Goal: Communication & Community: Connect with others

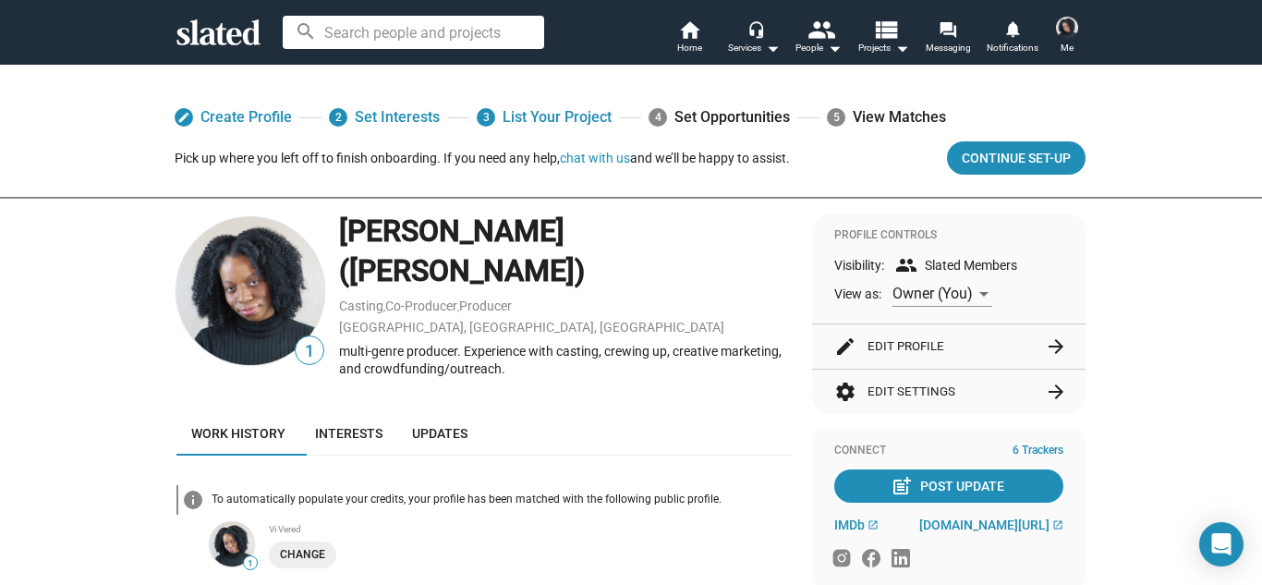
scroll to position [554, 0]
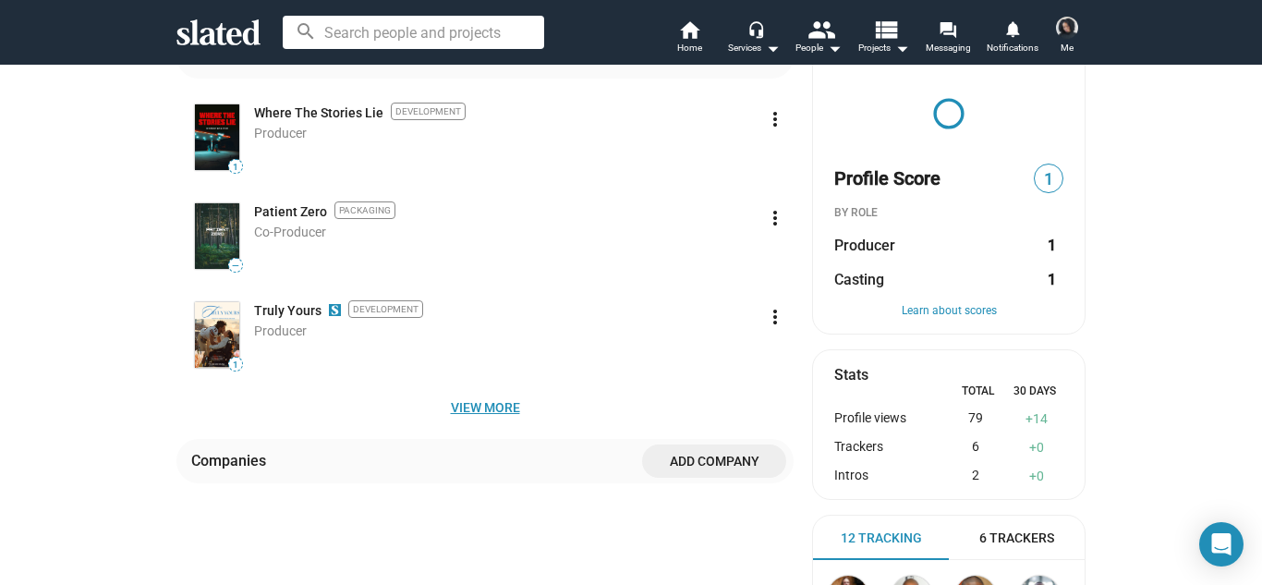
click at [464, 391] on span "View more" at bounding box center [485, 407] width 588 height 33
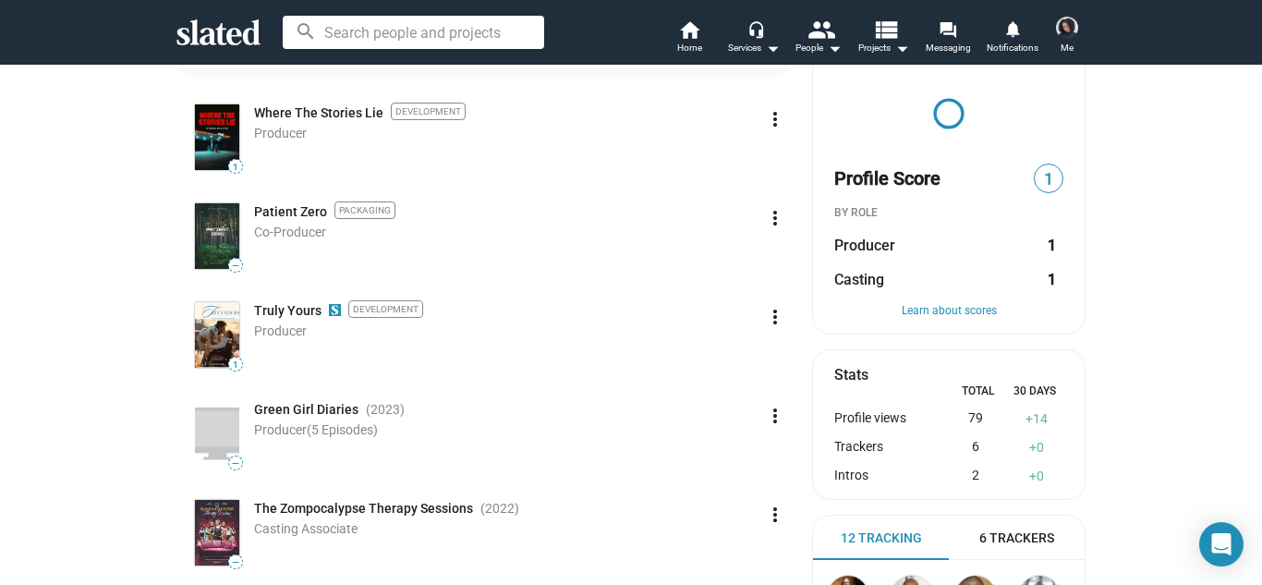
click at [164, 377] on div "1 Lania Stewart (Lania Kayell) Casting , Co-Producer , Producer Palmdale, CA, U…" at bounding box center [631, 321] width 946 height 1325
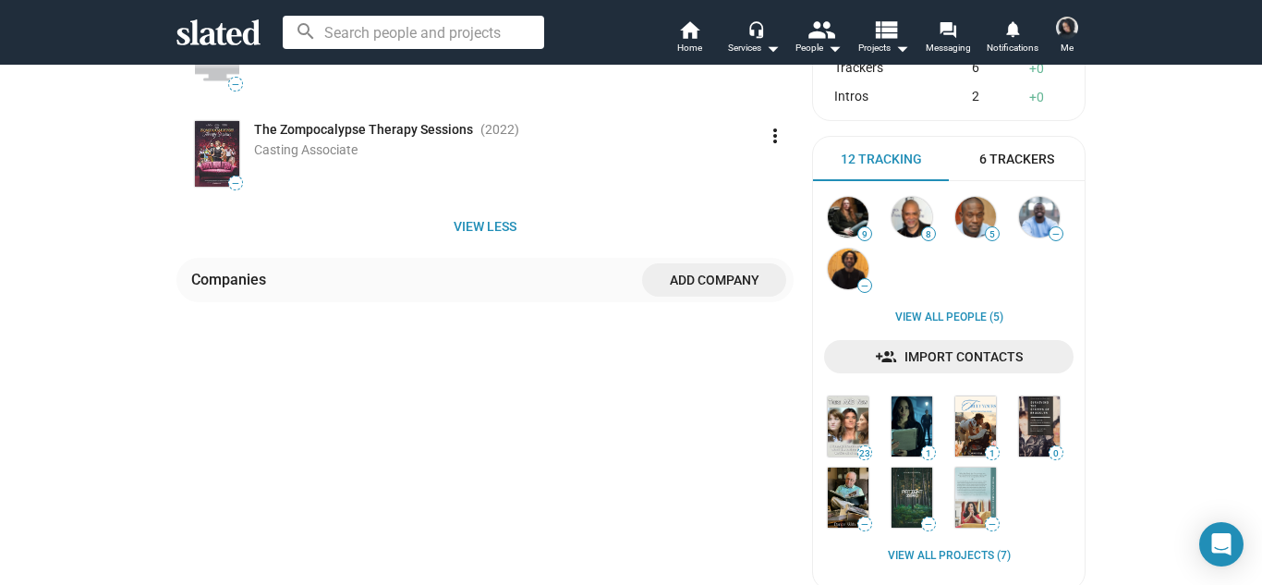
scroll to position [916, 0]
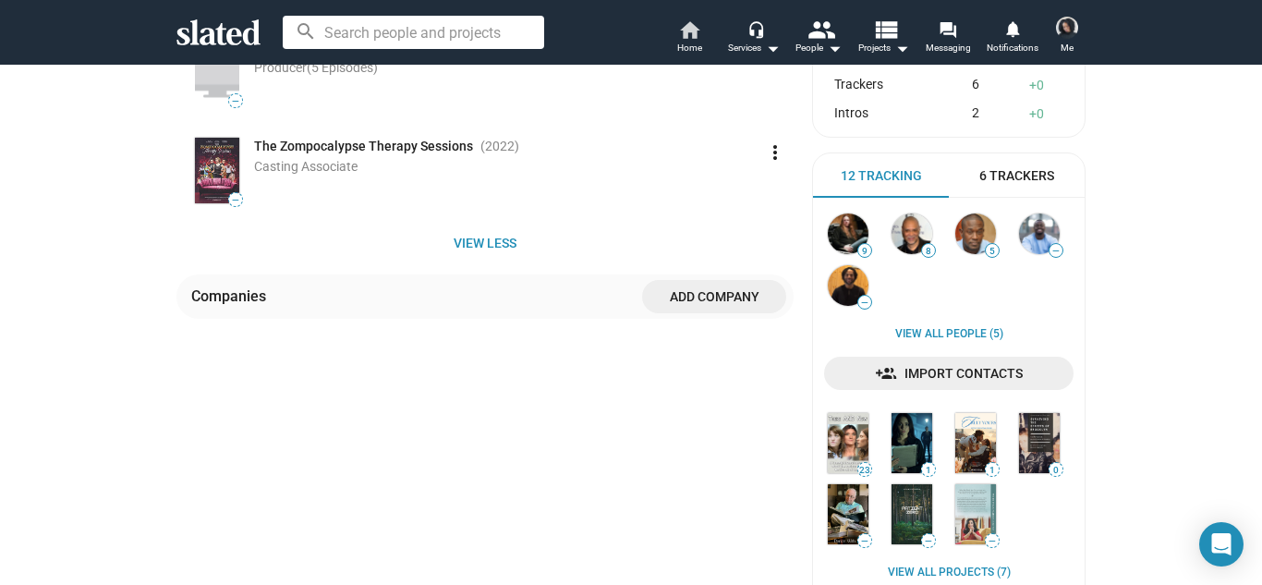
click at [704, 27] on link "home Home" at bounding box center [689, 38] width 65 height 41
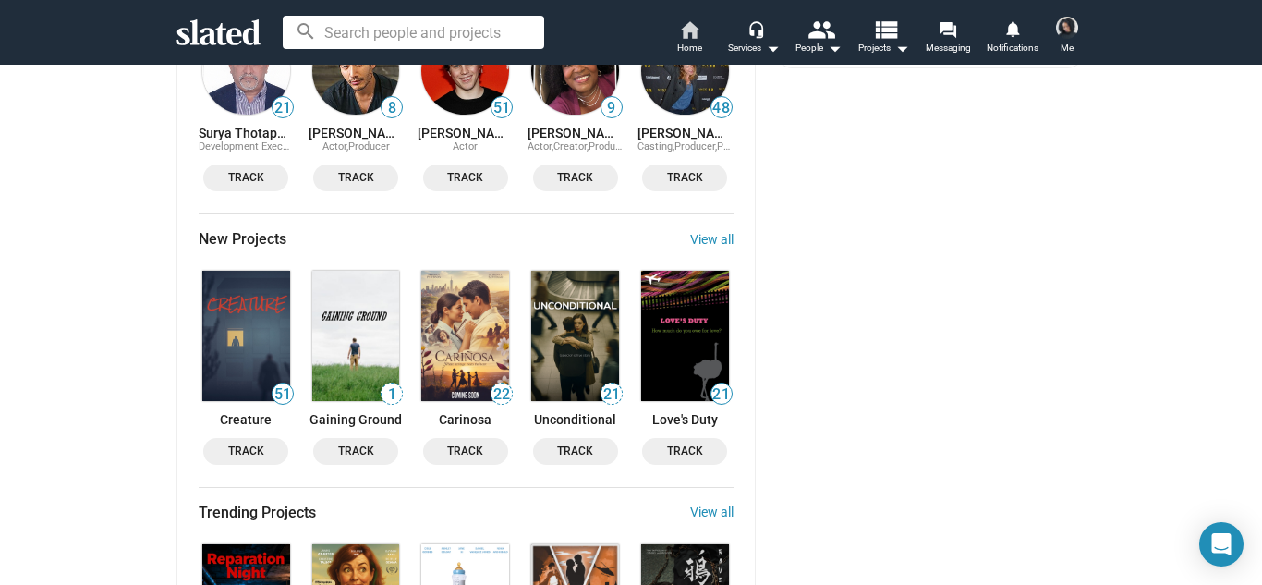
scroll to position [2316, 0]
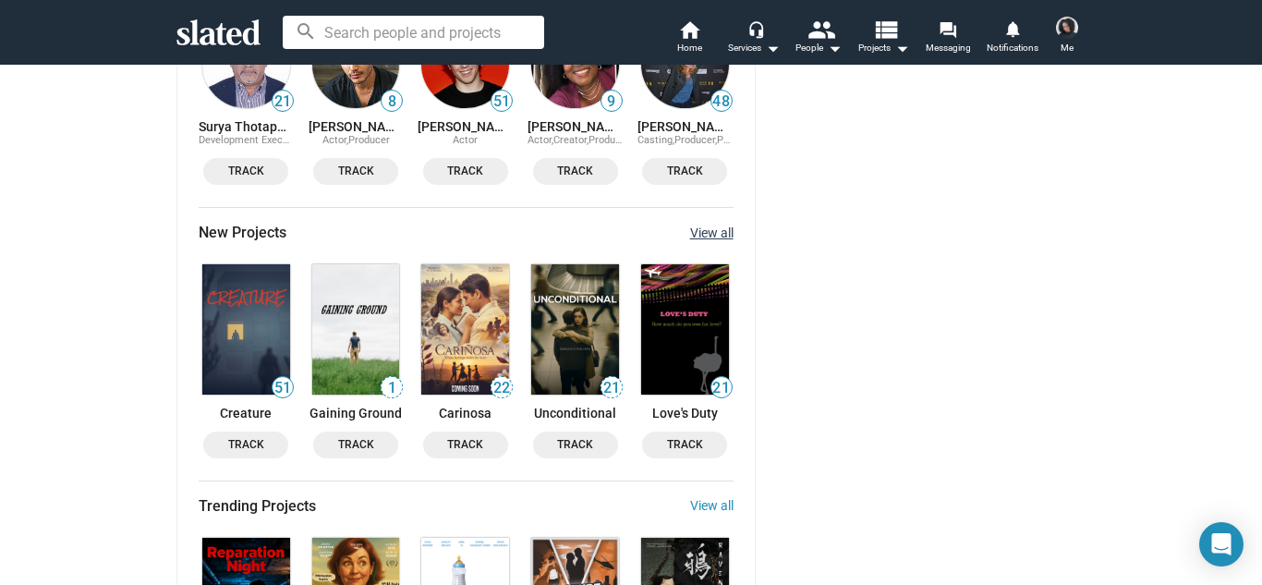
click at [728, 225] on link "View all" at bounding box center [711, 232] width 43 height 15
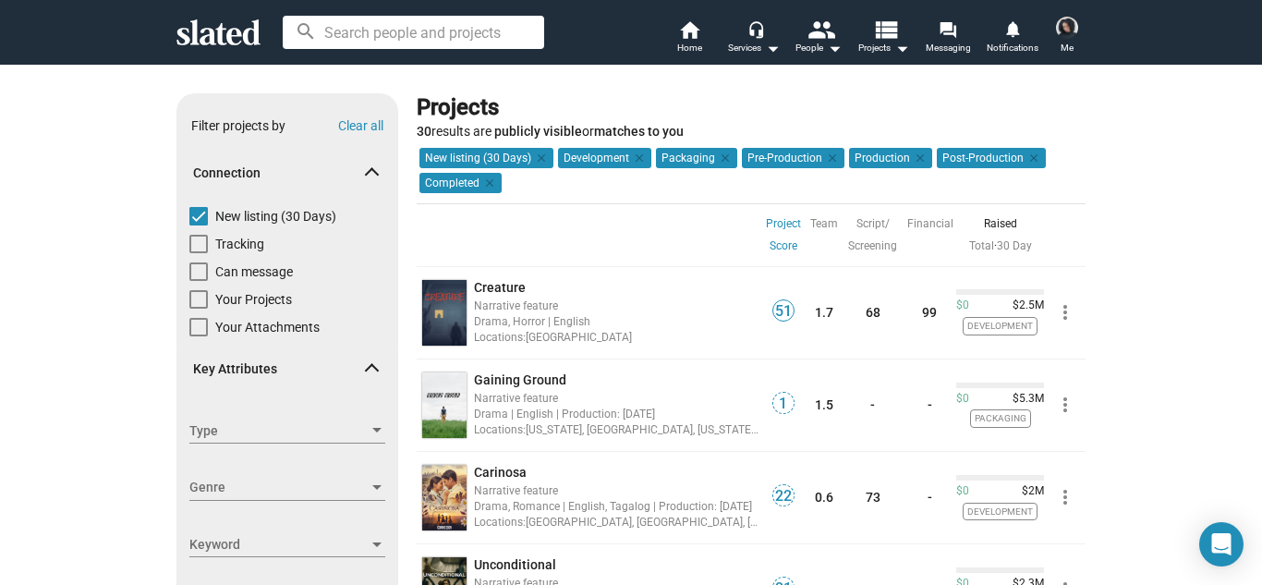
click at [495, 181] on mat-chip "Completed clear" at bounding box center [460, 183] width 82 height 20
click at [489, 180] on mat-icon "clear" at bounding box center [487, 183] width 17 height 17
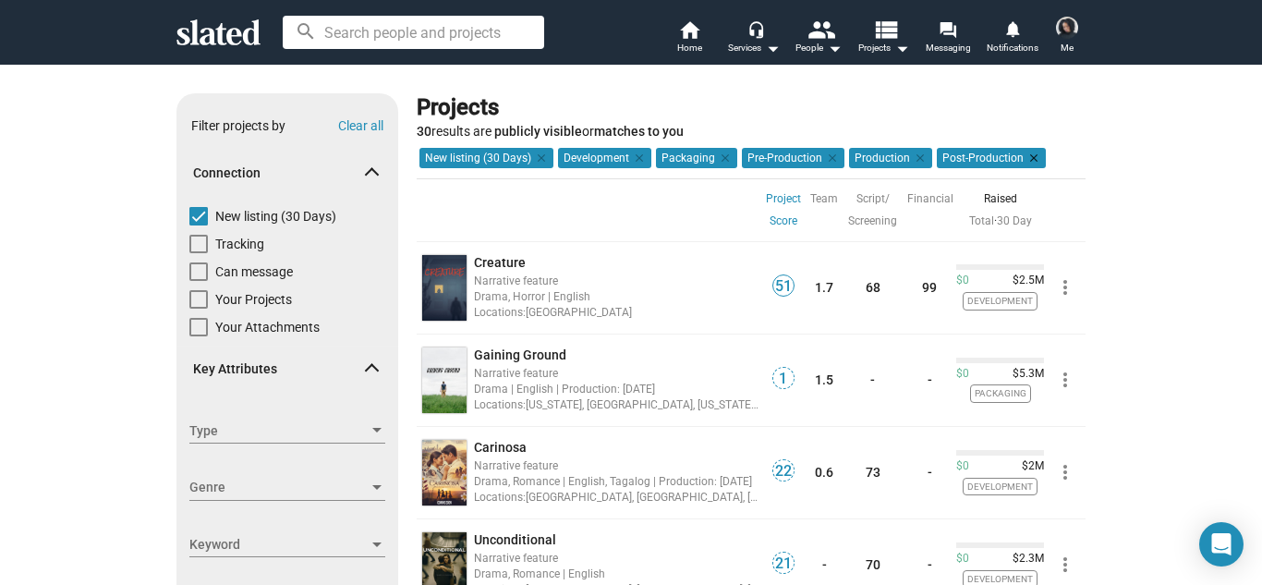
click at [1024, 157] on mat-icon "clear" at bounding box center [1032, 158] width 17 height 17
click at [914, 158] on mat-icon "clear" at bounding box center [918, 158] width 17 height 17
click at [826, 157] on mat-icon "clear" at bounding box center [830, 158] width 17 height 17
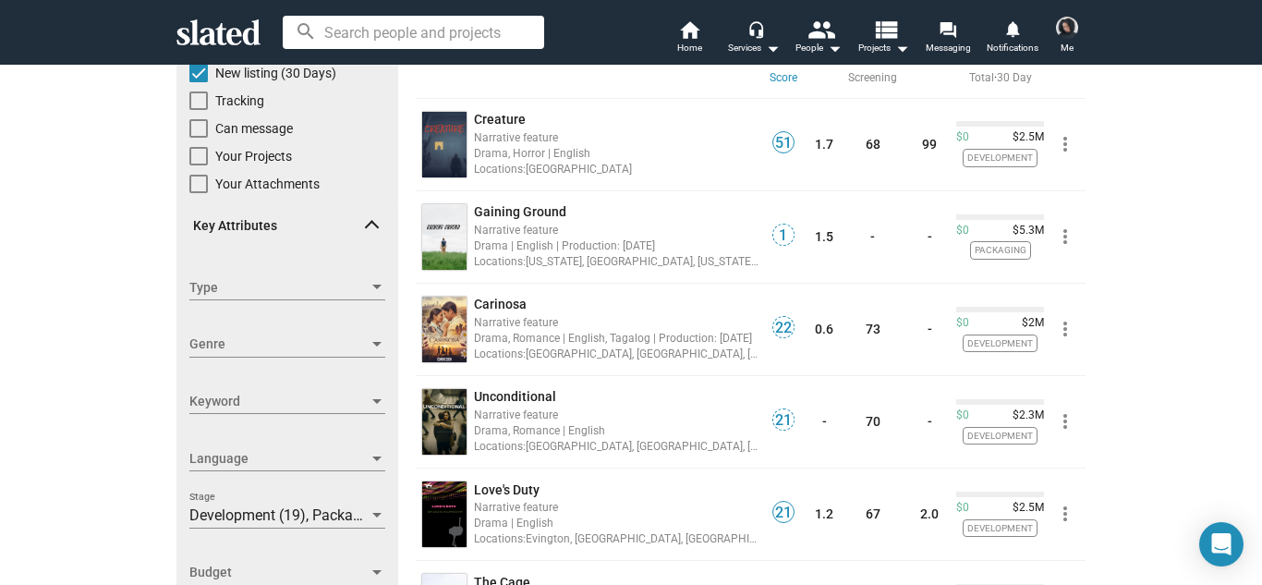
scroll to position [148, 0]
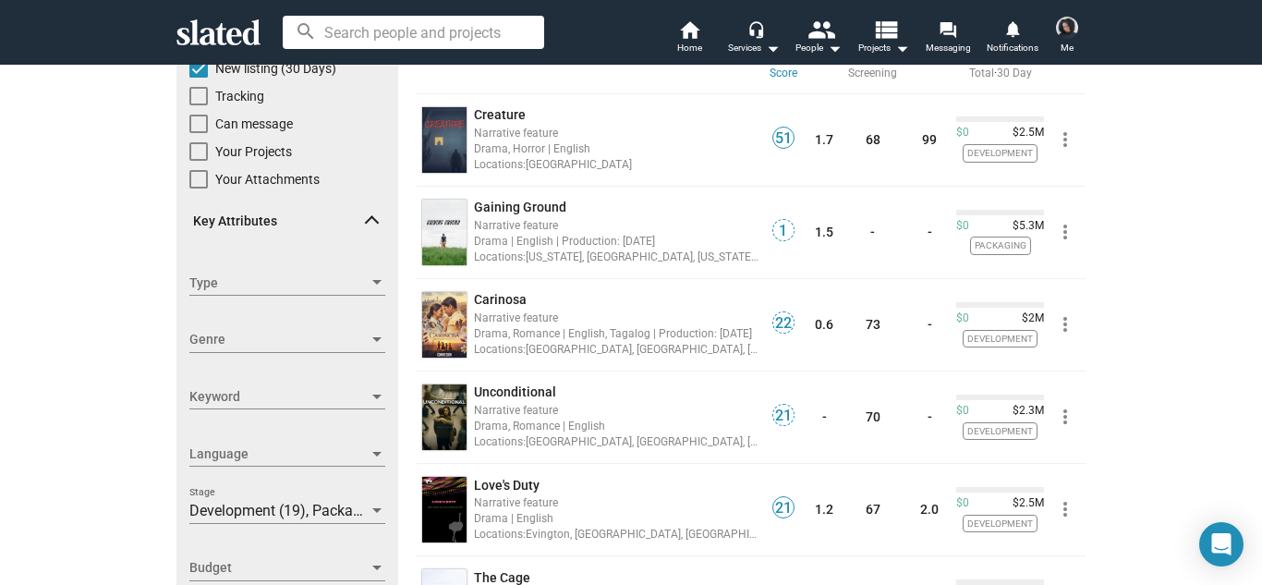
click at [36, 323] on div "Show filters Filter projects by Clear all Connection New listing (30 Days) Trac…" at bounding box center [631, 525] width 1262 height 1218
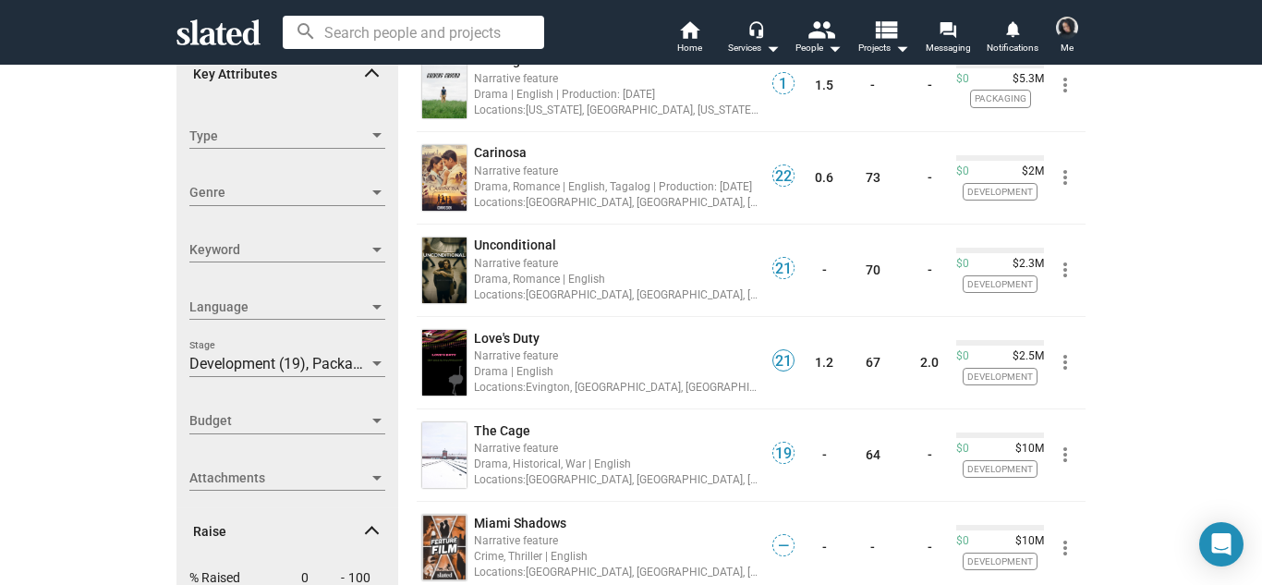
scroll to position [296, 0]
click at [1156, 356] on div "Show filters Filter projects by Clear all Connection New listing (30 Days) Trac…" at bounding box center [631, 377] width 1262 height 1218
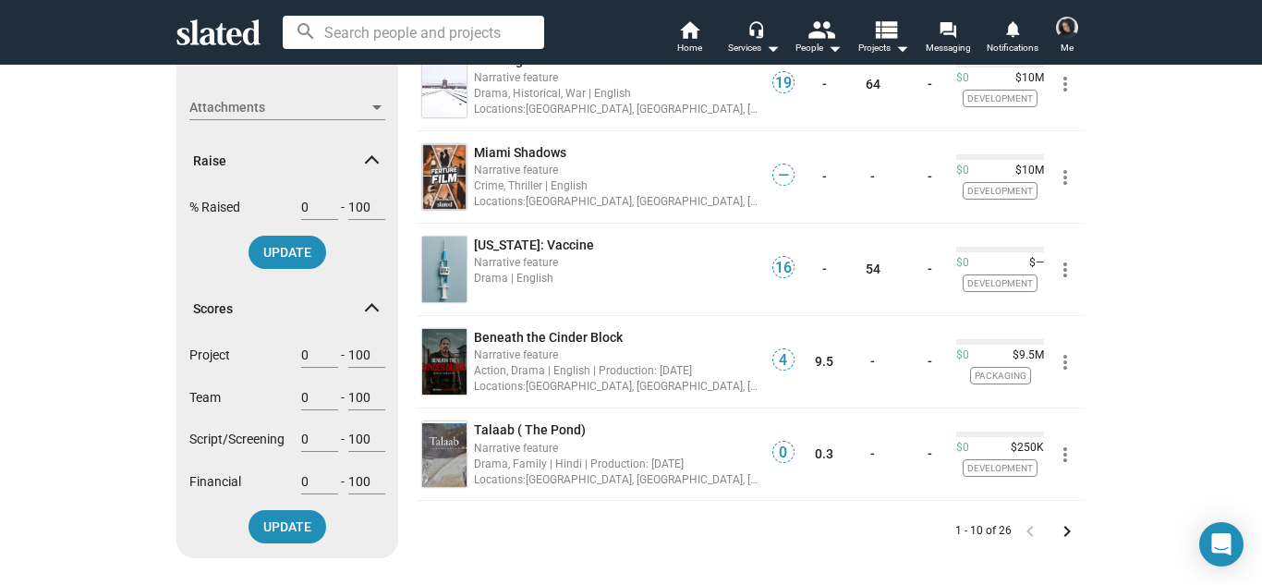
scroll to position [739, 0]
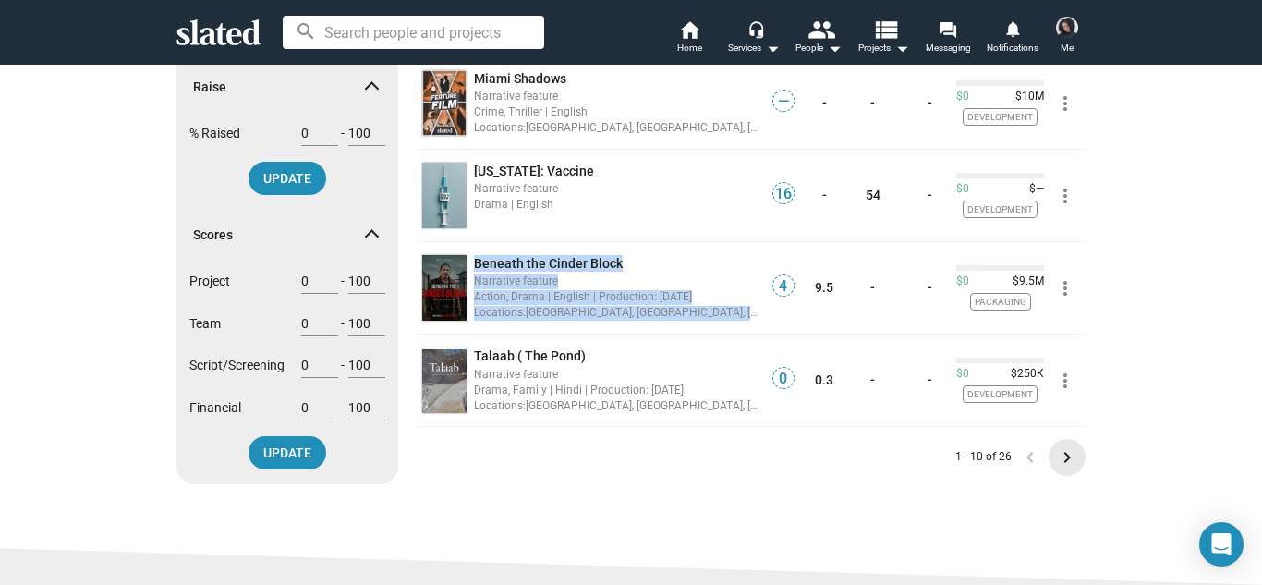
click at [1072, 458] on mat-icon "keyboard_arrow_right" at bounding box center [1067, 457] width 22 height 22
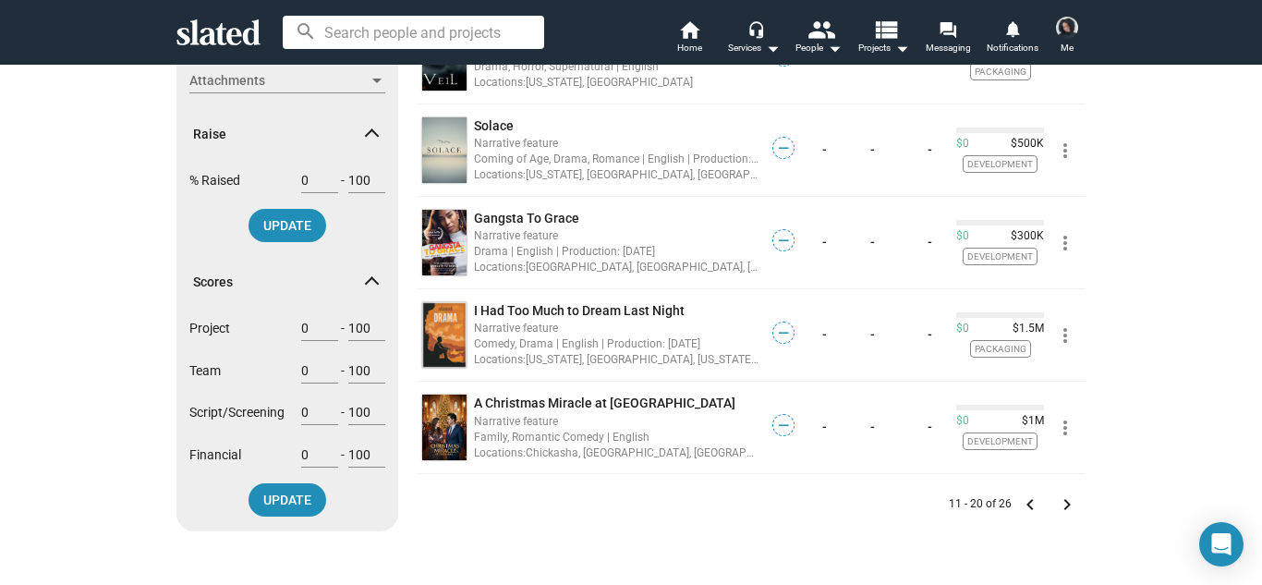
scroll to position [695, 0]
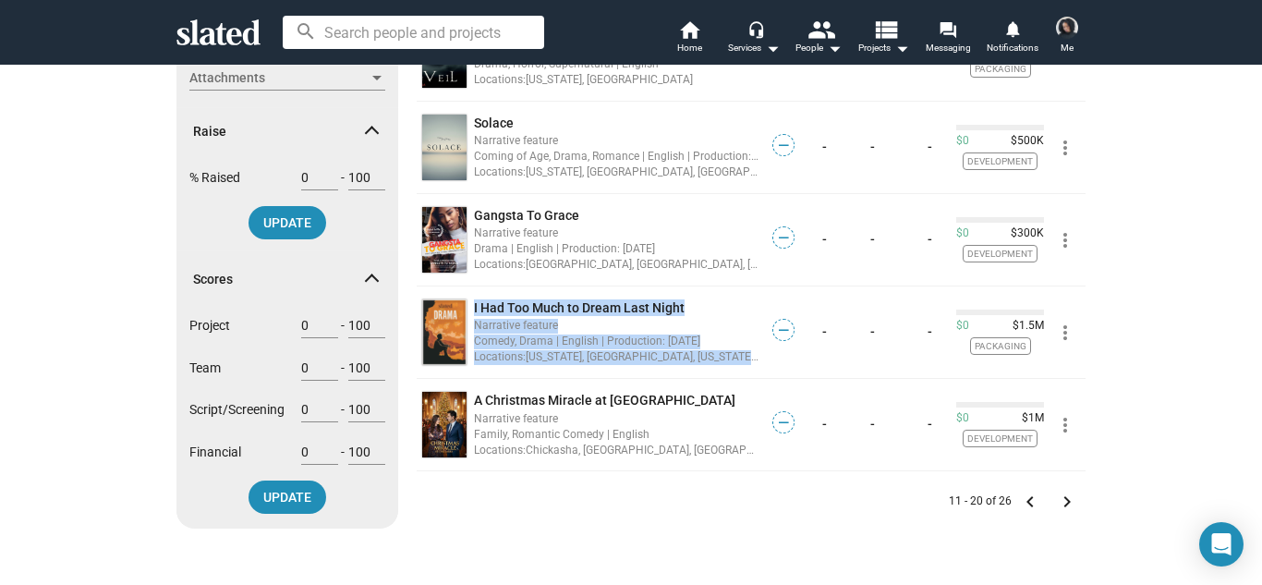
click at [1066, 496] on mat-icon "keyboard_arrow_right" at bounding box center [1067, 502] width 22 height 22
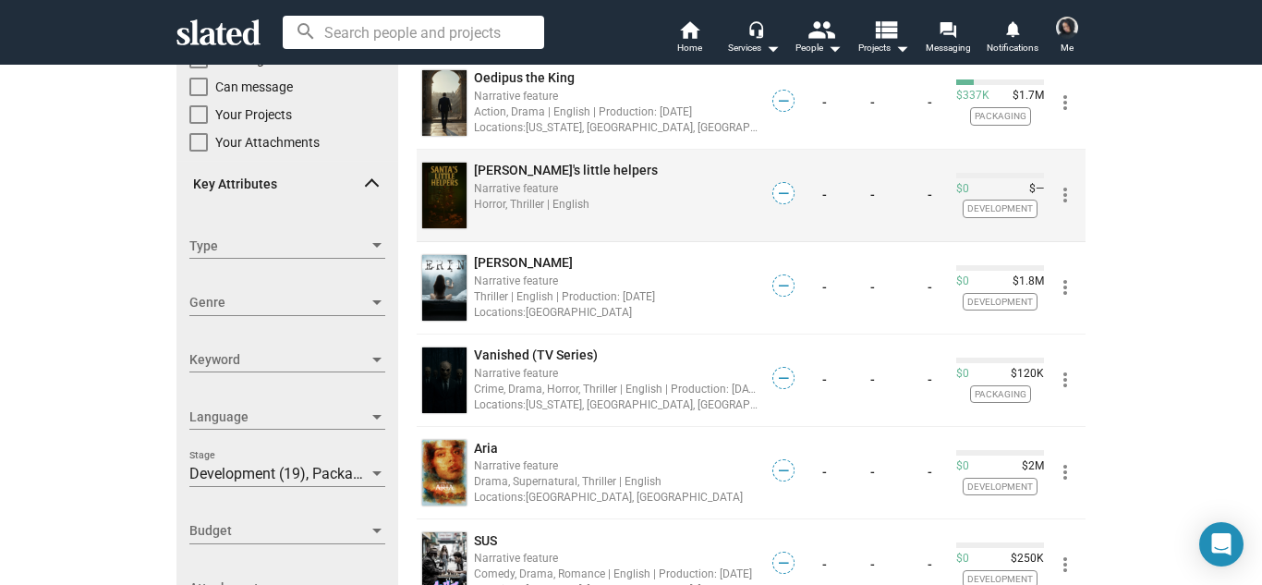
scroll to position [222, 0]
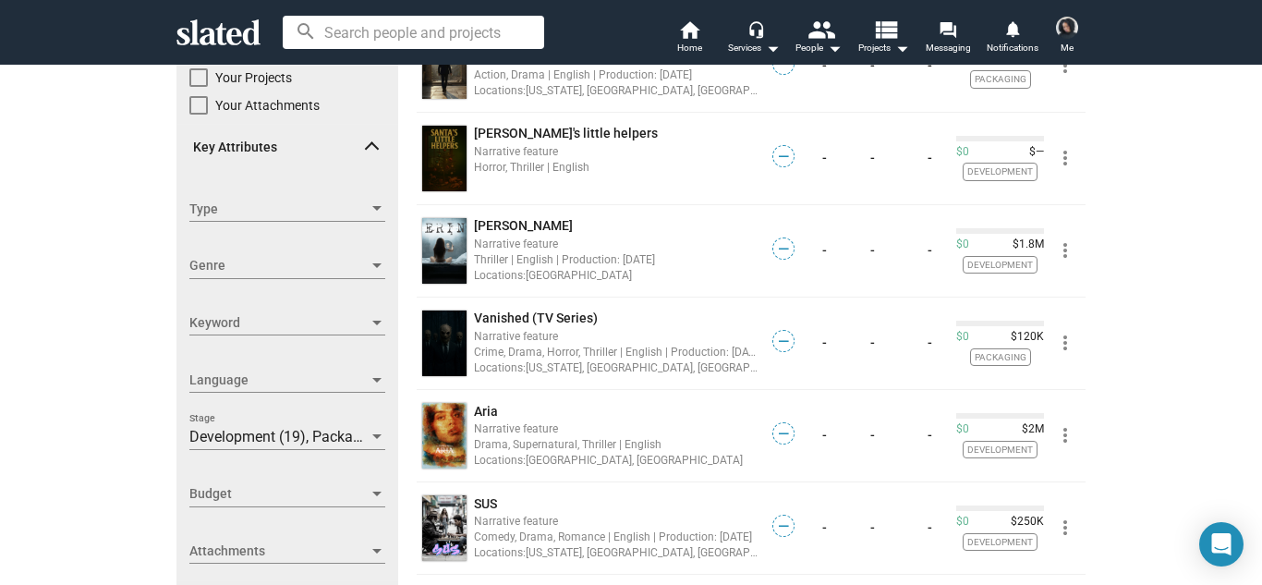
click at [44, 270] on div "Show filters Filter projects by Clear all Connection New listing (30 Days) Trac…" at bounding box center [631, 451] width 1262 height 1218
click at [1171, 287] on div "Show filters Filter projects by Clear all Connection New listing (30 Days) Trac…" at bounding box center [631, 451] width 1262 height 1218
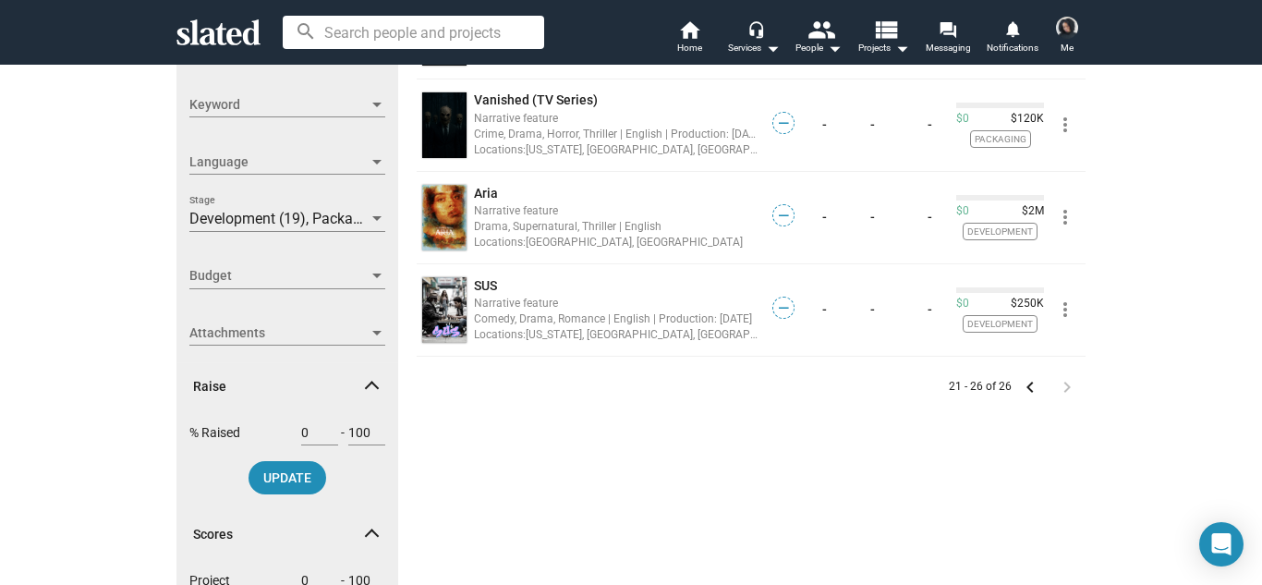
scroll to position [443, 0]
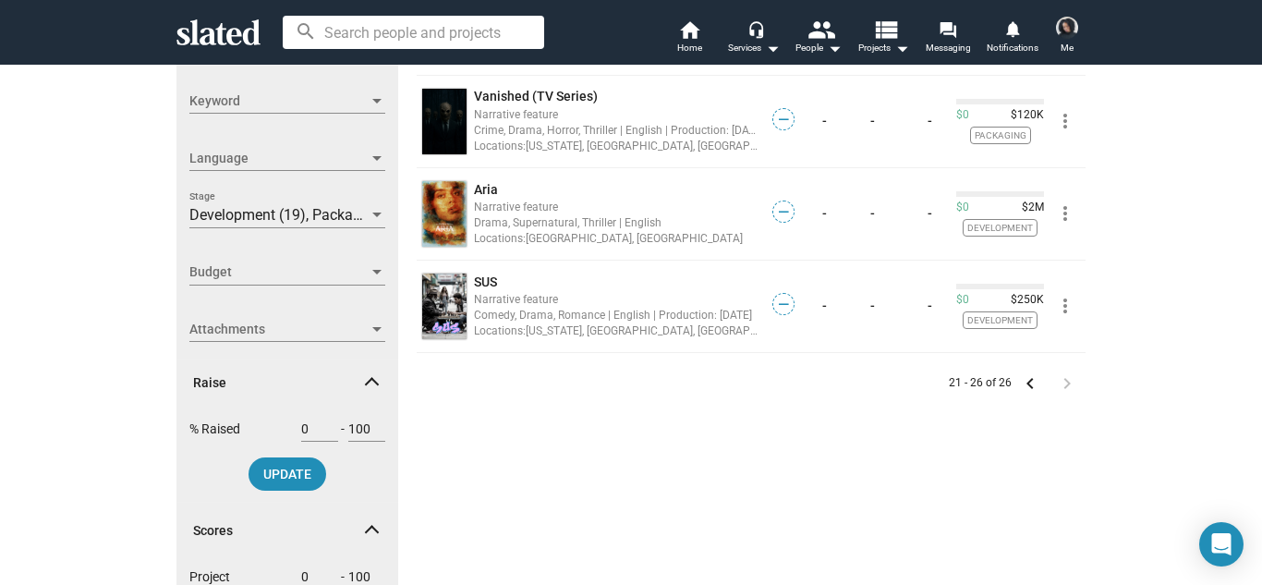
click at [1185, 338] on div "Show filters Filter projects by Clear all Connection New listing (30 Days) Trac…" at bounding box center [631, 229] width 1262 height 1218
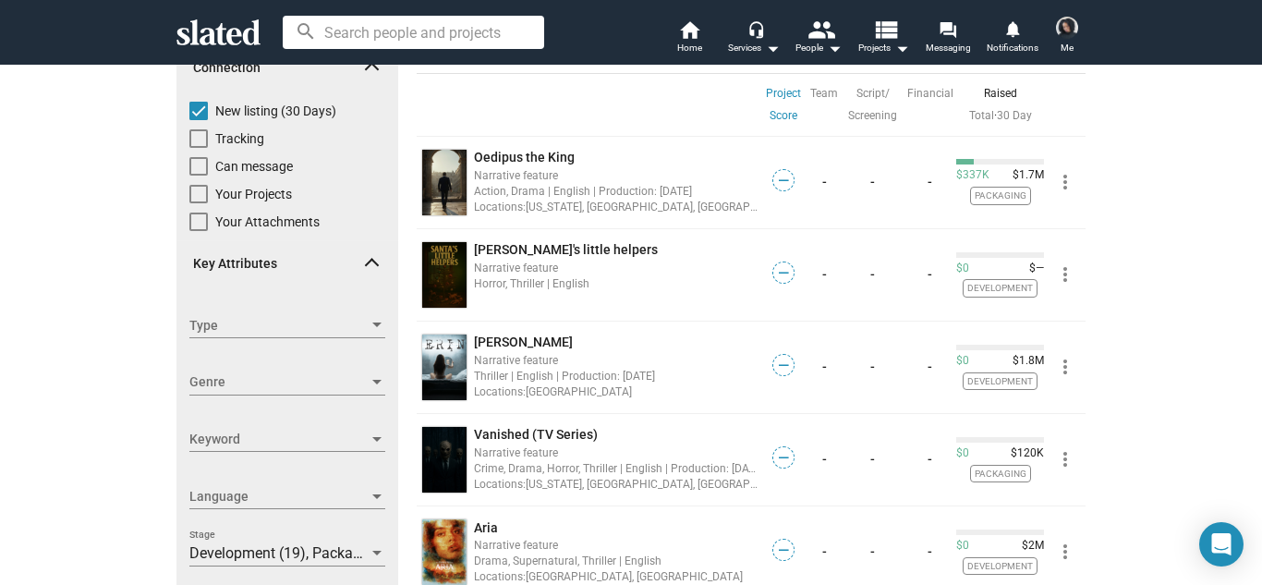
scroll to position [0, 0]
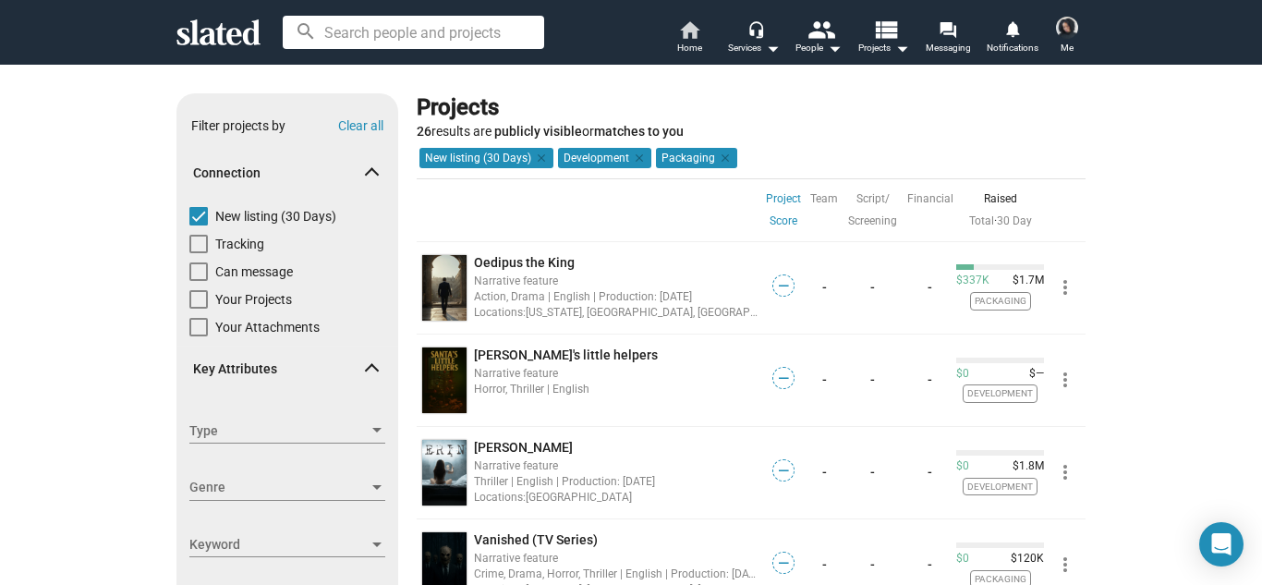
click at [711, 28] on link "home Home" at bounding box center [689, 38] width 65 height 41
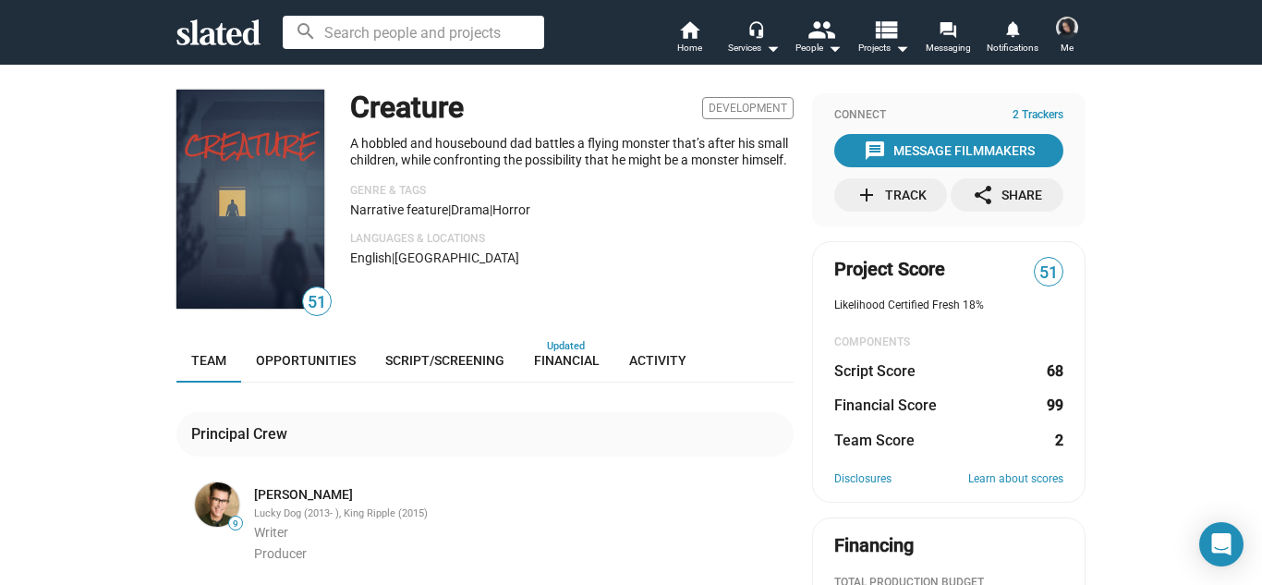
click at [1142, 185] on div "51 Creature Development A hobbled and housebound dad battles a flying monster t…" at bounding box center [631, 552] width 1262 height 976
click at [302, 363] on span "Opportunities" at bounding box center [306, 360] width 100 height 15
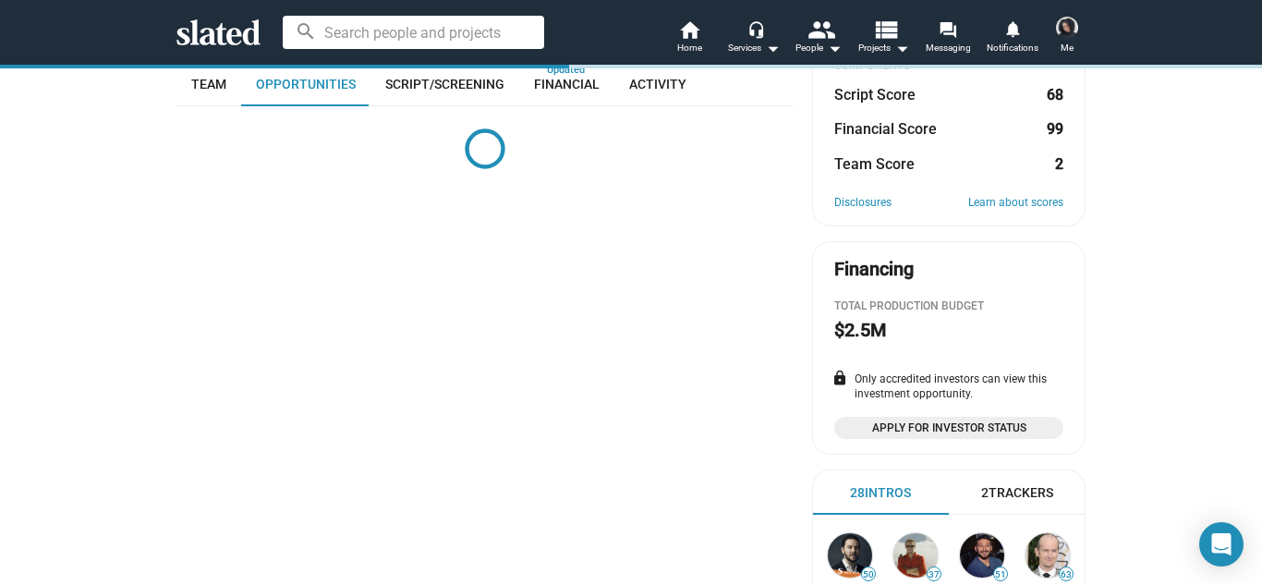
scroll to position [274, 0]
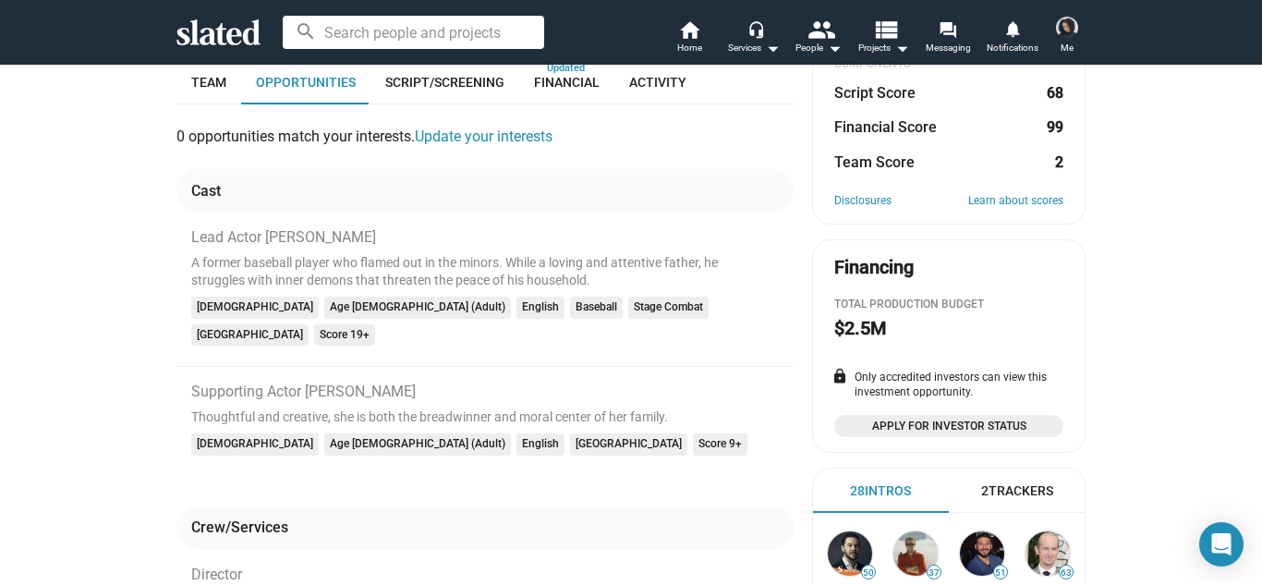
click at [136, 329] on div "51 Creature Development A hobbled and housebound dad battles a flying monster t…" at bounding box center [631, 516] width 1262 height 1460
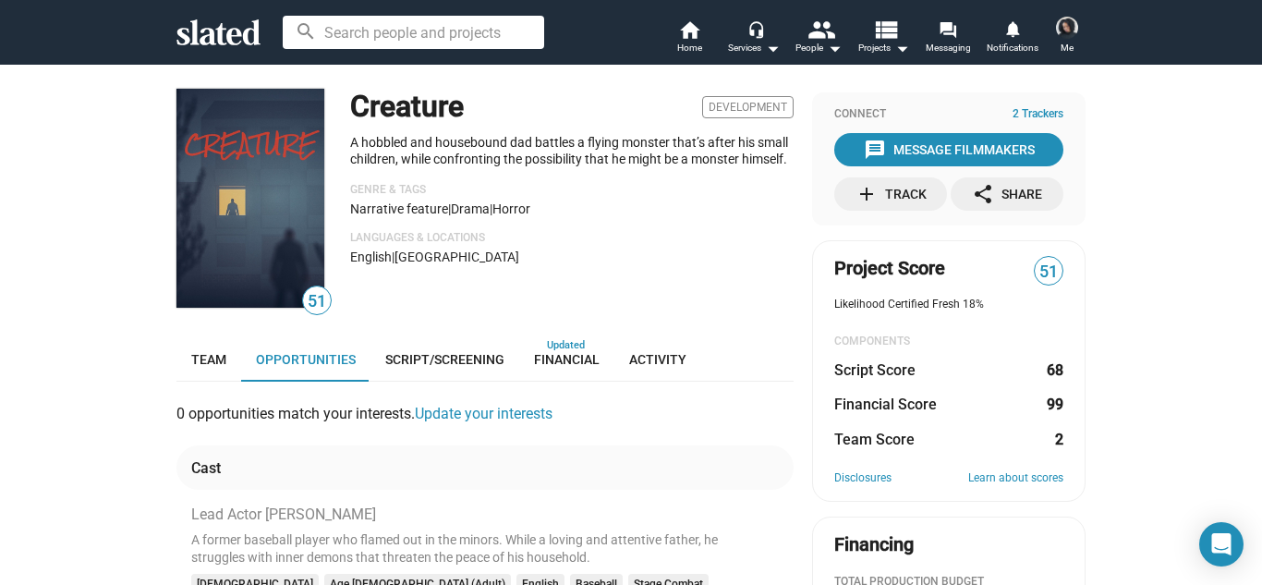
scroll to position [0, 0]
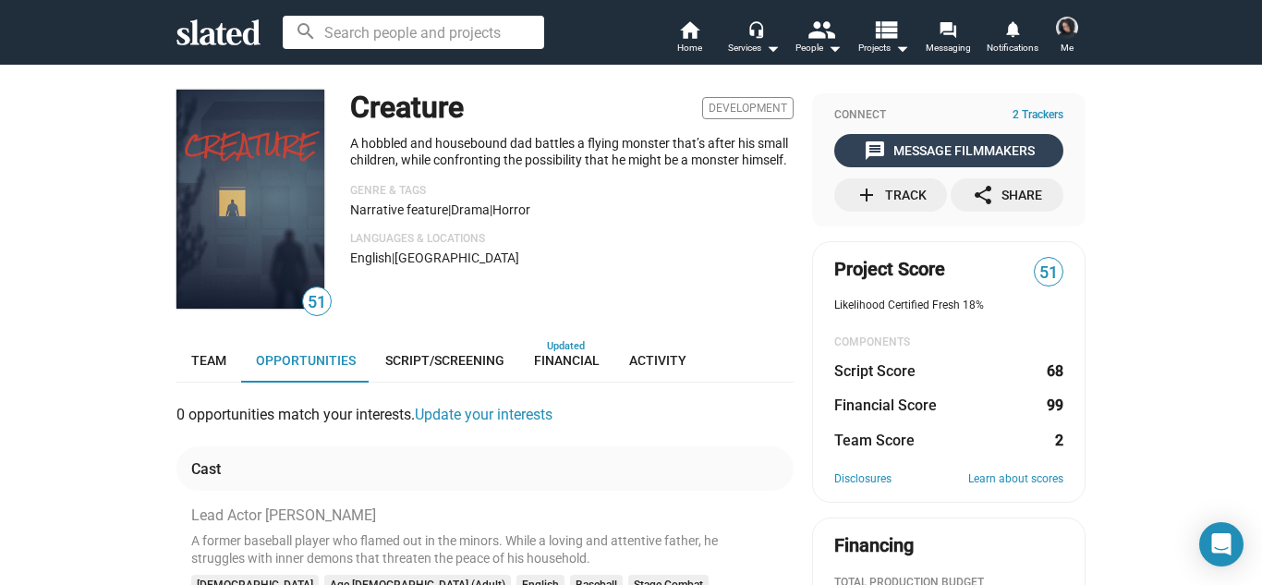
click at [943, 149] on div "message Message Filmmakers" at bounding box center [949, 150] width 171 height 33
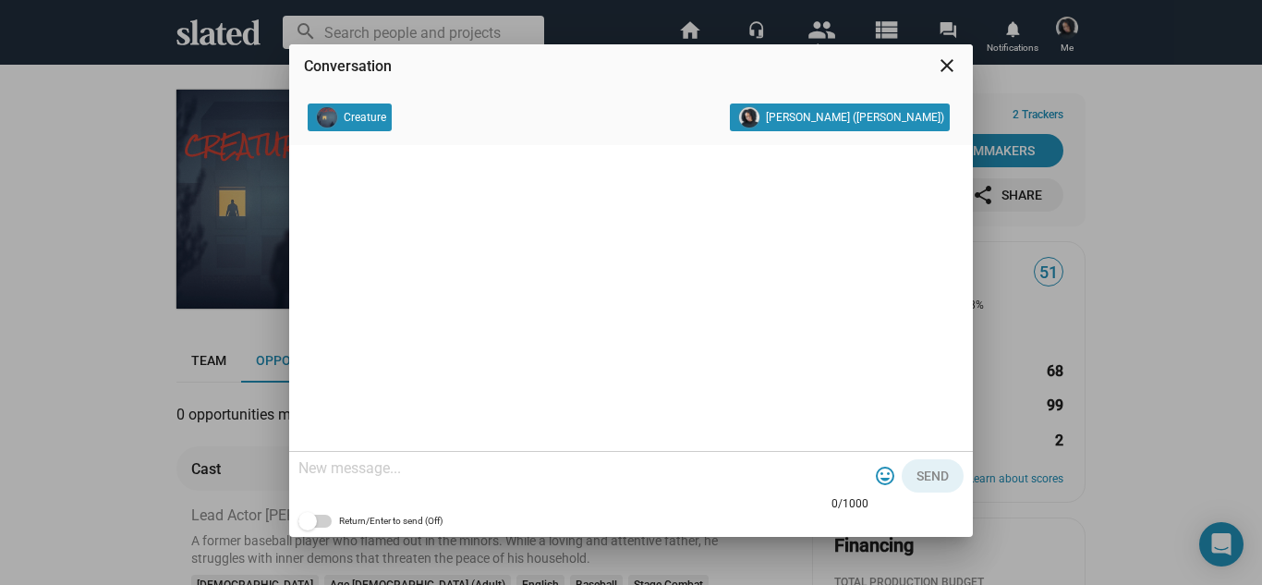
click at [580, 478] on div at bounding box center [583, 469] width 570 height 55
paste textarea "Hello thanks for sharing your project! I'm interested in your story and have ex…"
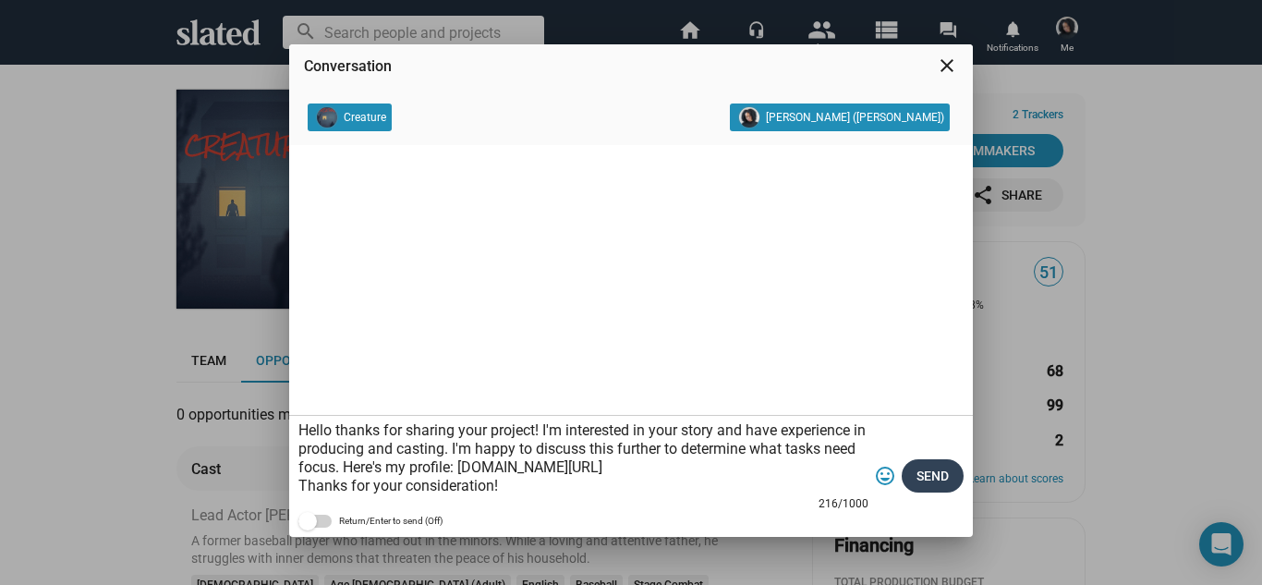
type textarea "Hello thanks for sharing your project! I'm interested in your story and have ex…"
click at [923, 485] on span "Send" at bounding box center [932, 475] width 32 height 33
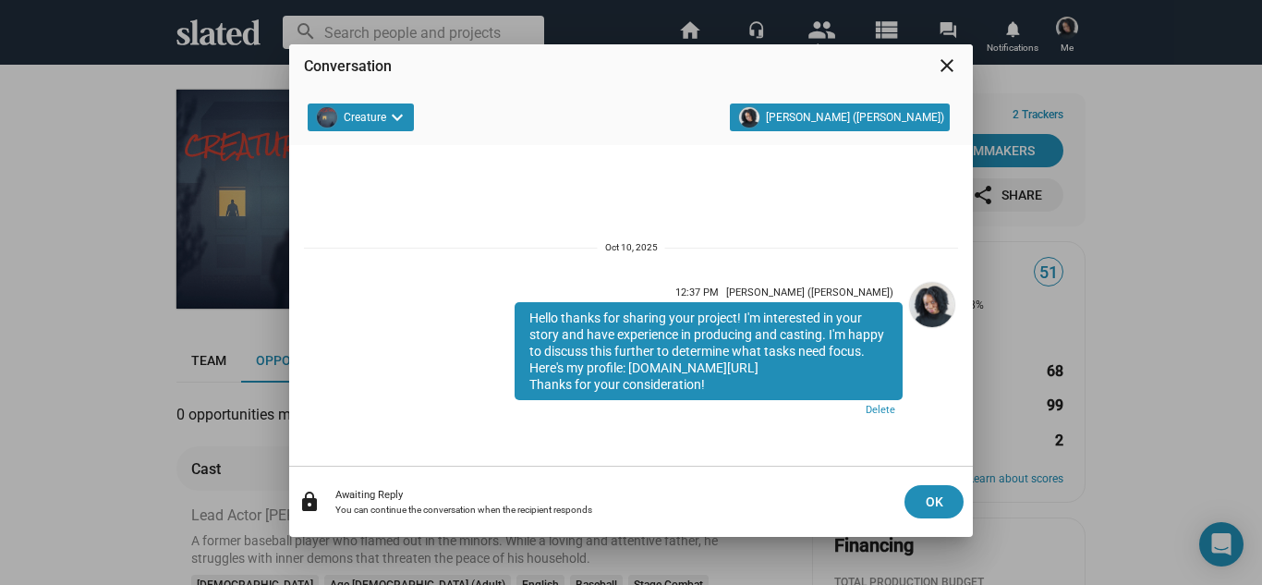
click at [950, 56] on mat-icon "close" at bounding box center [947, 66] width 22 height 22
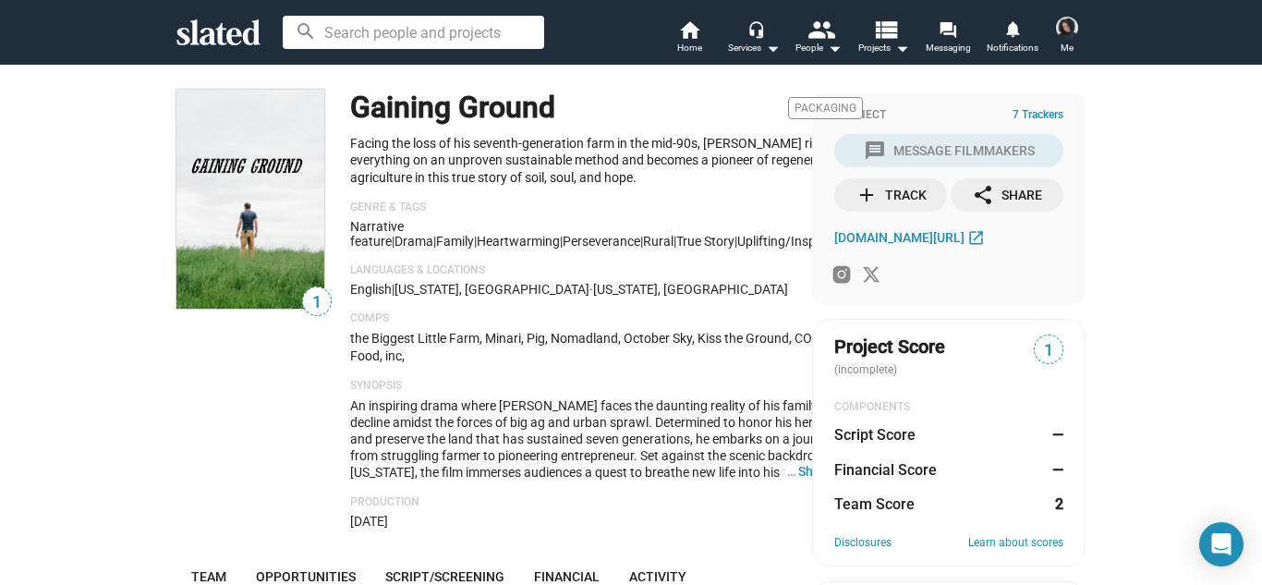
click at [1104, 301] on div "1 Gaining Ground Packaging Facing the loss of his seventh-generation farm in th…" at bounding box center [631, 581] width 1262 height 1035
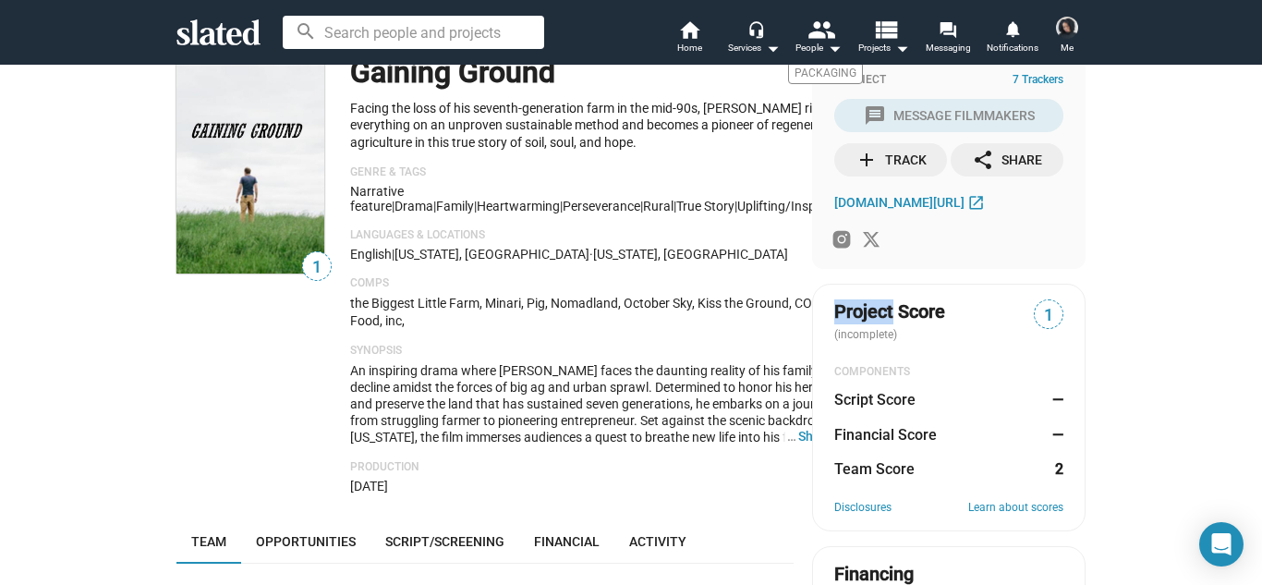
scroll to position [37, 0]
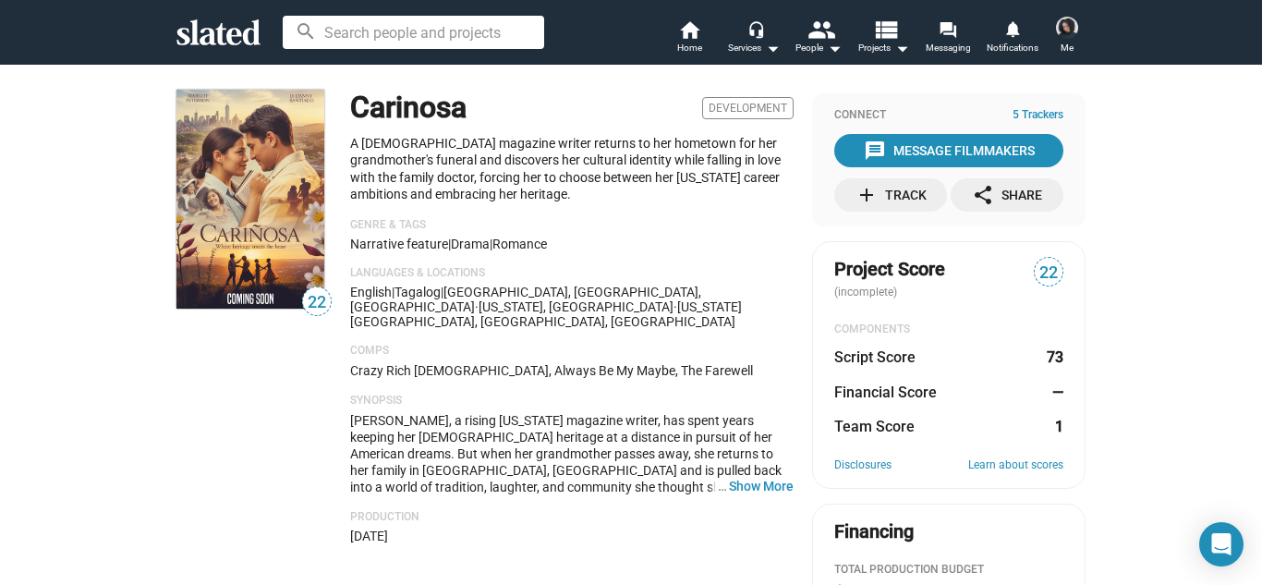
click at [204, 406] on div "22" at bounding box center [253, 317] width 155 height 454
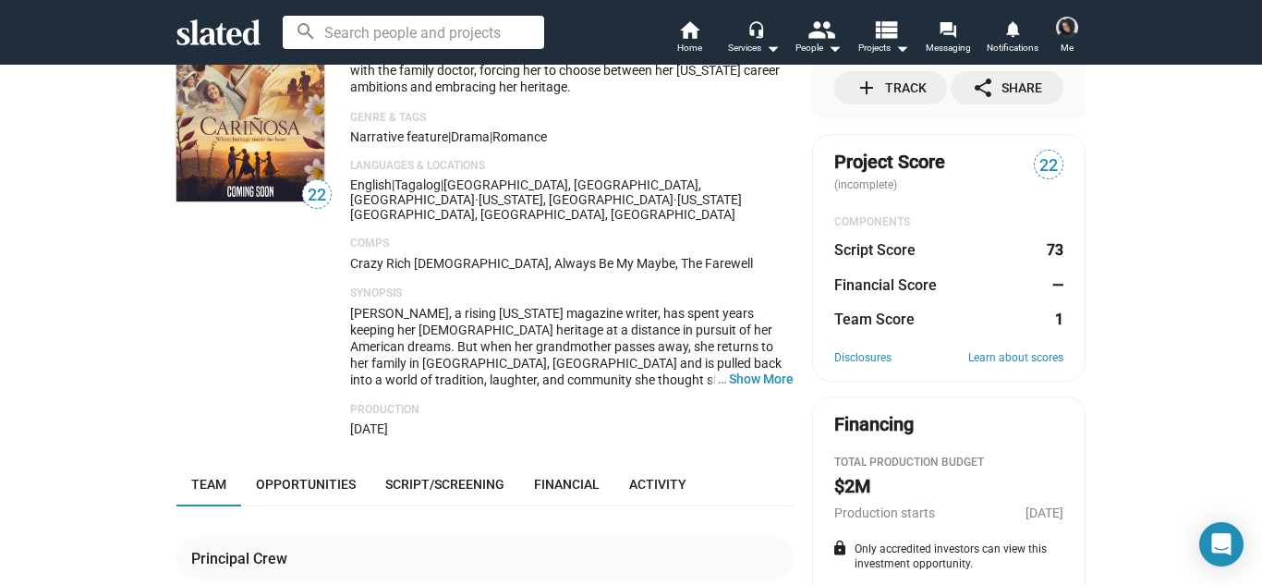
scroll to position [111, 0]
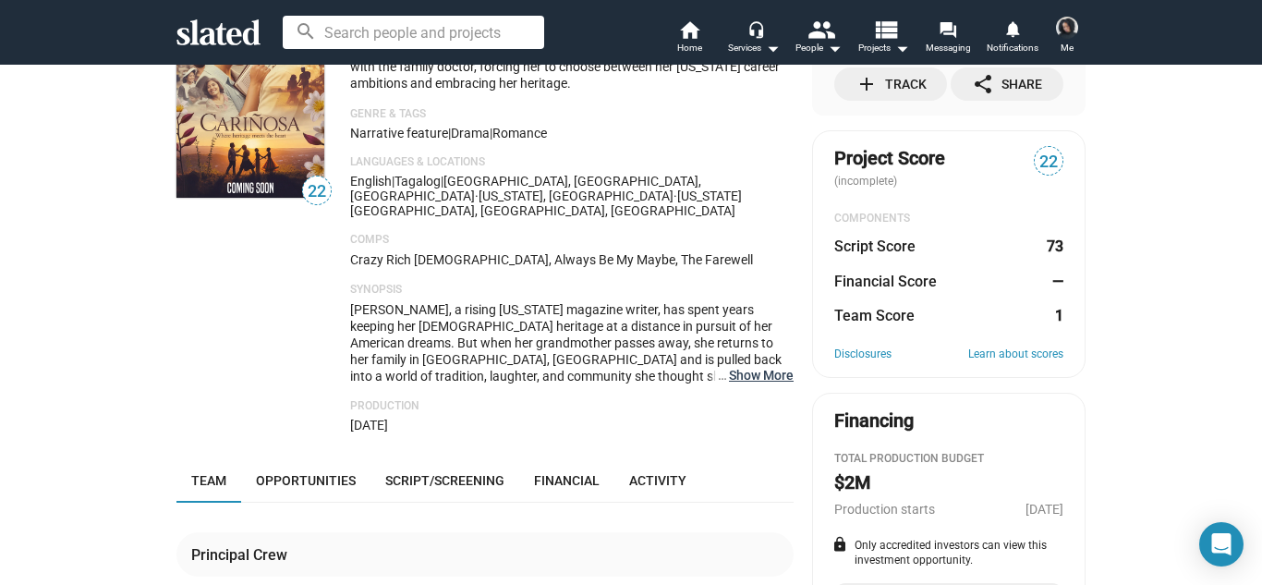
click at [754, 367] on button "… Show More" at bounding box center [761, 375] width 65 height 17
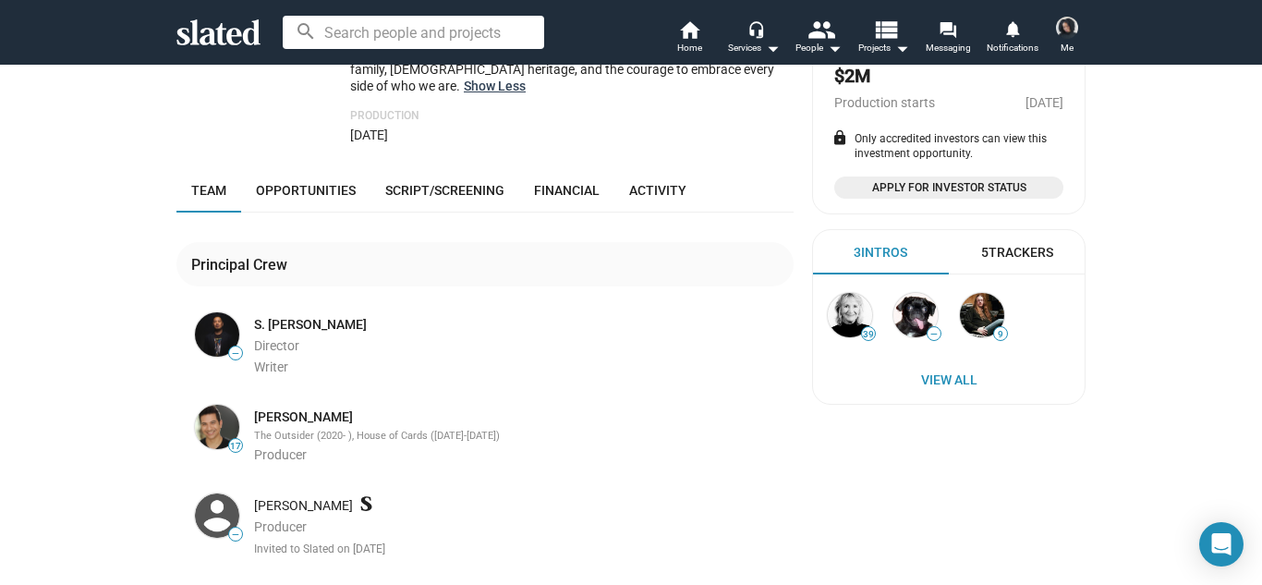
scroll to position [554, 0]
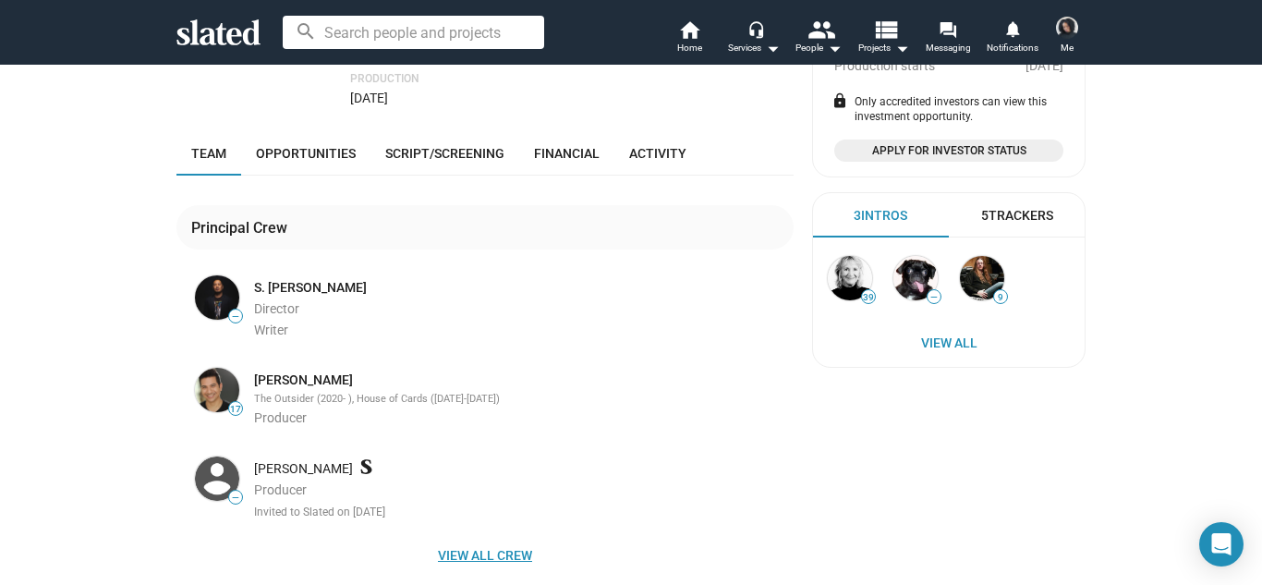
click at [533, 539] on span "View all crew" at bounding box center [485, 555] width 588 height 33
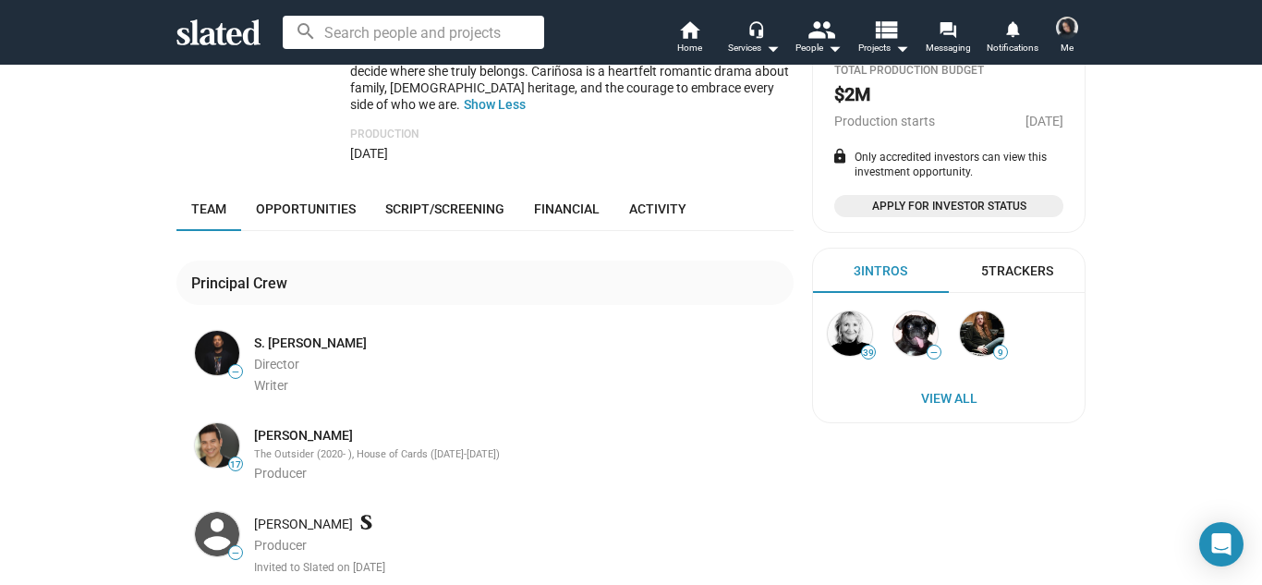
scroll to position [480, 0]
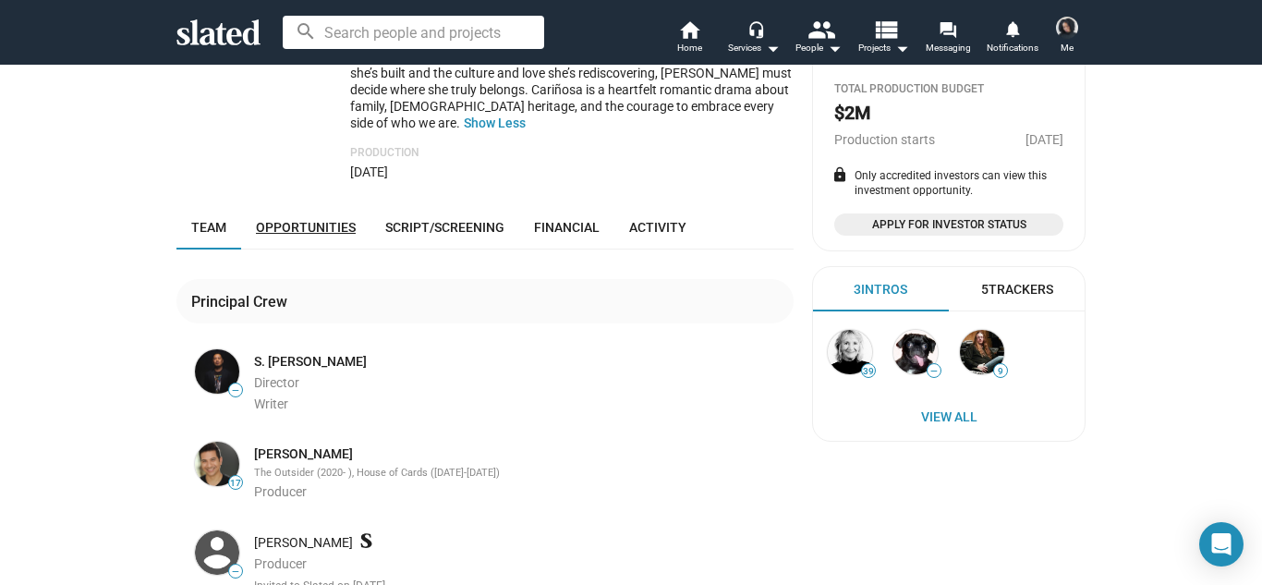
click at [285, 220] on span "Opportunities" at bounding box center [306, 227] width 100 height 15
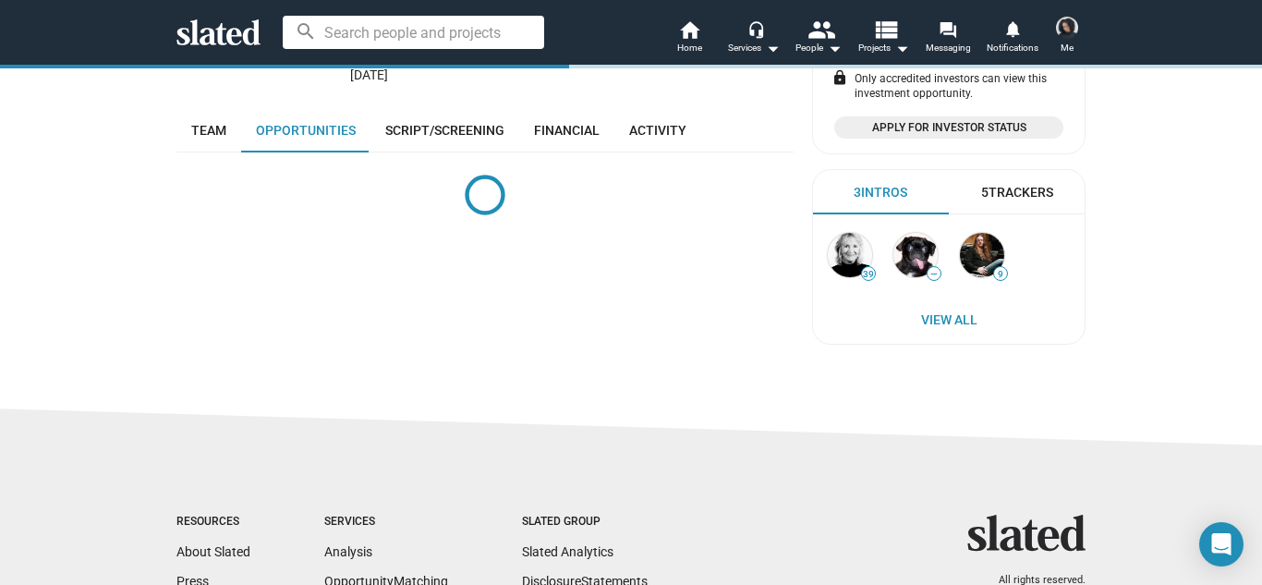
scroll to position [576, 0]
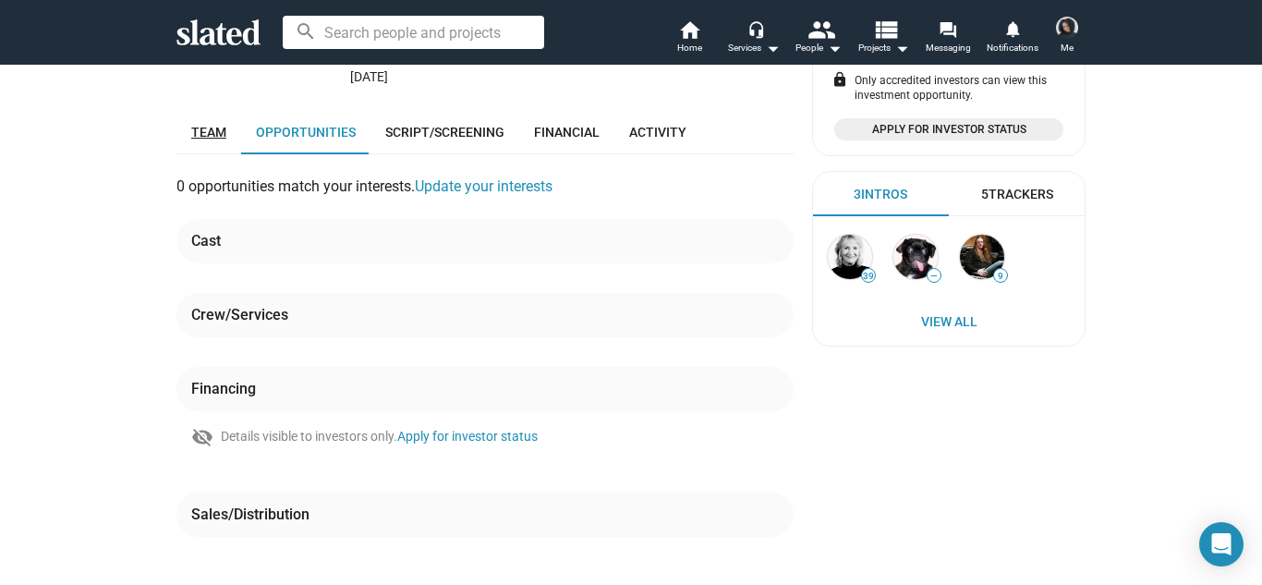
click at [230, 110] on link "Team" at bounding box center [208, 132] width 65 height 44
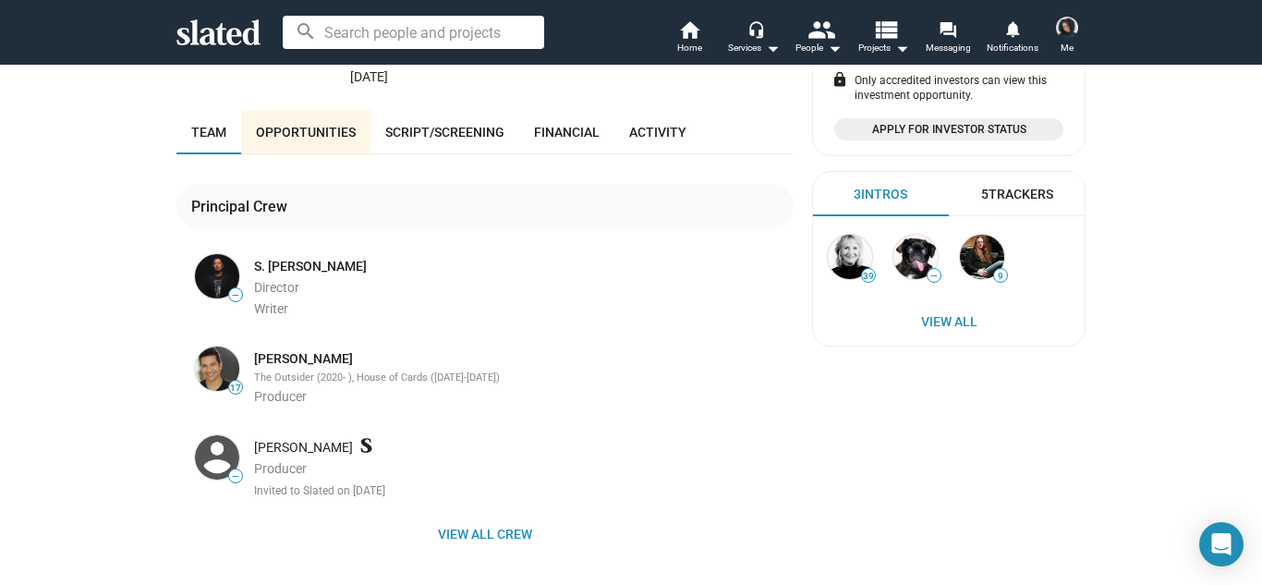
click at [164, 137] on div "22 Carinosa Development A Filipino-American magazine writer returns to her home…" at bounding box center [631, 91] width 946 height 1206
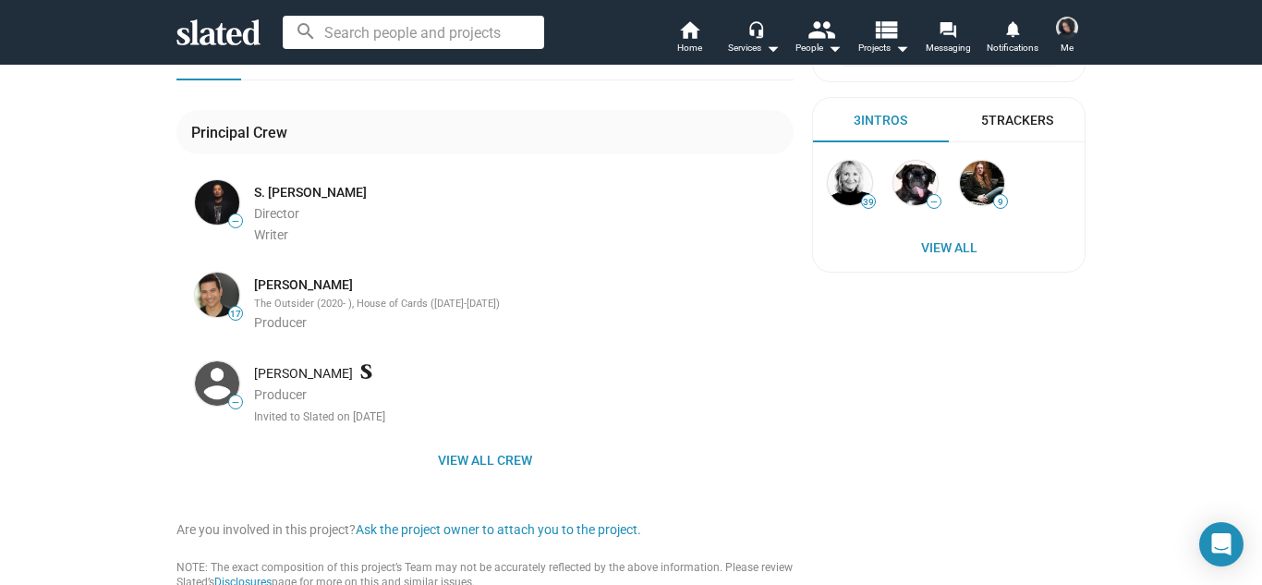
click at [136, 236] on div "22 Carinosa Development A Filipino-American magazine writer returns to her home…" at bounding box center [631, 39] width 1262 height 1250
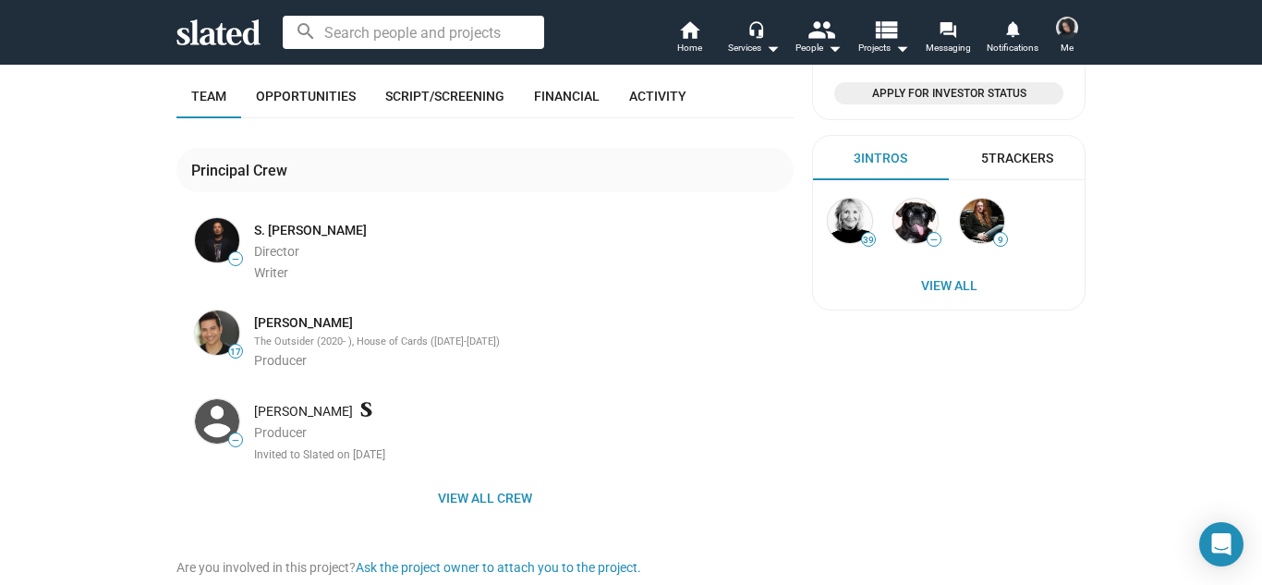
scroll to position [649, 0]
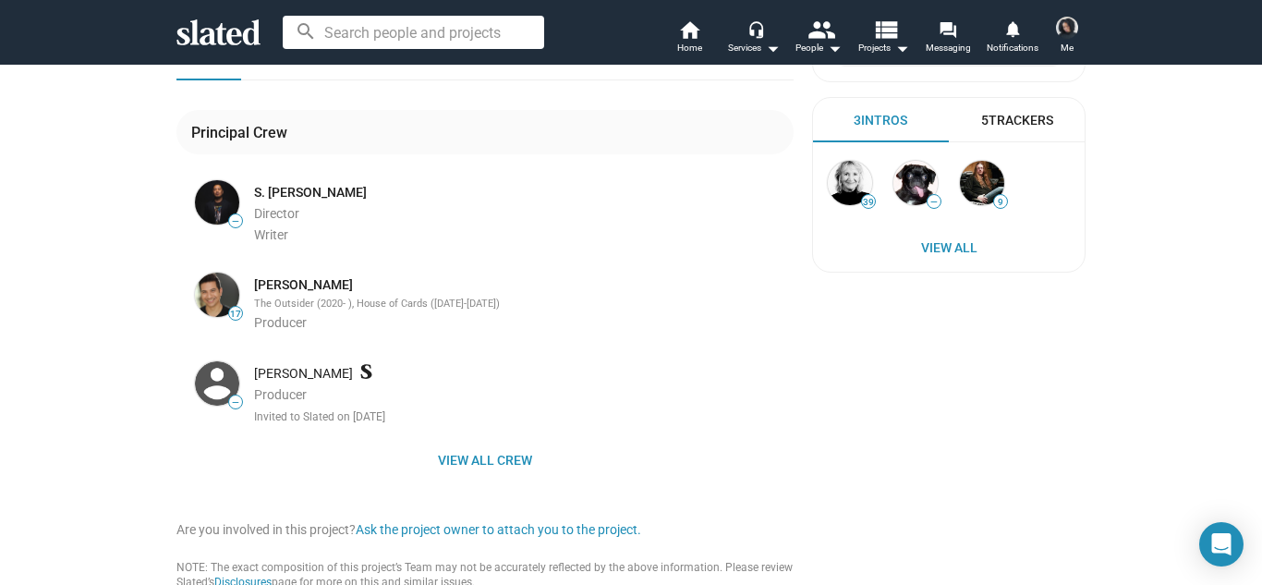
click at [148, 309] on div "22 Carinosa Development A Filipino-American magazine writer returns to her home…" at bounding box center [631, 39] width 1262 height 1250
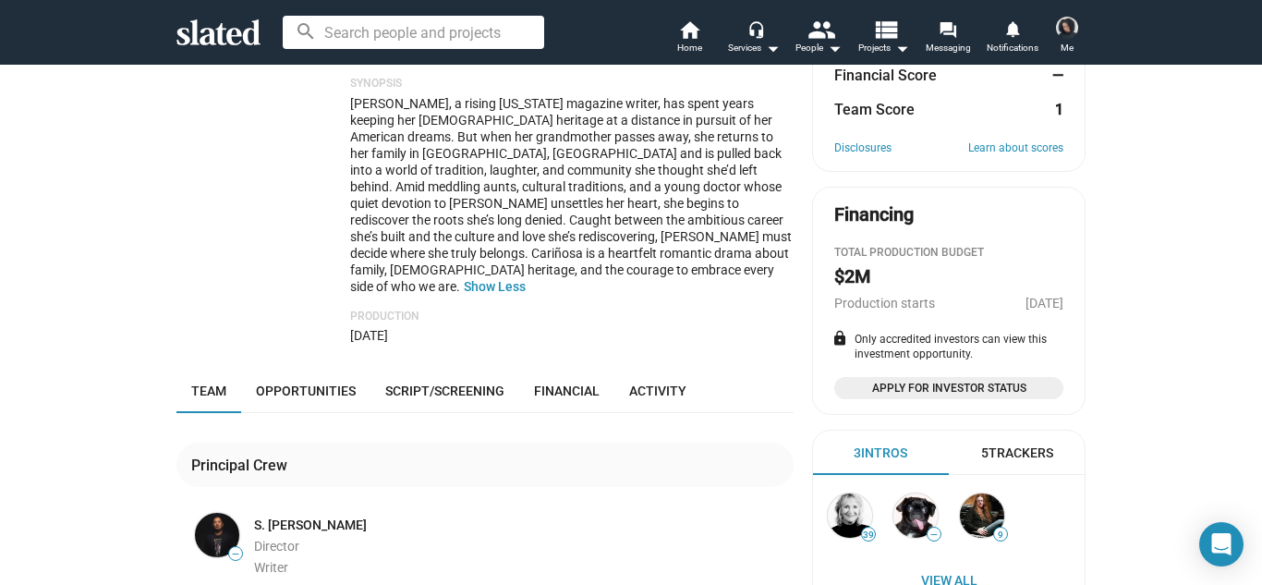
scroll to position [280, 0]
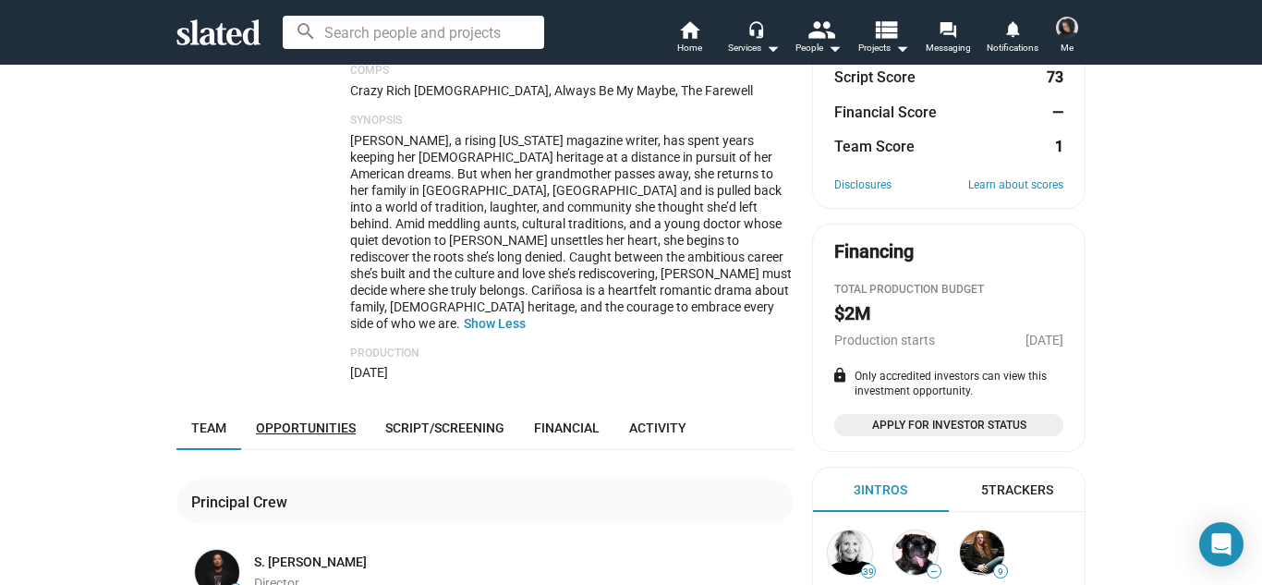
click at [328, 420] on span "Opportunities" at bounding box center [306, 427] width 100 height 15
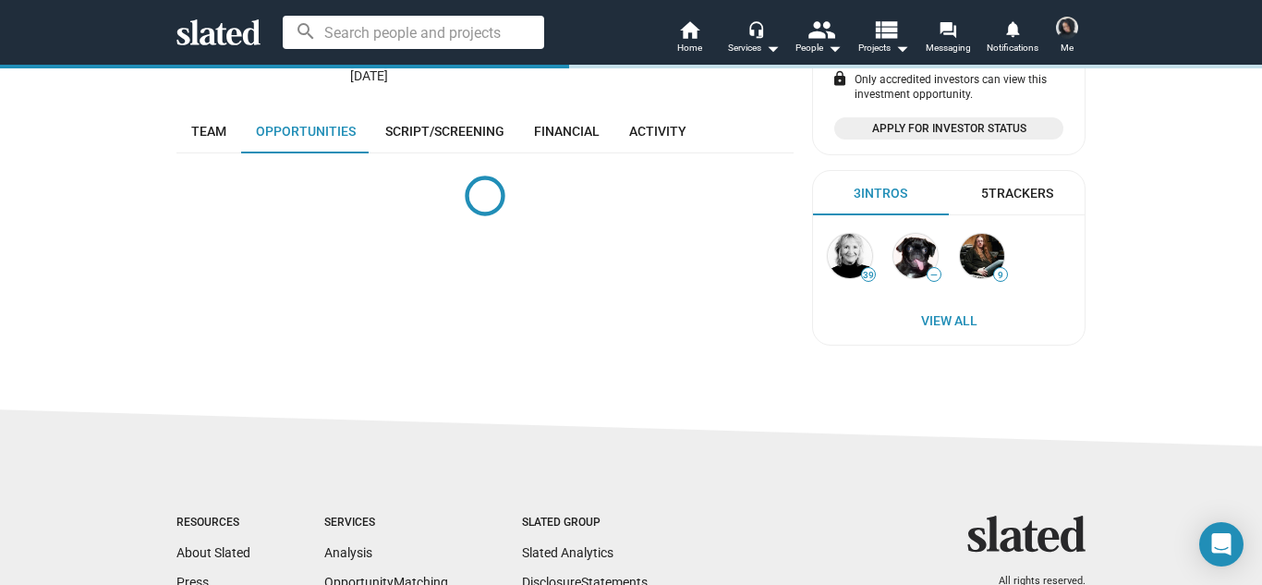
scroll to position [576, 0]
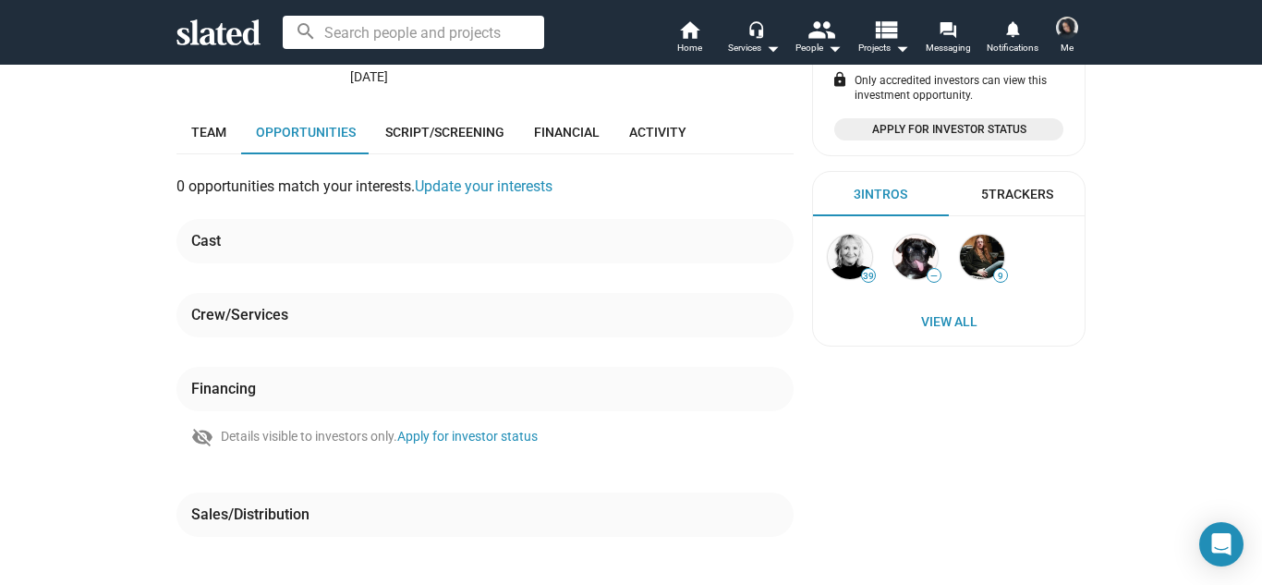
click at [151, 378] on div "22 Carinosa Development A Filipino-American magazine writer returns to her home…" at bounding box center [631, 49] width 1262 height 1122
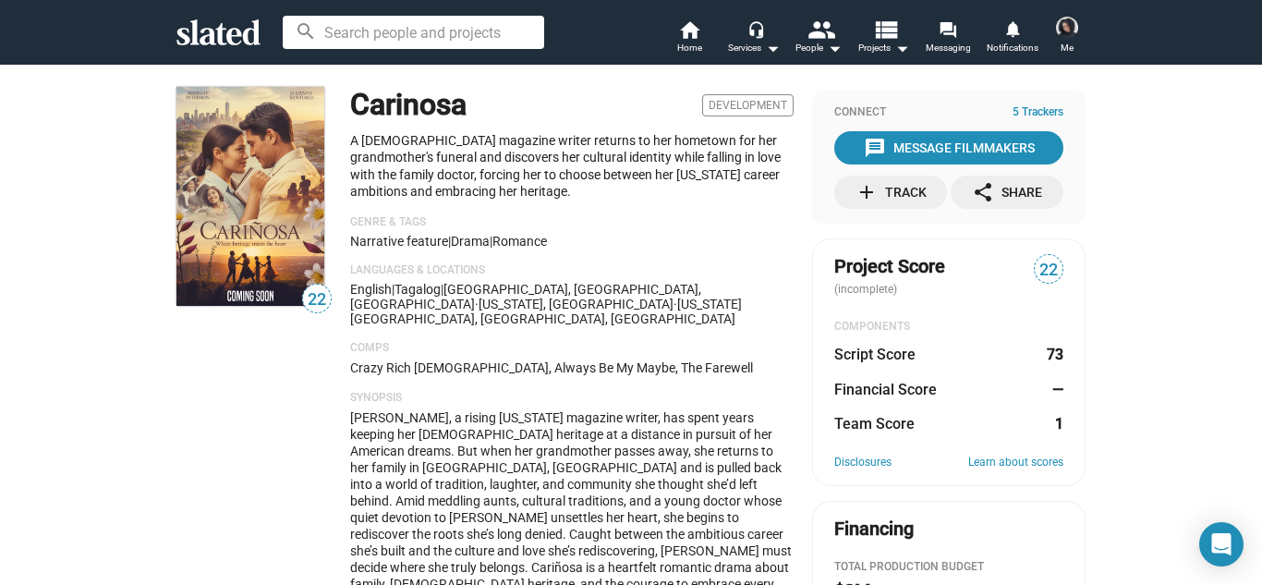
scroll to position [0, 0]
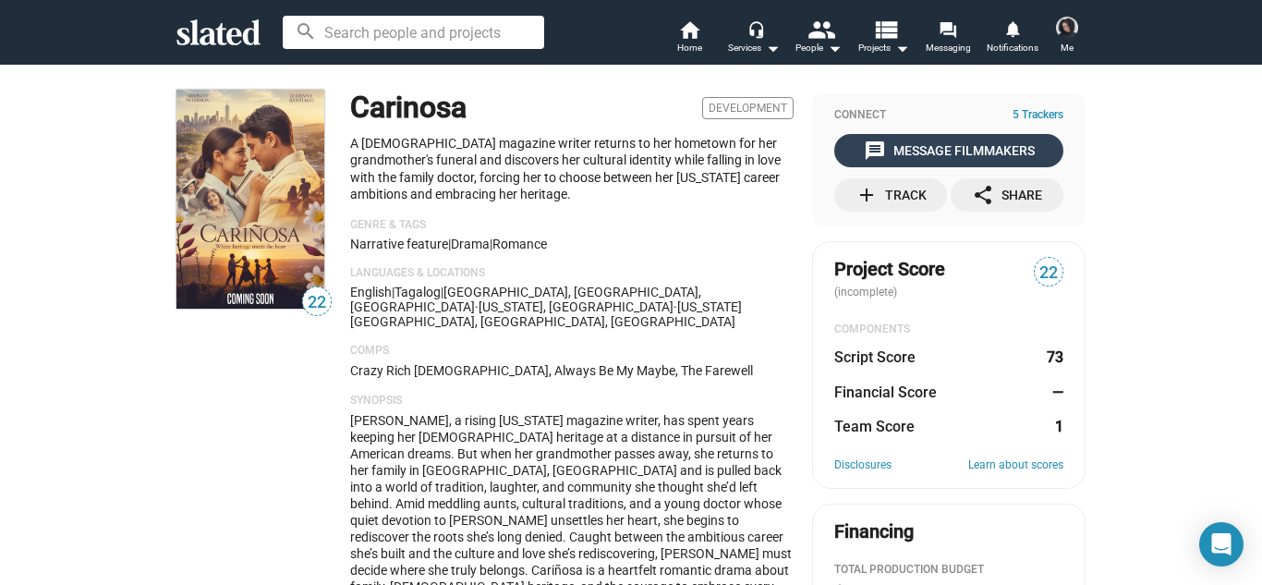
click at [933, 138] on div "message Message Filmmakers" at bounding box center [949, 150] width 171 height 33
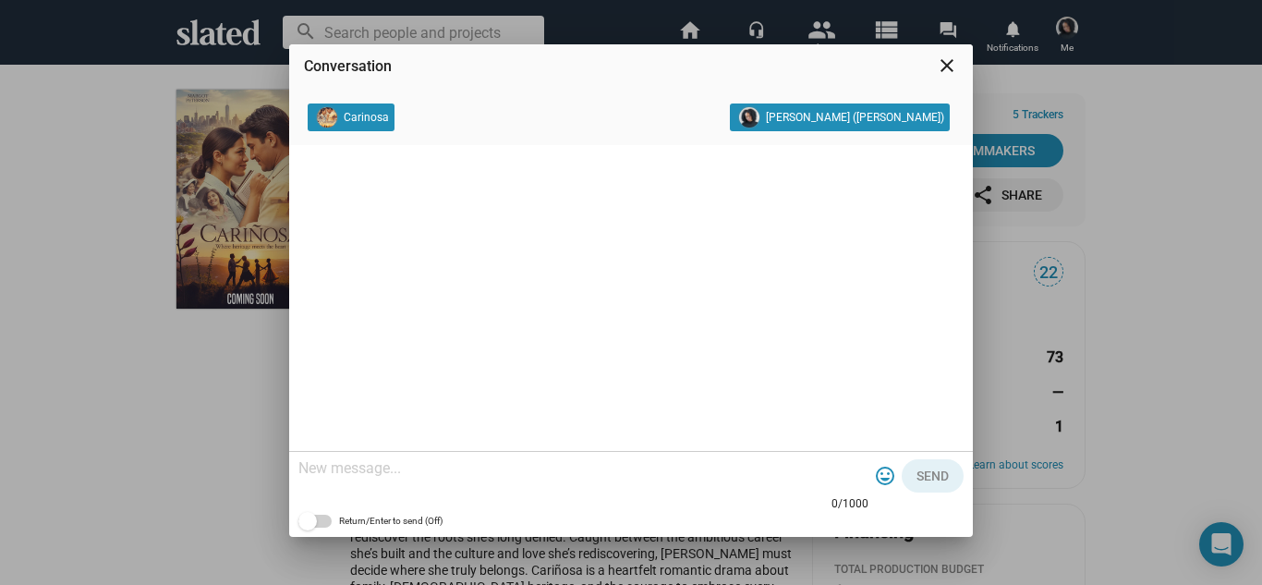
click at [590, 467] on textarea at bounding box center [583, 468] width 570 height 18
paste textarea "Hello thanks for sharing your project! I'm interested in your story and have ex…"
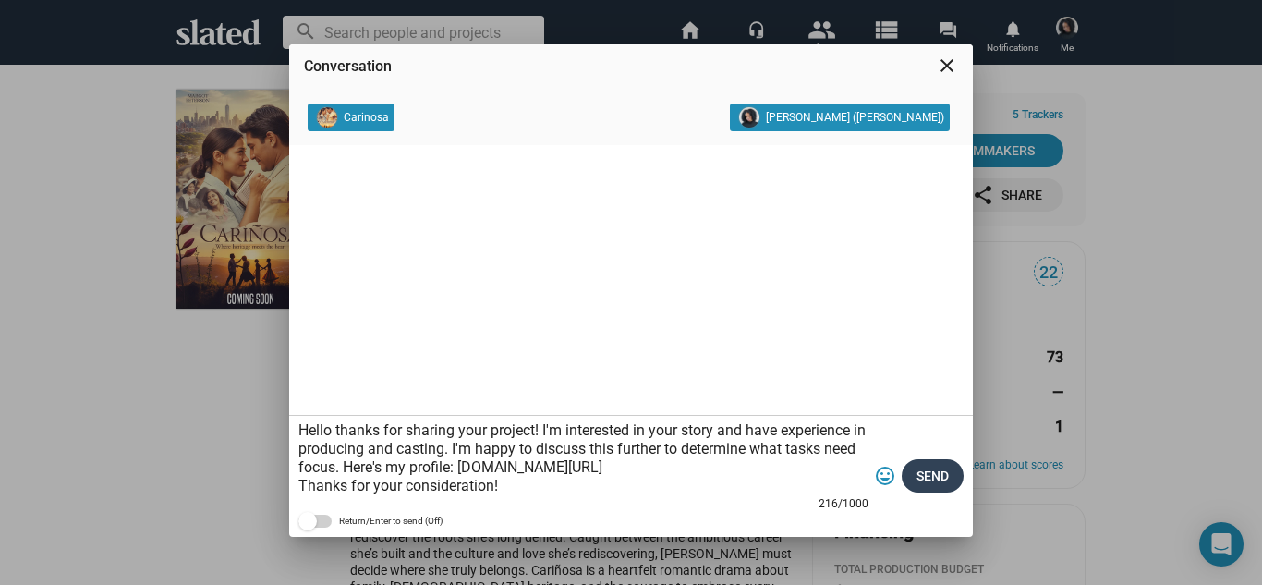
type textarea "Hello thanks for sharing your project! I'm interested in your story and have ex…"
click at [942, 471] on span "Send" at bounding box center [932, 475] width 32 height 33
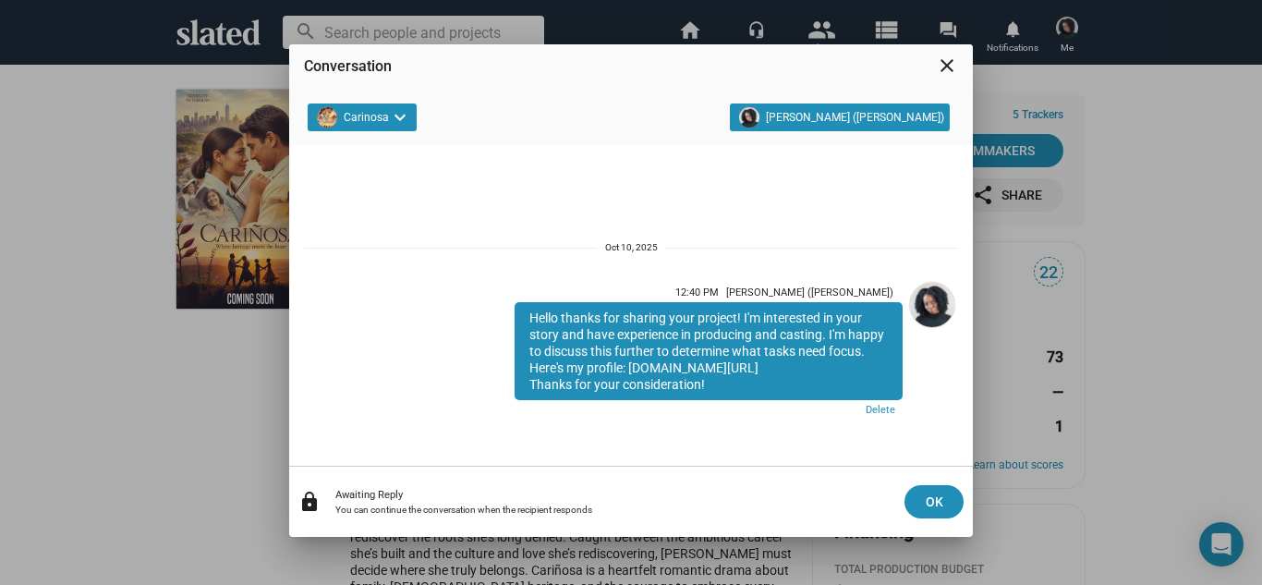
click at [945, 55] on mat-icon "close" at bounding box center [947, 66] width 22 height 22
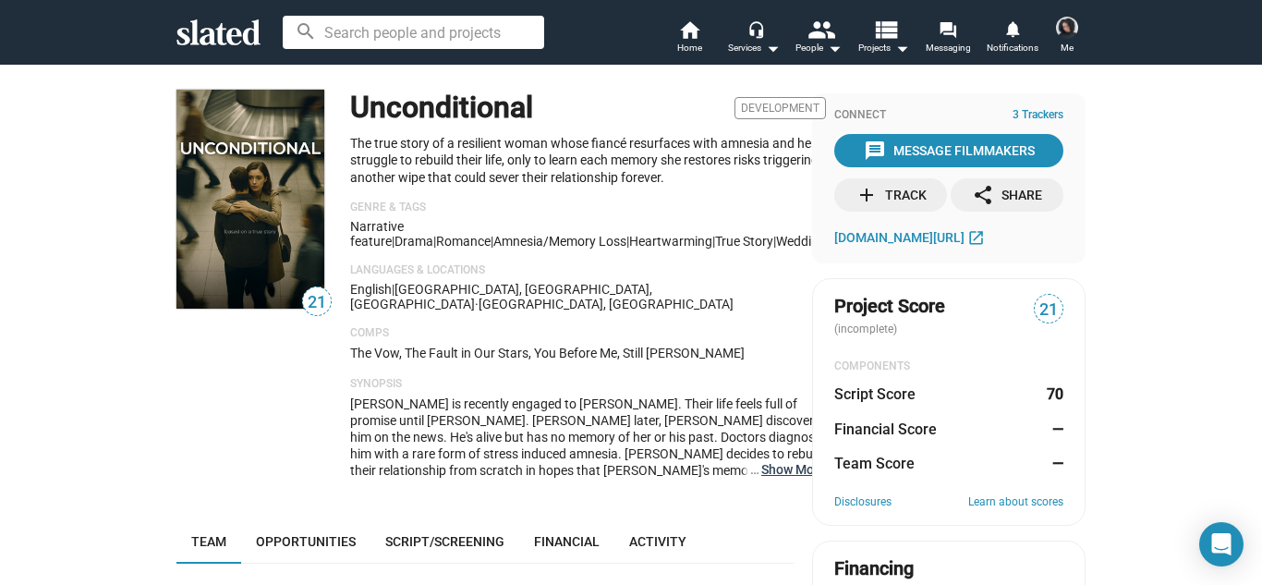
click at [761, 461] on button "… Show More" at bounding box center [793, 469] width 65 height 17
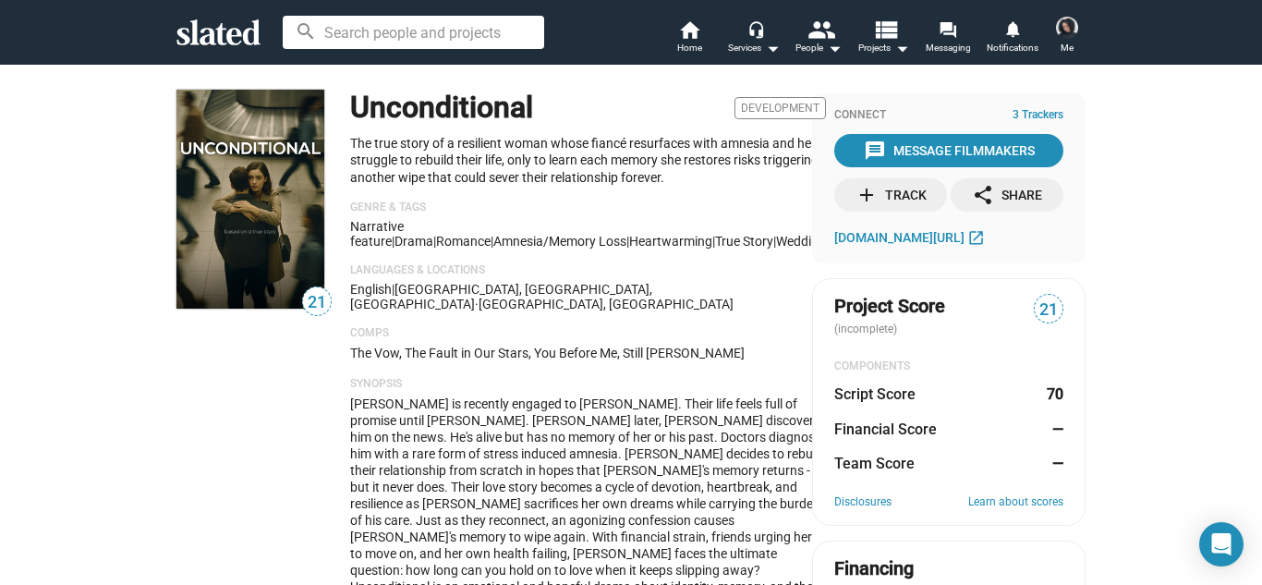
click at [322, 382] on div "21" at bounding box center [253, 366] width 155 height 553
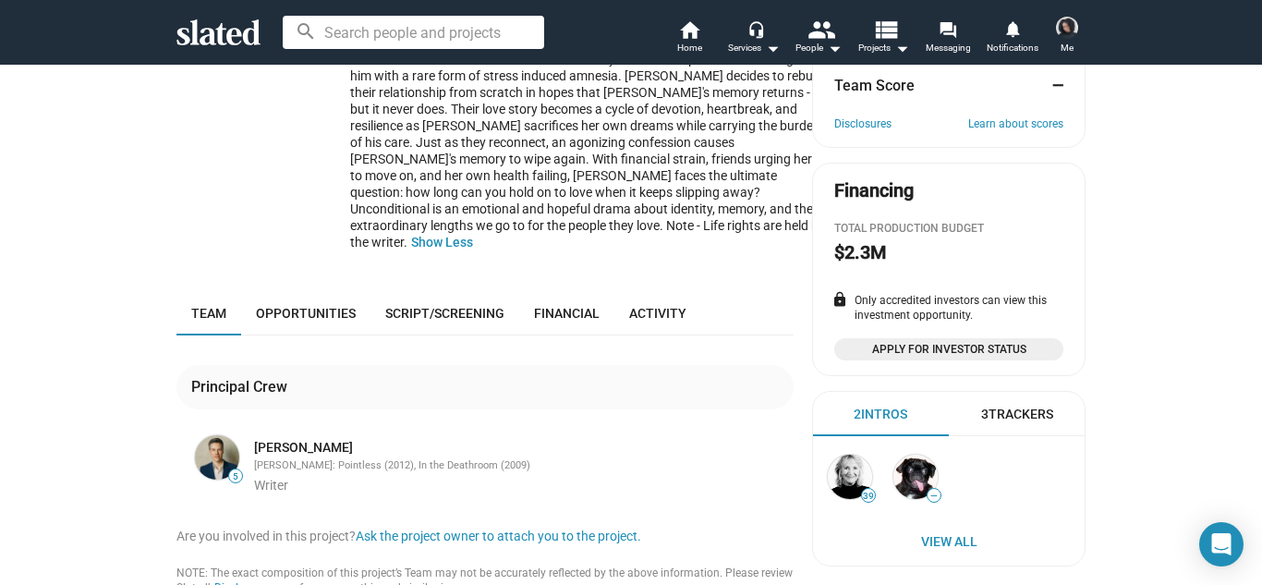
scroll to position [406, 0]
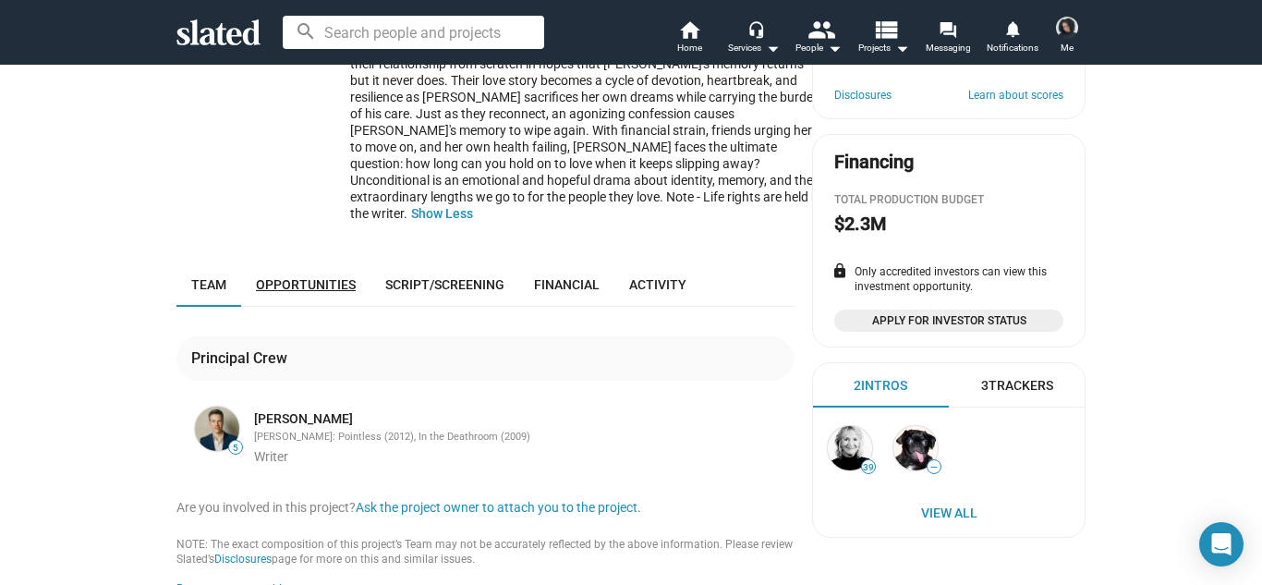
click at [338, 277] on span "Opportunities" at bounding box center [306, 284] width 100 height 15
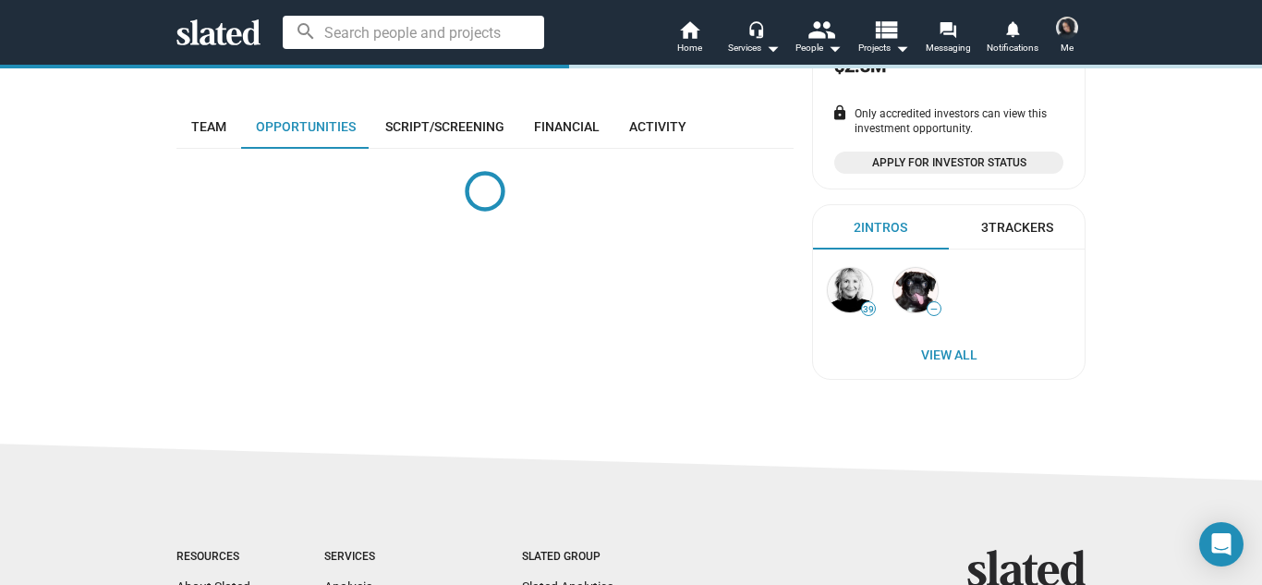
scroll to position [574, 0]
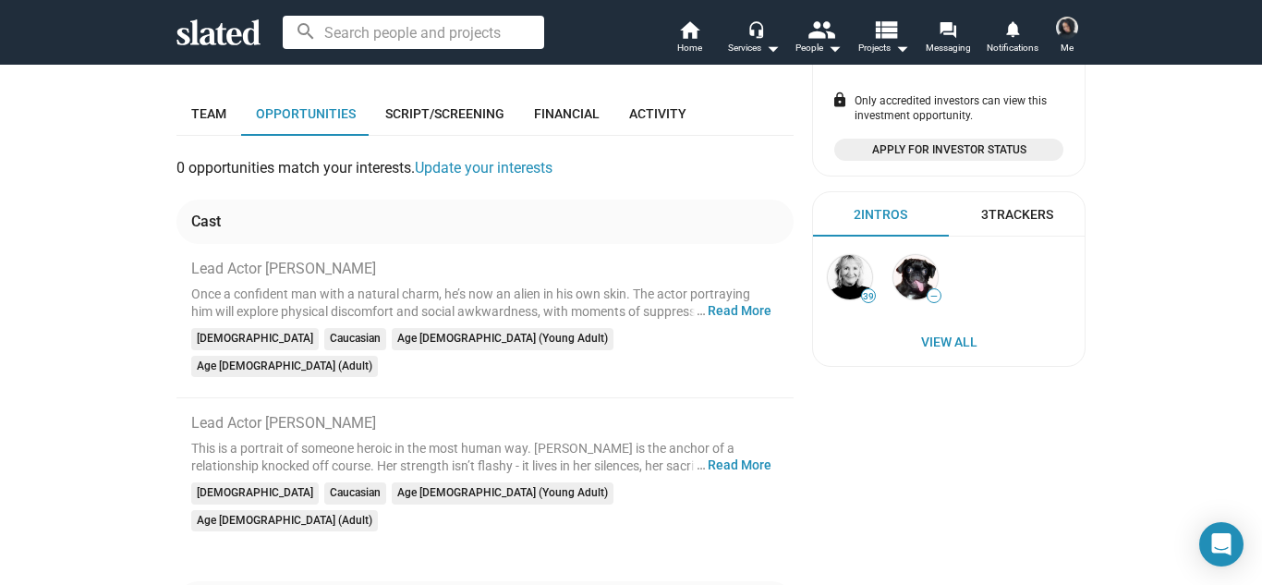
click at [108, 315] on div "21 Unconditional Development The true story of a resilient woman whose fiancé r…" at bounding box center [631, 255] width 1262 height 1539
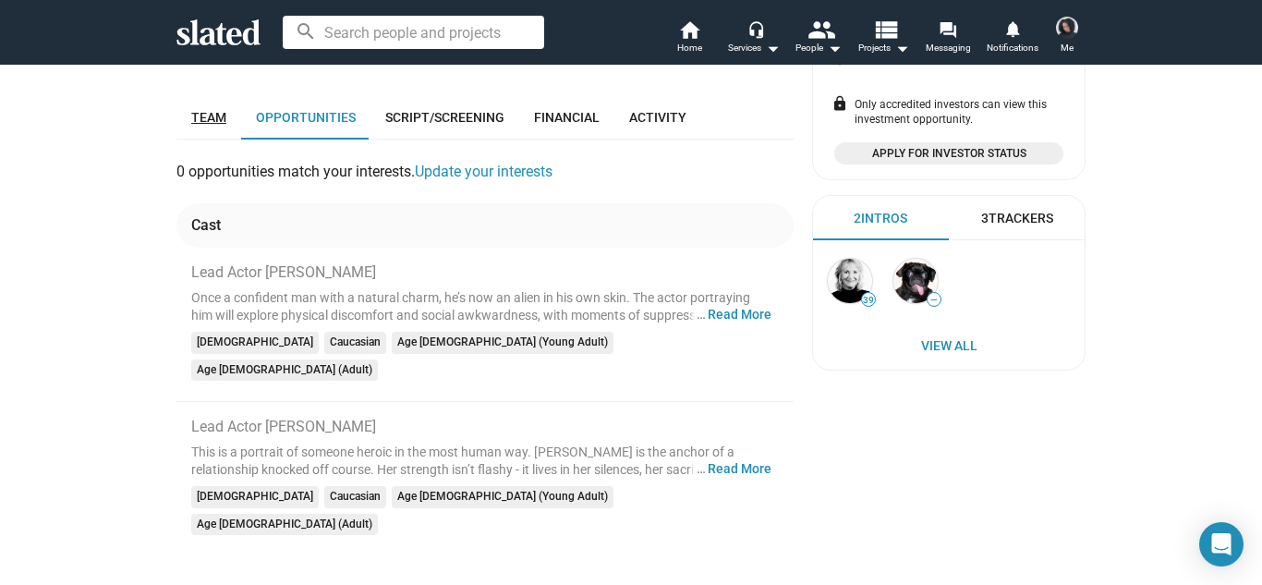
click at [196, 110] on span "Team" at bounding box center [208, 117] width 35 height 15
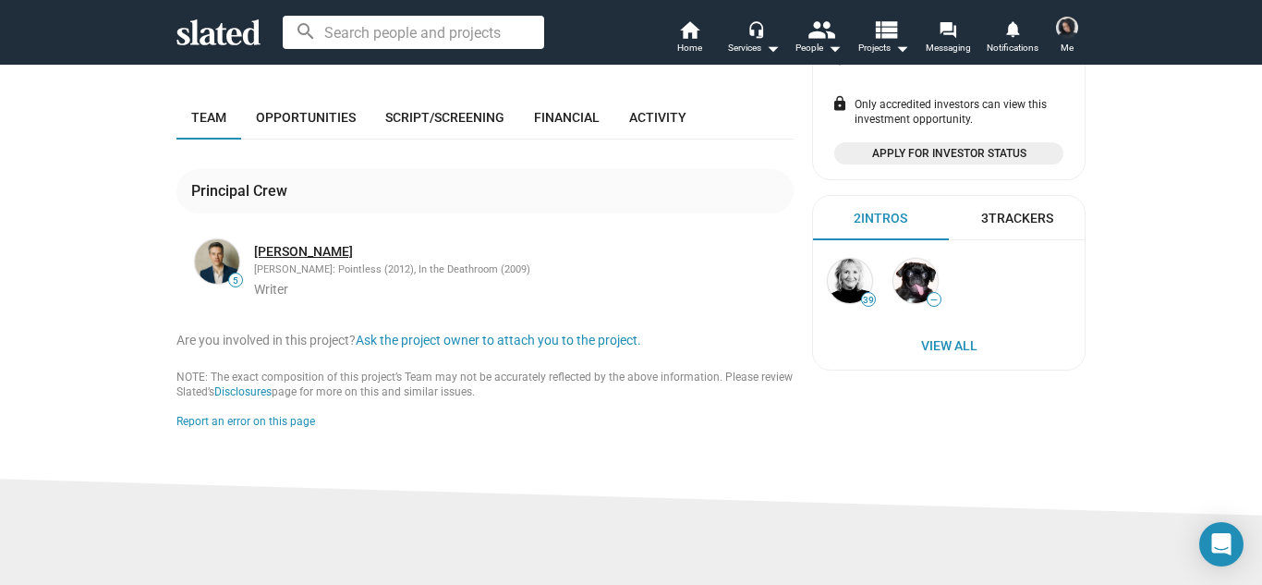
click at [313, 243] on link "Luke Cheney" at bounding box center [303, 252] width 99 height 18
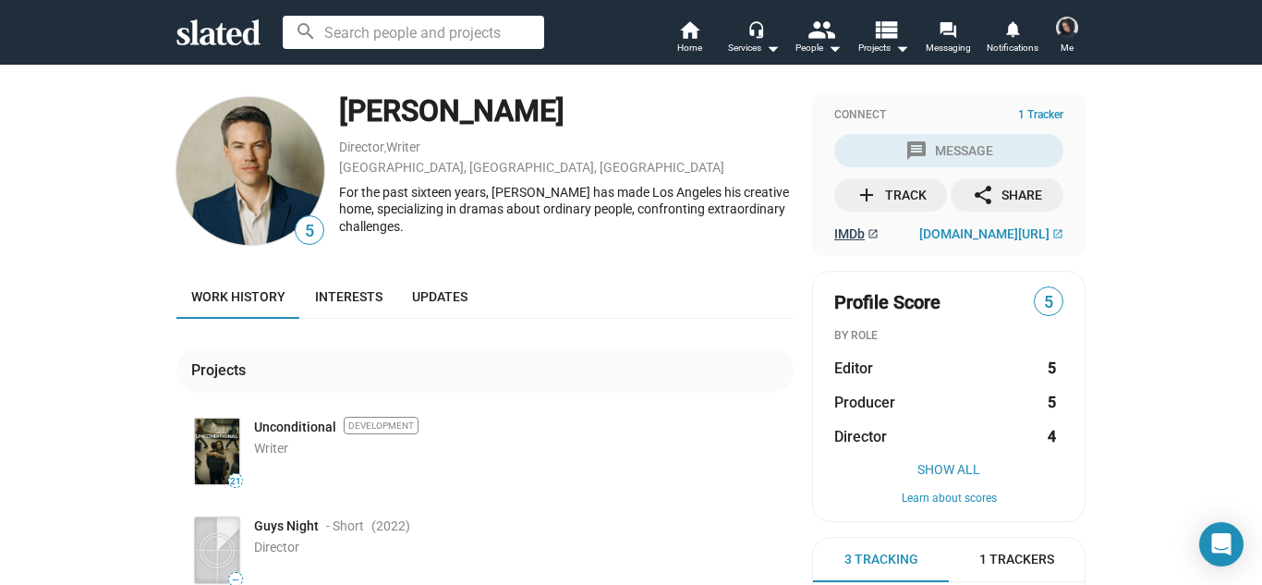
click at [841, 238] on span "IMDb" at bounding box center [849, 233] width 30 height 15
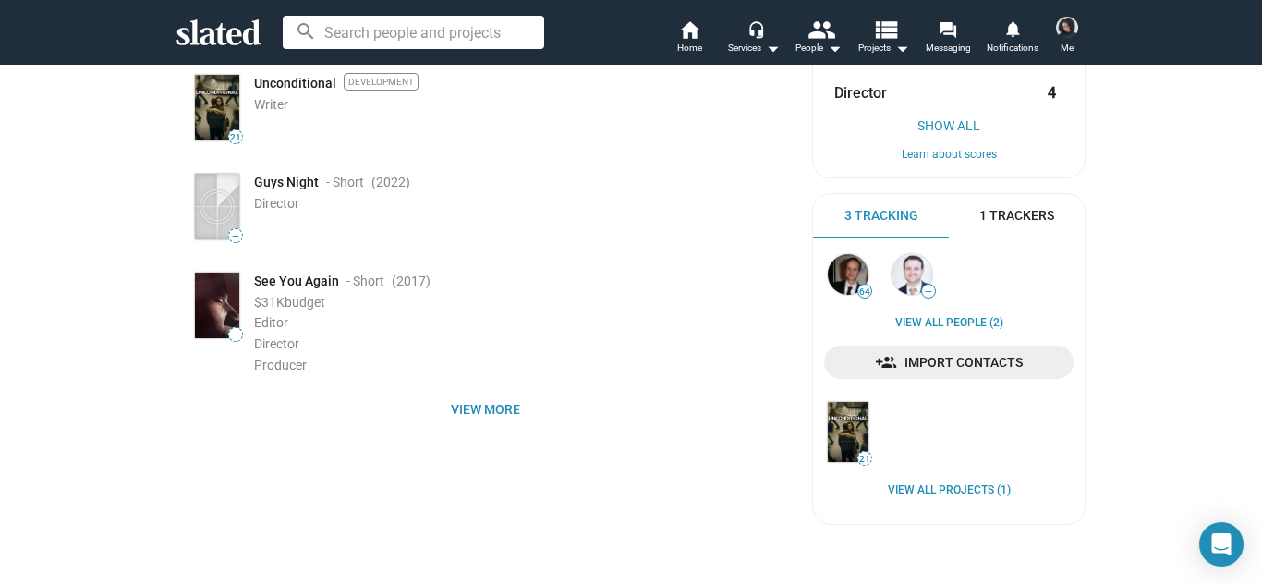
scroll to position [480, 0]
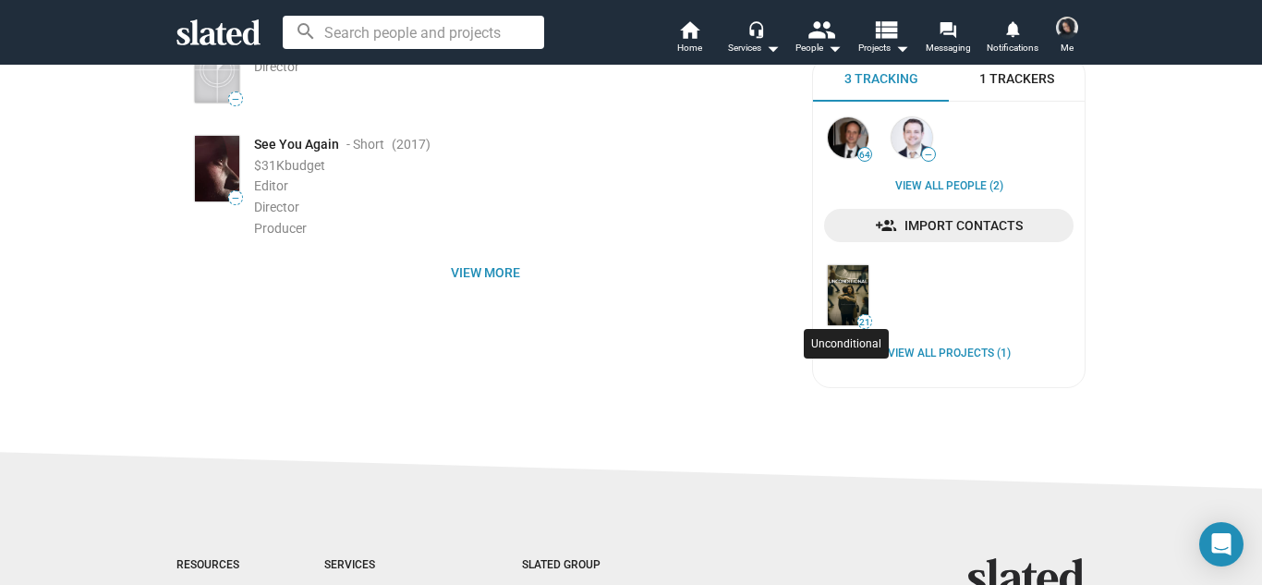
click at [848, 294] on img at bounding box center [848, 295] width 41 height 60
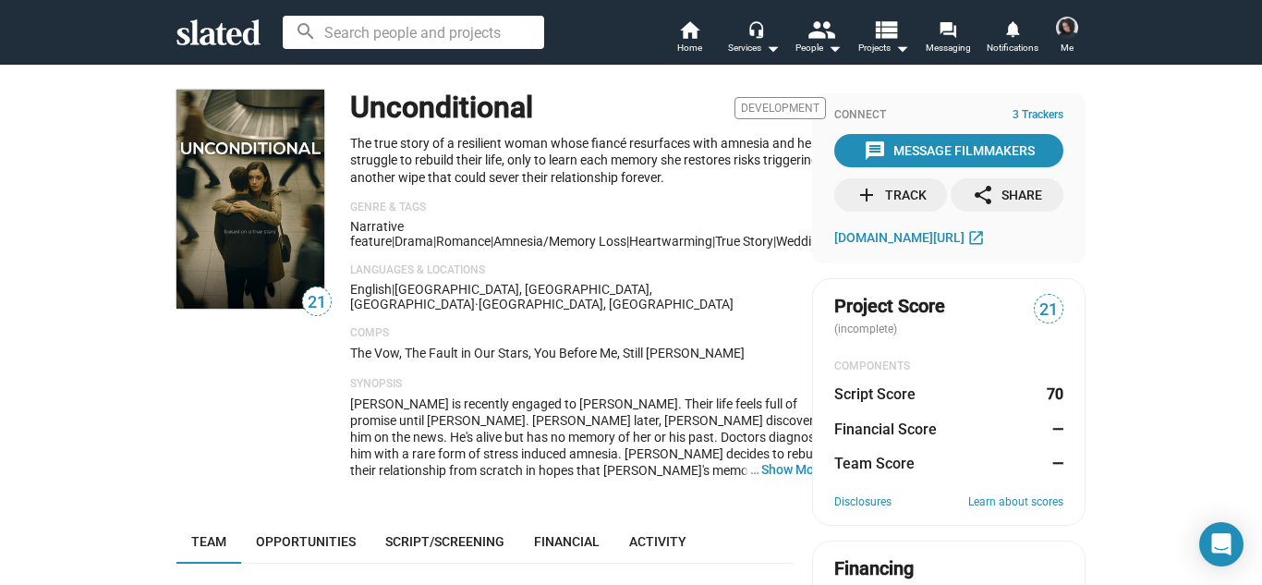
click at [1225, 374] on div "21 Unconditional Development The true story of a resilient woman whose fiancé r…" at bounding box center [631, 533] width 1262 height 939
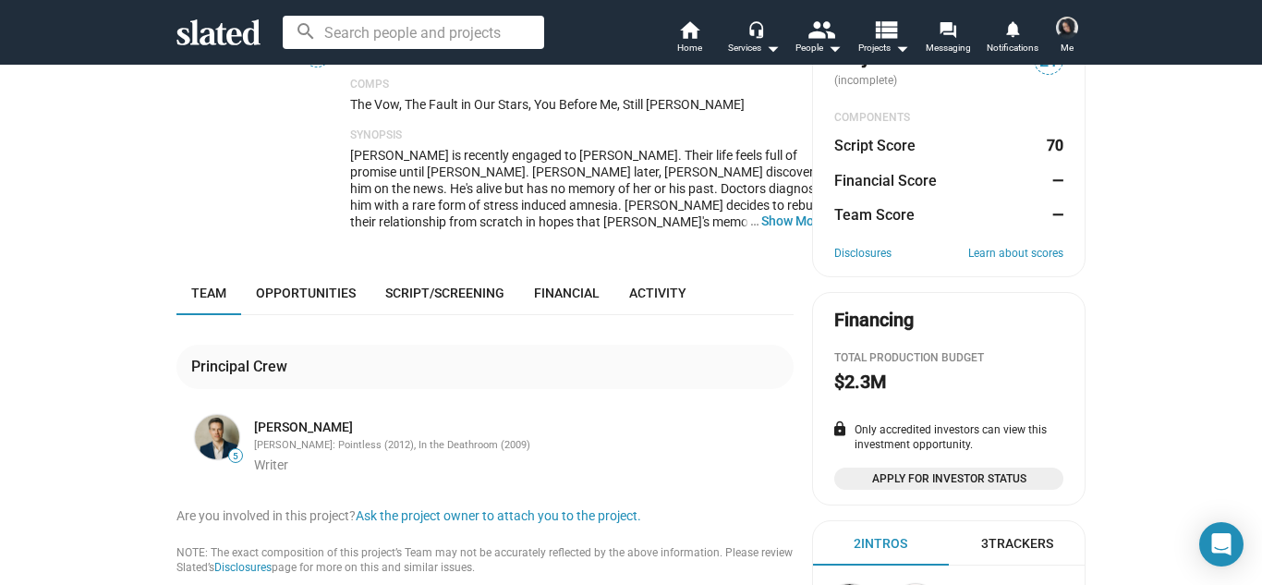
scroll to position [222, 0]
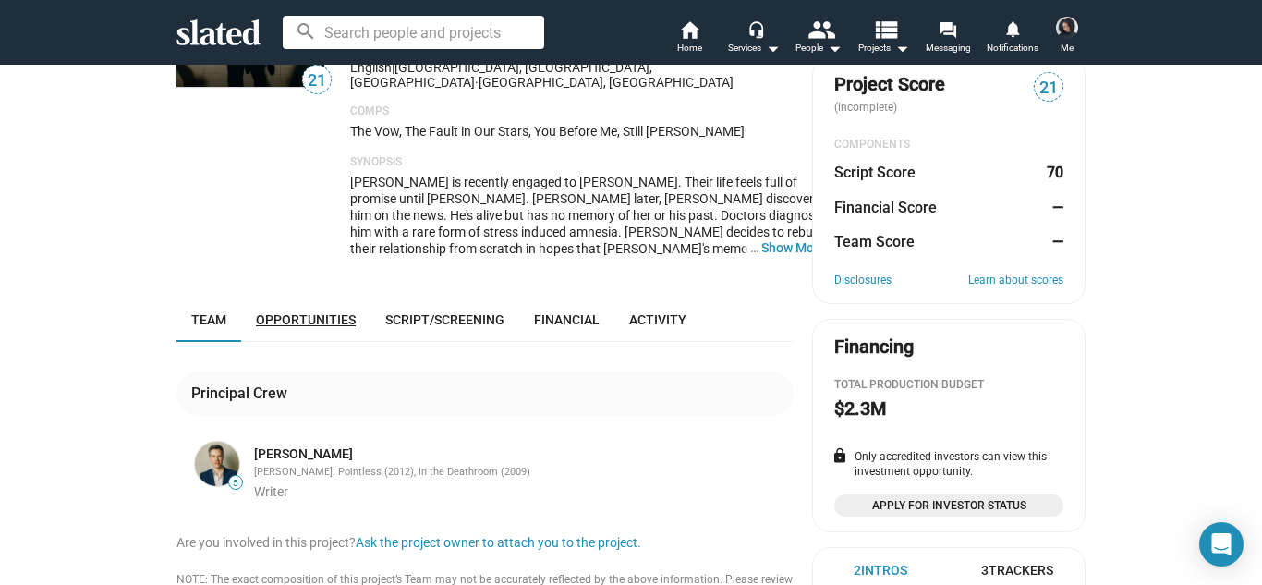
click at [330, 312] on span "Opportunities" at bounding box center [306, 319] width 100 height 15
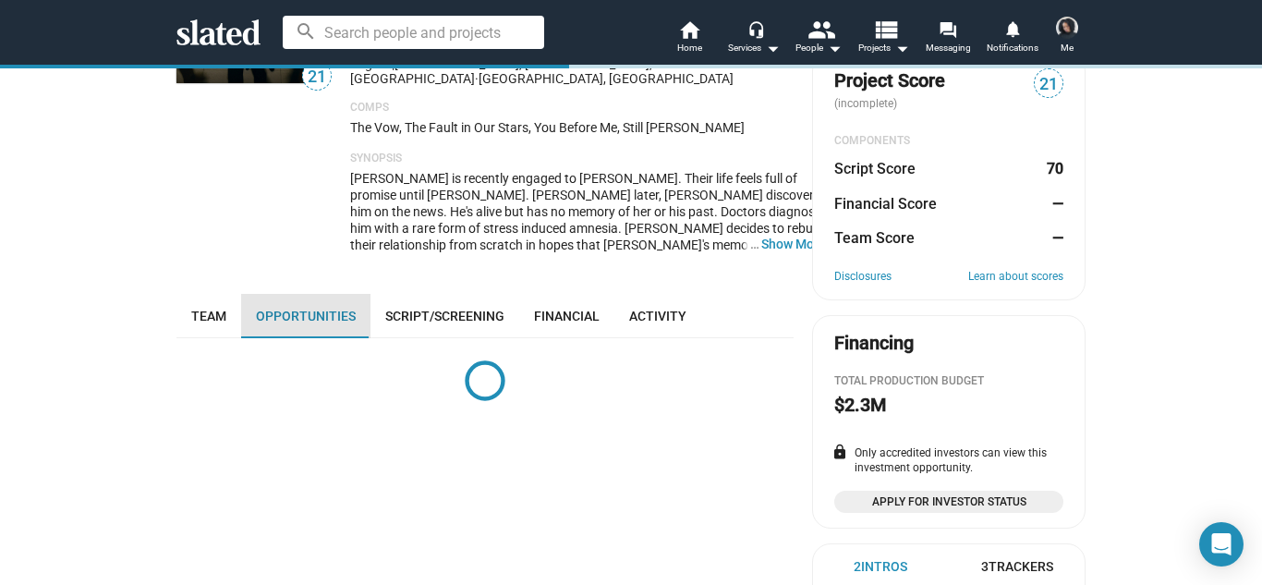
scroll to position [441, 0]
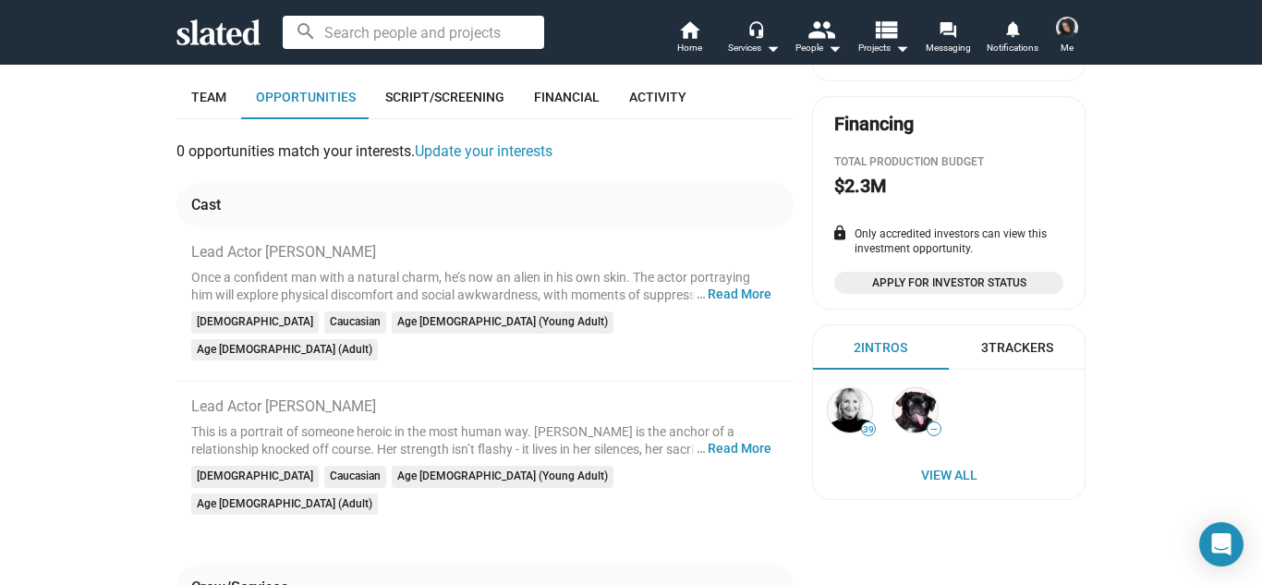
click at [171, 274] on div "21 Unconditional Development The true story of a resilient woman whose fiancé r…" at bounding box center [631, 291] width 946 height 1345
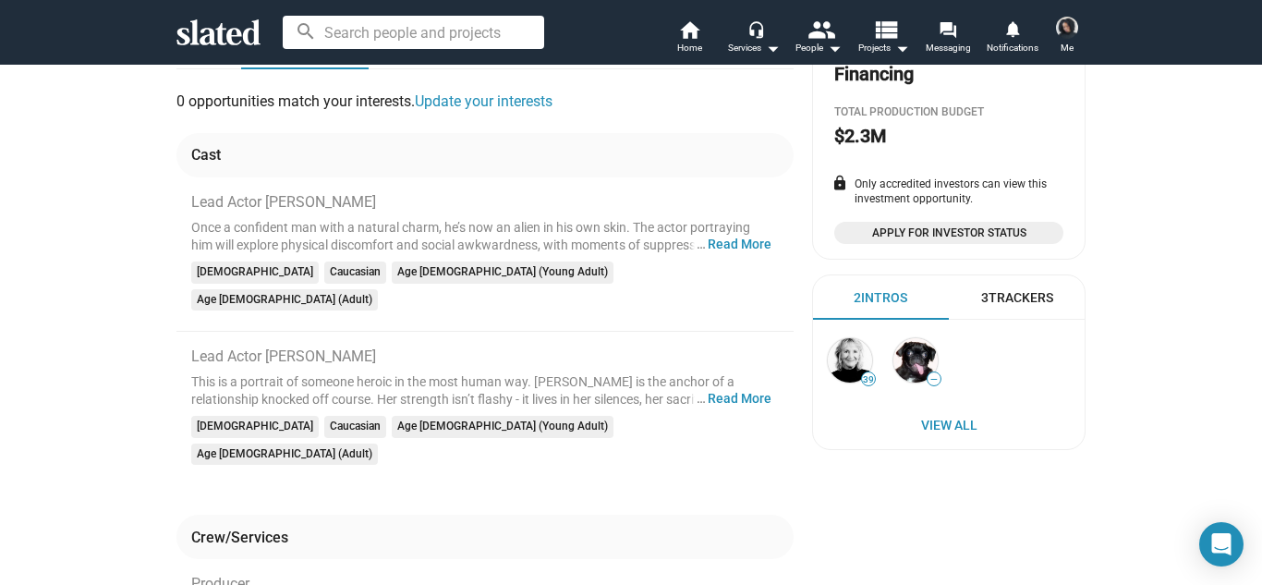
scroll to position [485, 0]
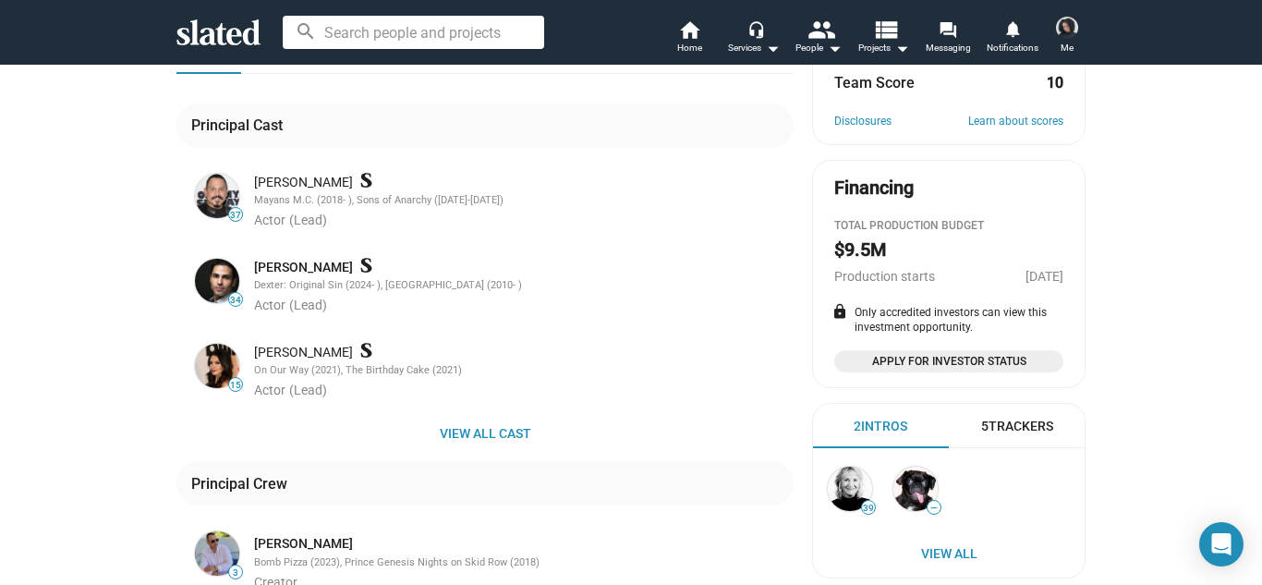
scroll to position [370, 0]
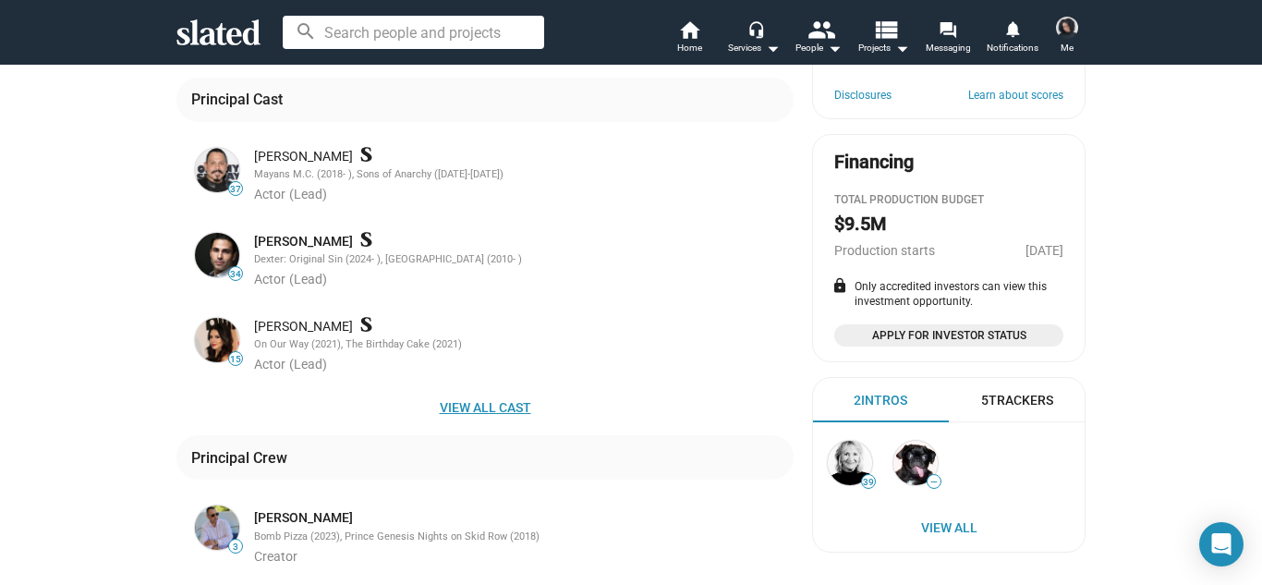
click at [466, 414] on span "View all cast" at bounding box center [485, 407] width 588 height 33
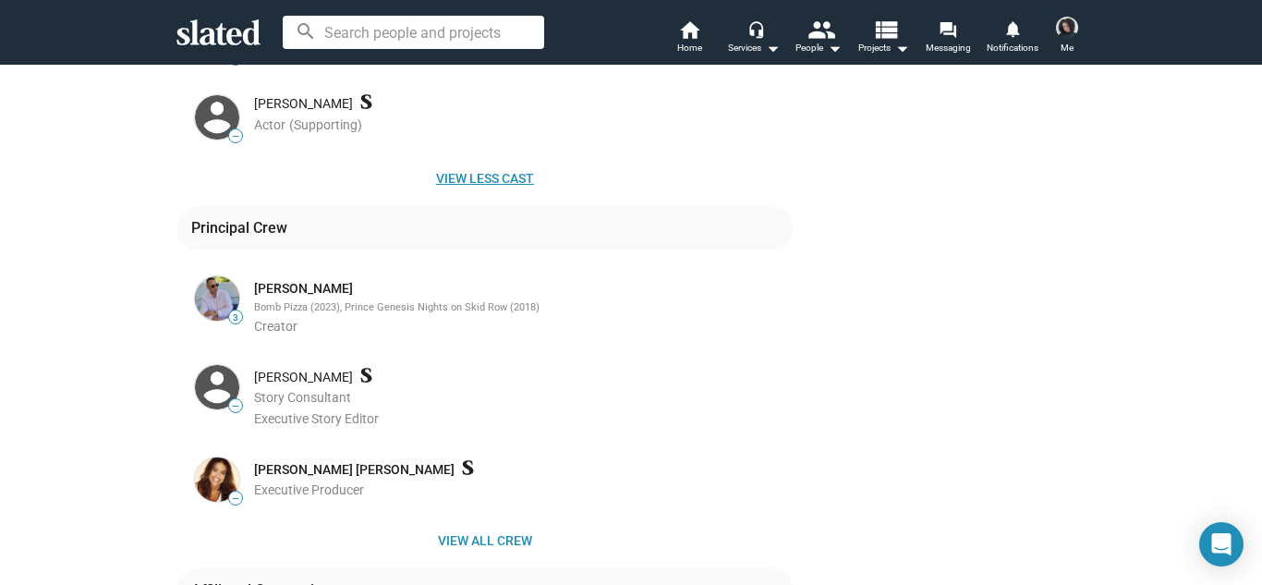
scroll to position [1589, 0]
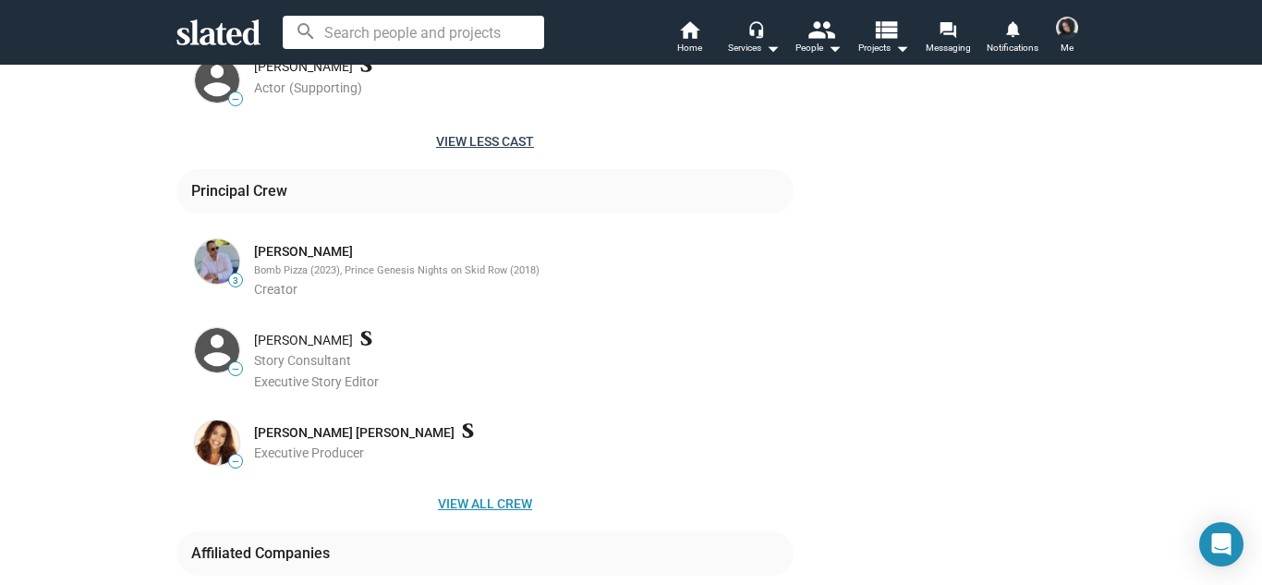
click at [470, 494] on span "View all crew" at bounding box center [485, 503] width 588 height 33
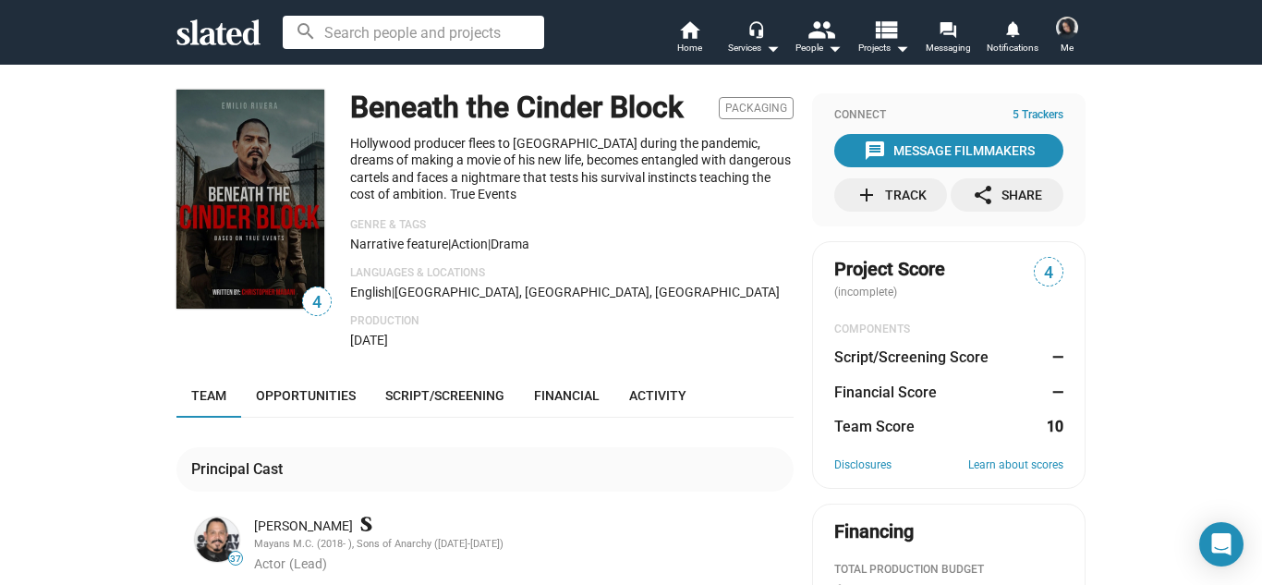
scroll to position [37, 0]
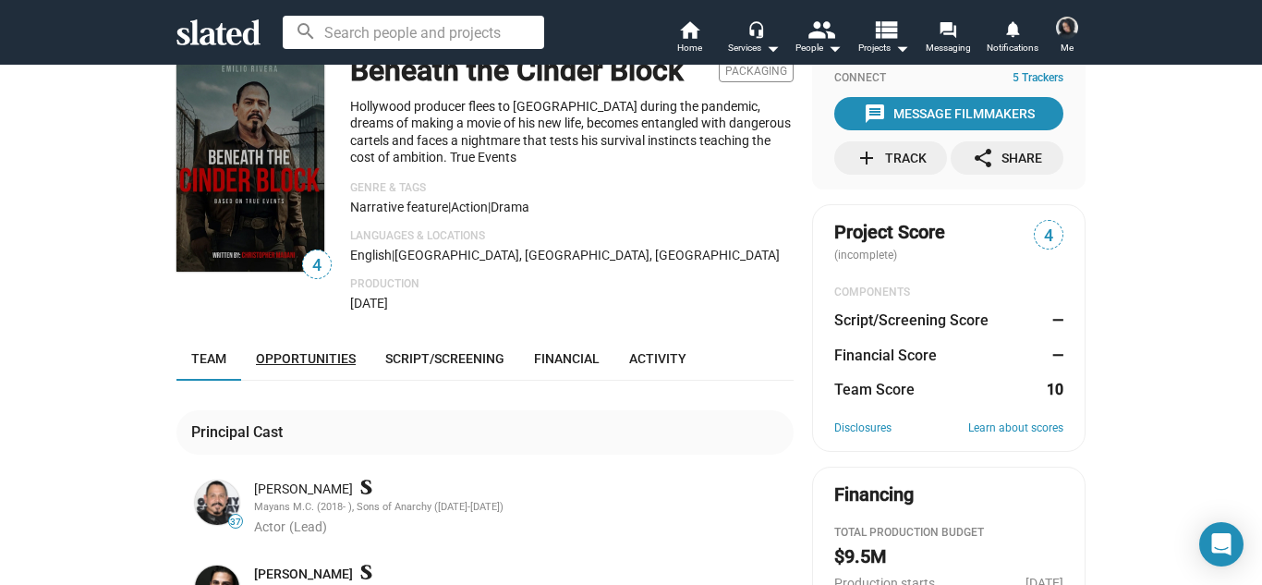
click at [347, 369] on link "Opportunities" at bounding box center [305, 358] width 129 height 44
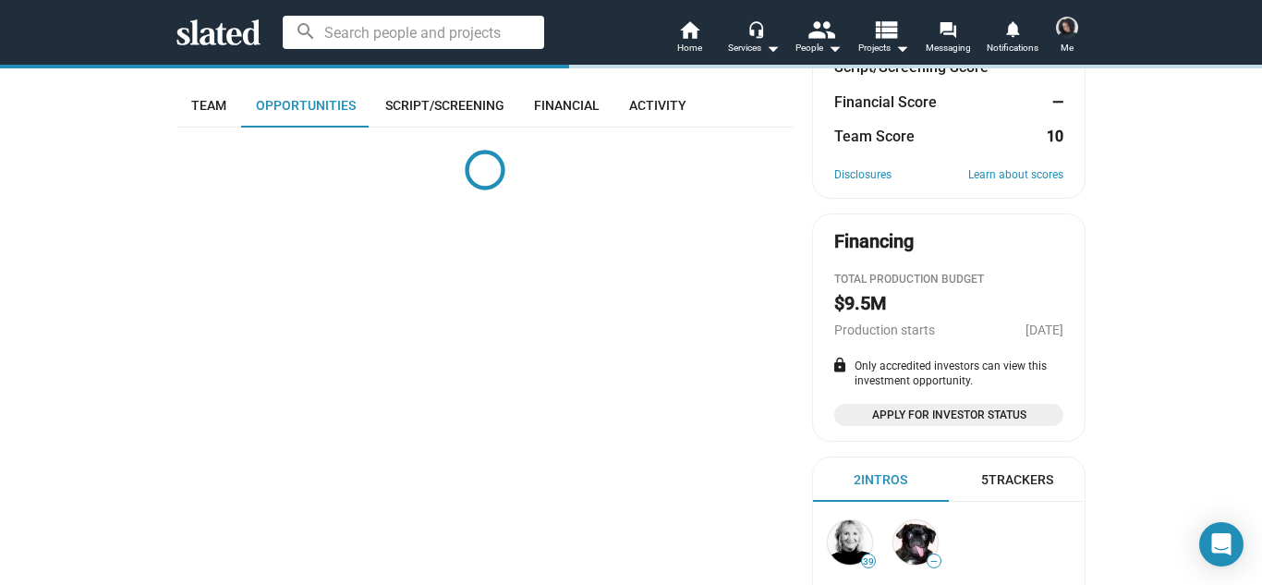
scroll to position [309, 0]
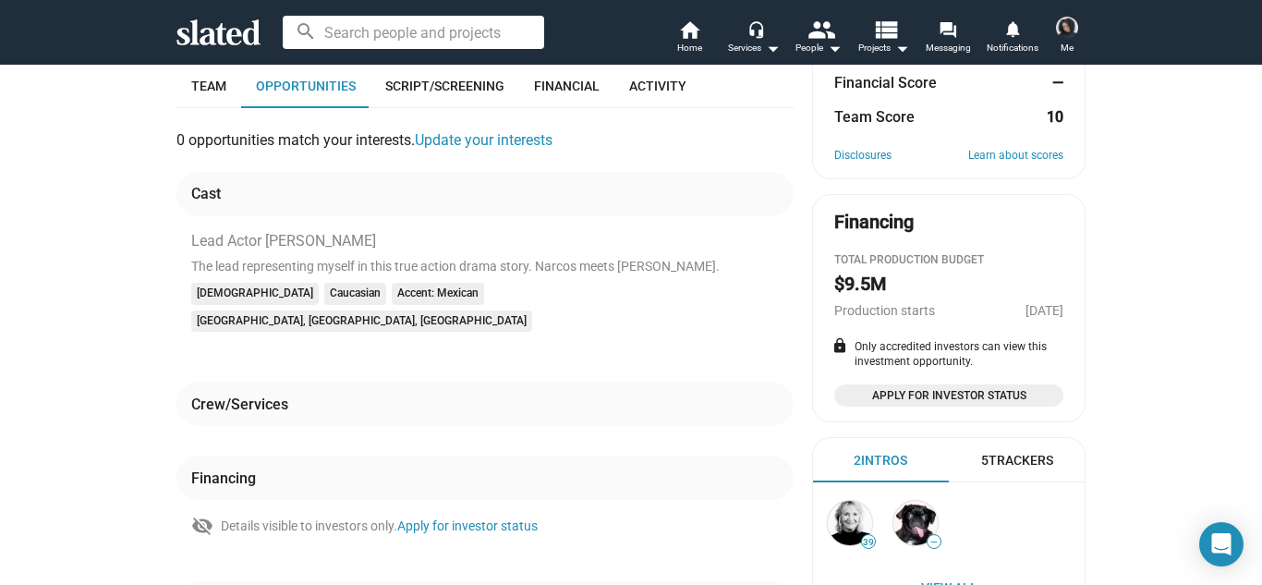
click at [129, 356] on div "4 Beneath the Cinder Block Packaging Hollywood producer flees to [GEOGRAPHIC_DA…" at bounding box center [631, 226] width 1262 height 945
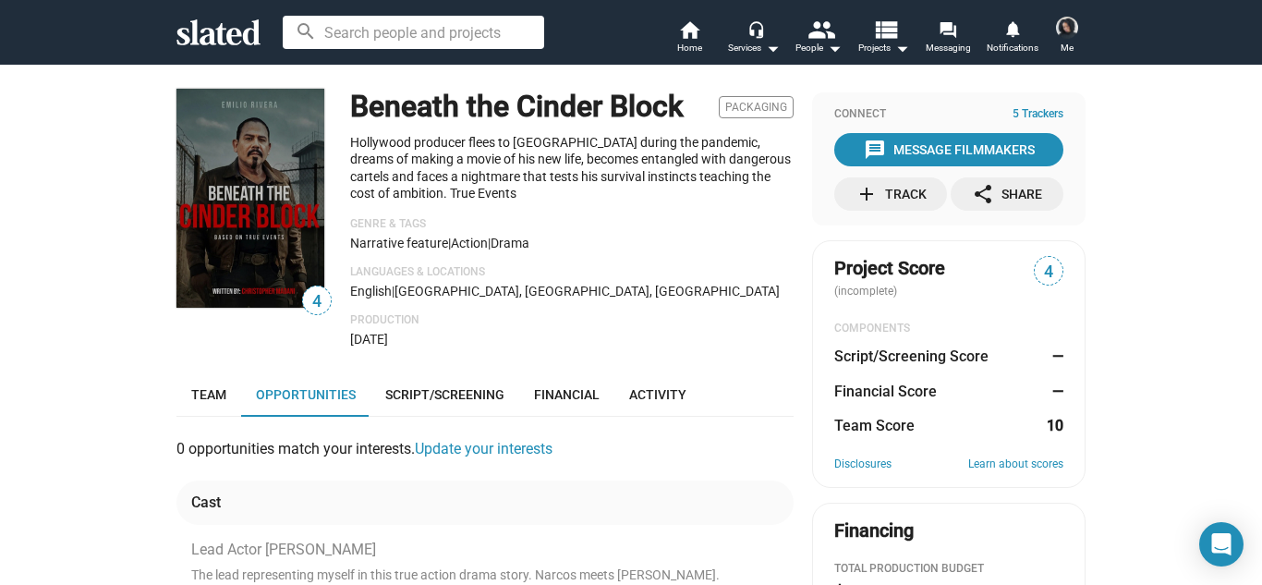
scroll to position [0, 0]
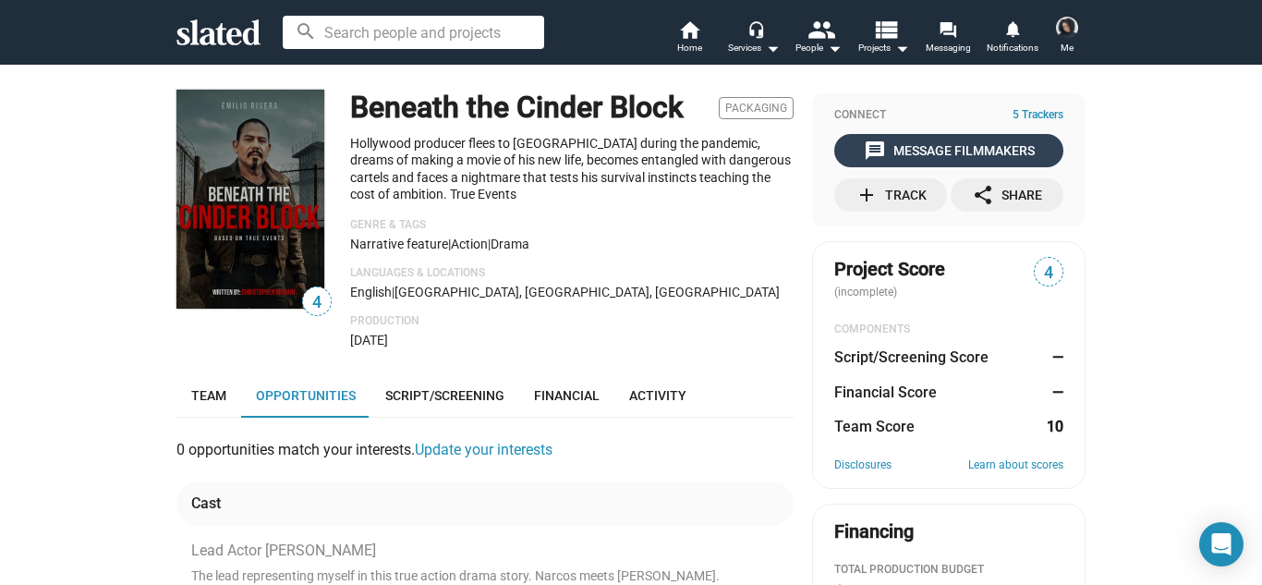
click at [922, 144] on div "message Message Filmmakers" at bounding box center [949, 150] width 171 height 33
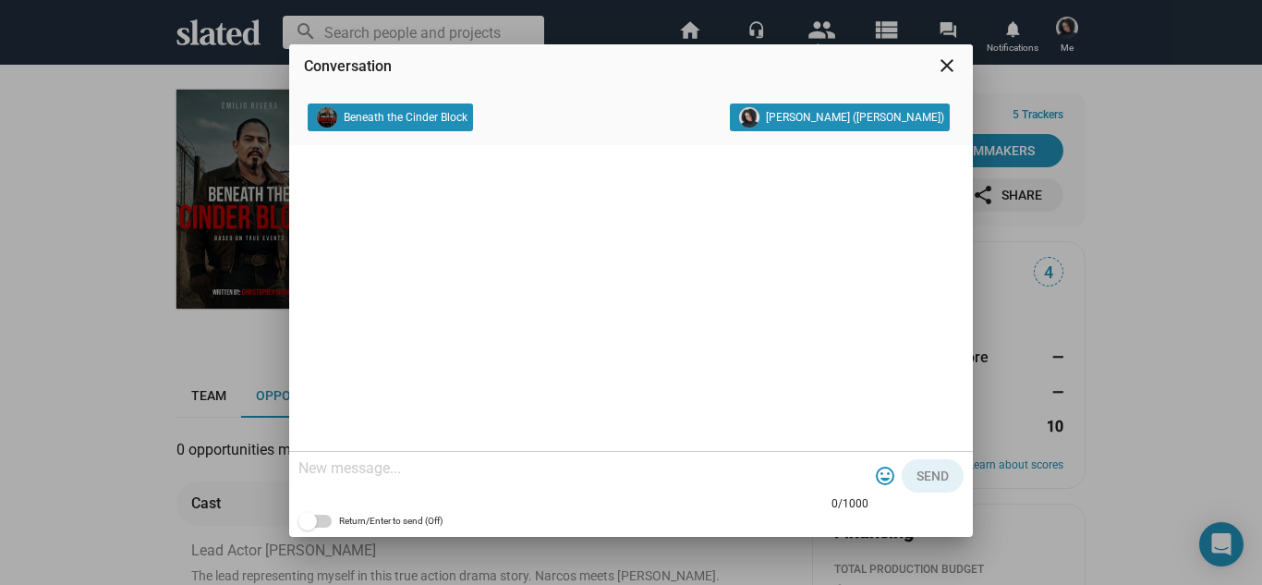
click at [565, 481] on div at bounding box center [583, 469] width 570 height 55
click at [955, 71] on mat-icon "close" at bounding box center [947, 66] width 22 height 22
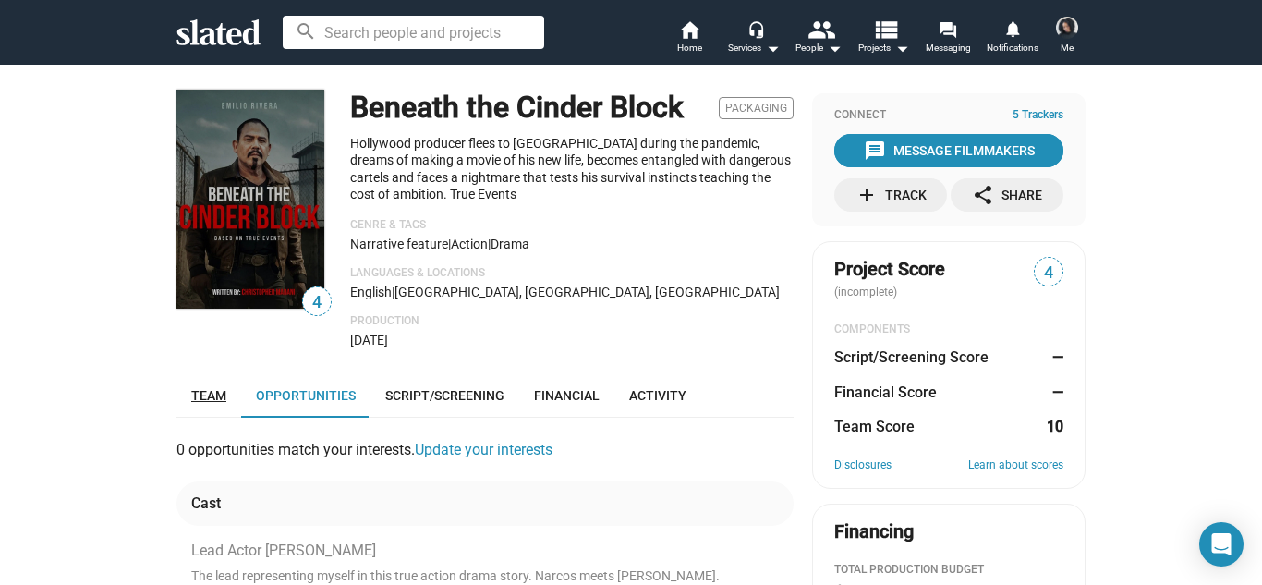
click at [219, 398] on span "Team" at bounding box center [208, 395] width 35 height 15
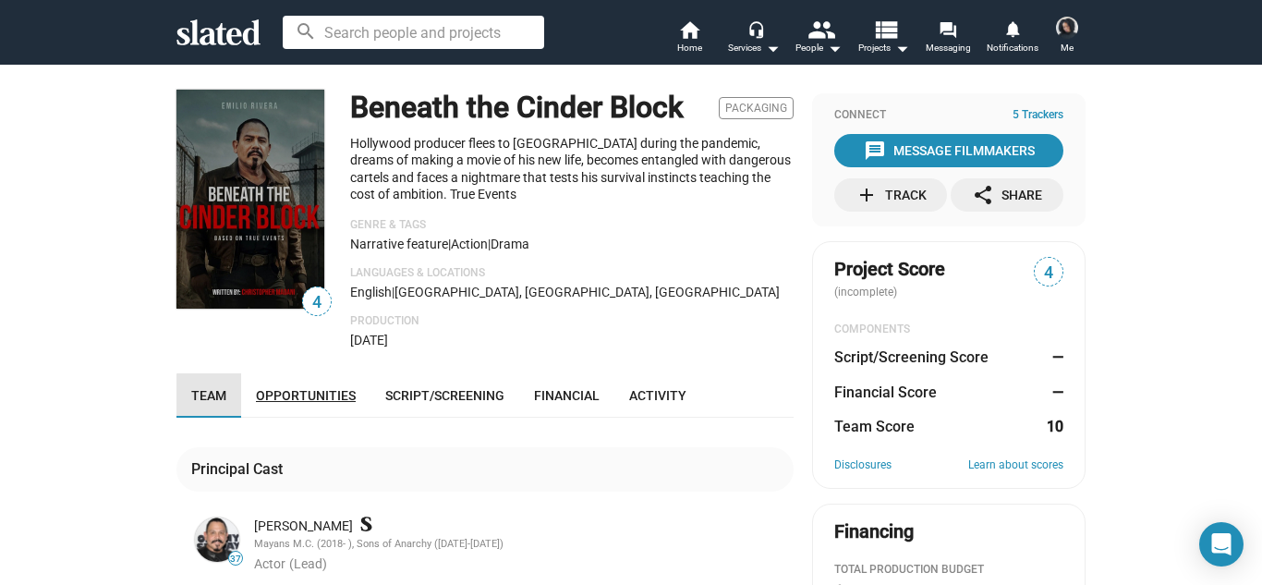
scroll to position [264, 0]
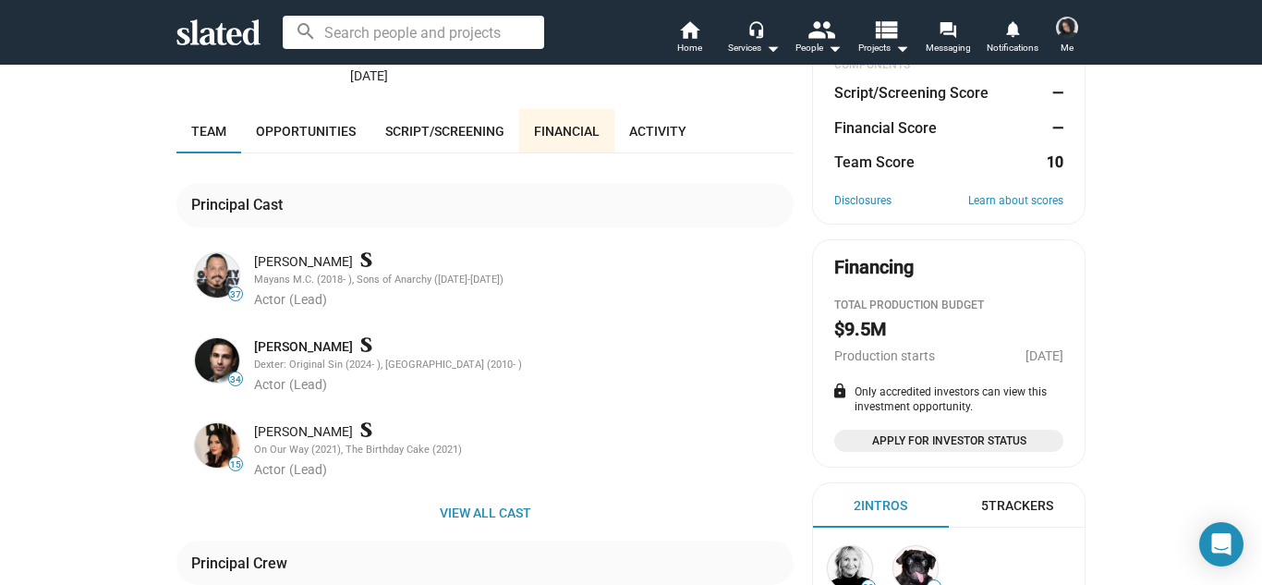
click at [0, 420] on div "4 Beneath the Cinder Block Packaging Hollywood producer flees to [GEOGRAPHIC_DA…" at bounding box center [631, 581] width 1262 height 1563
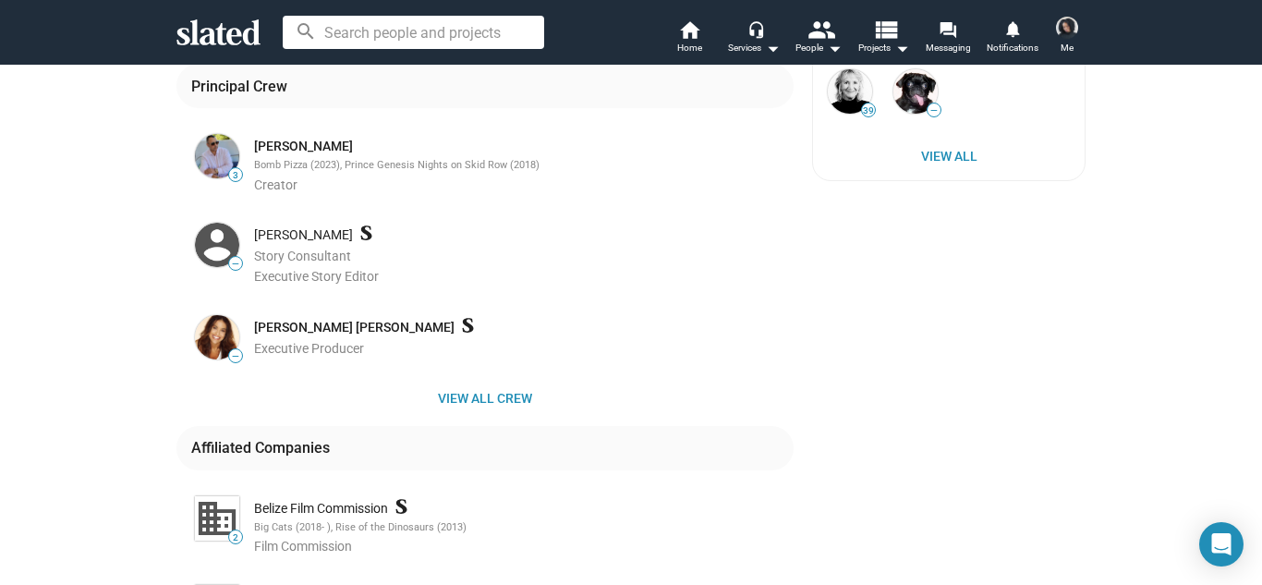
scroll to position [745, 0]
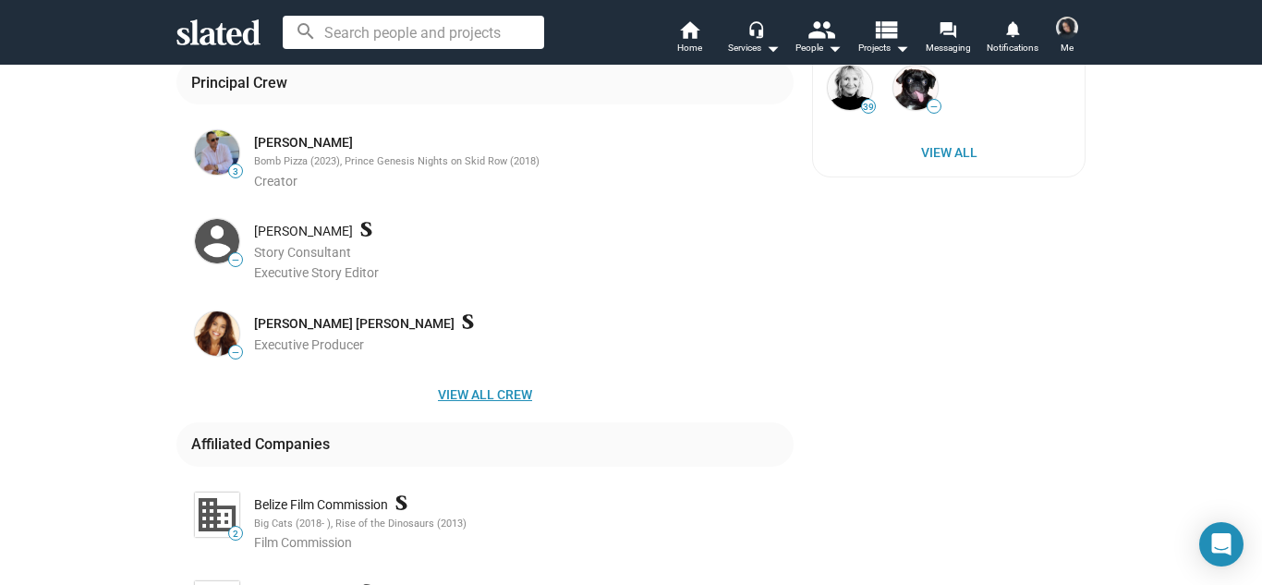
click at [480, 399] on span "View all crew" at bounding box center [485, 394] width 588 height 33
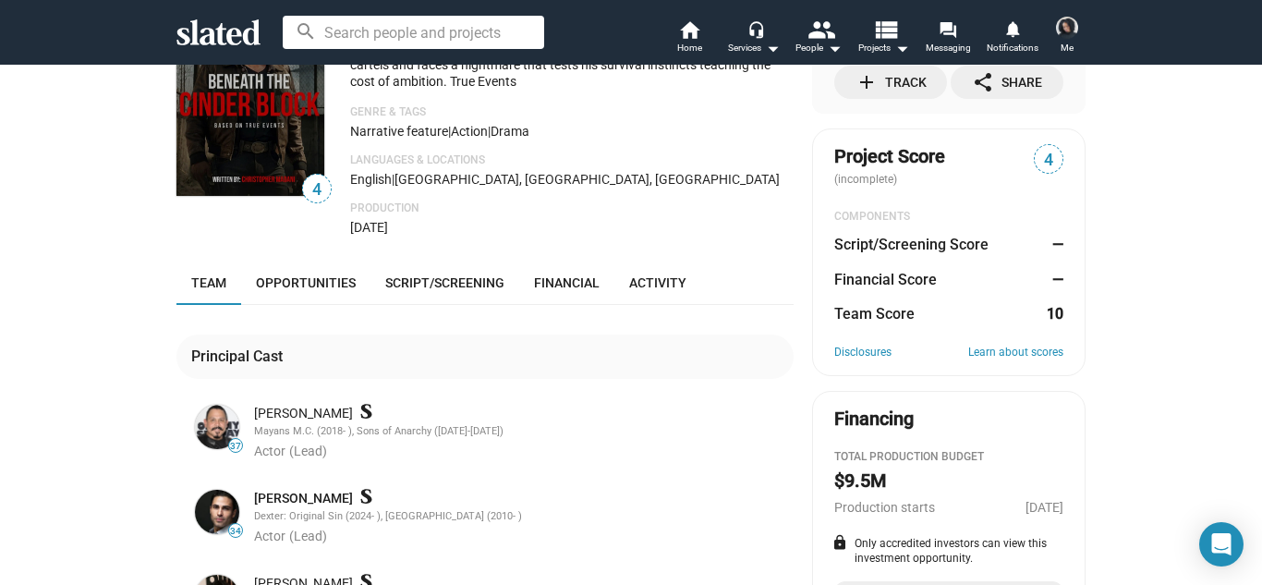
scroll to position [0, 0]
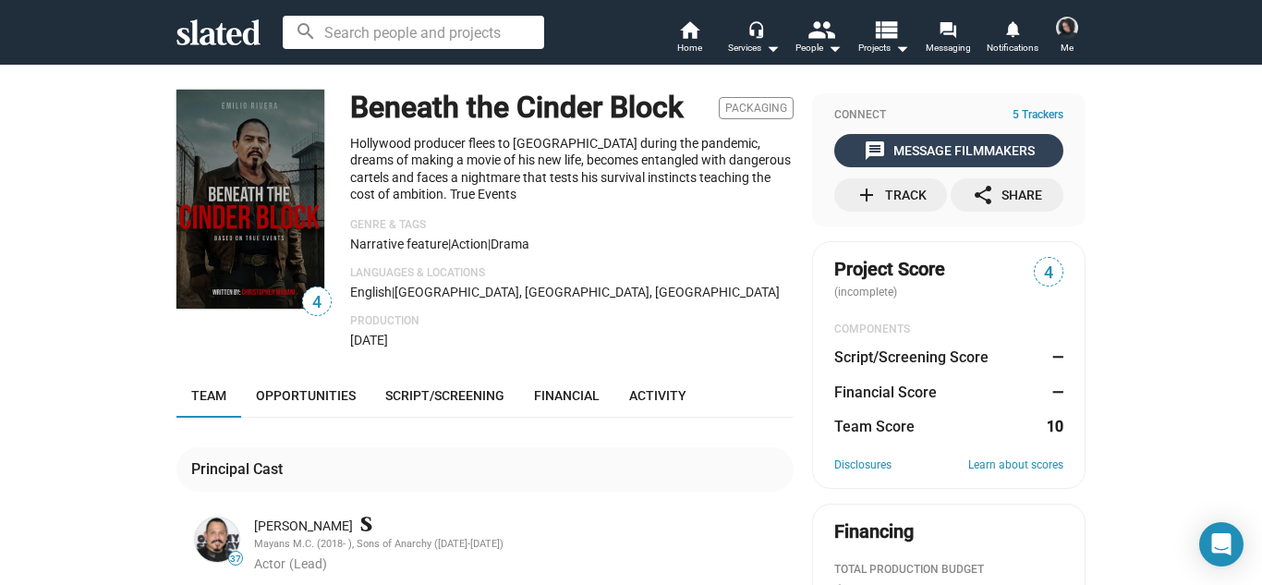
click at [992, 140] on div "message Message Filmmakers" at bounding box center [949, 150] width 171 height 33
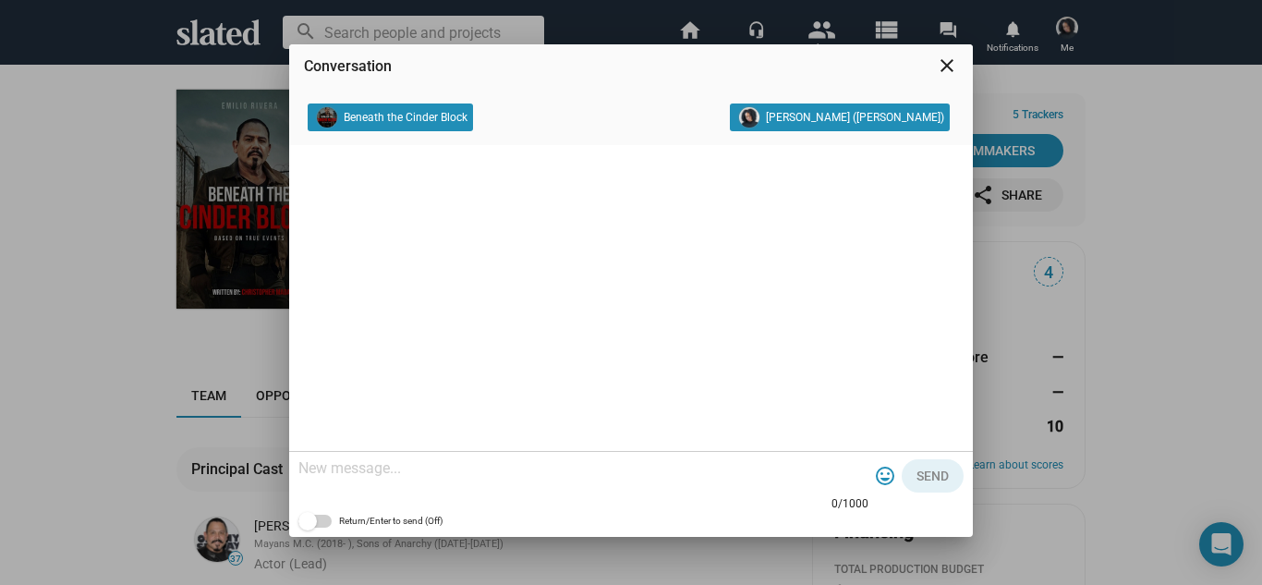
click at [663, 472] on textarea at bounding box center [583, 468] width 570 height 18
paste textarea "Hello thanks for sharing your project! I'm interested in your story and have ex…"
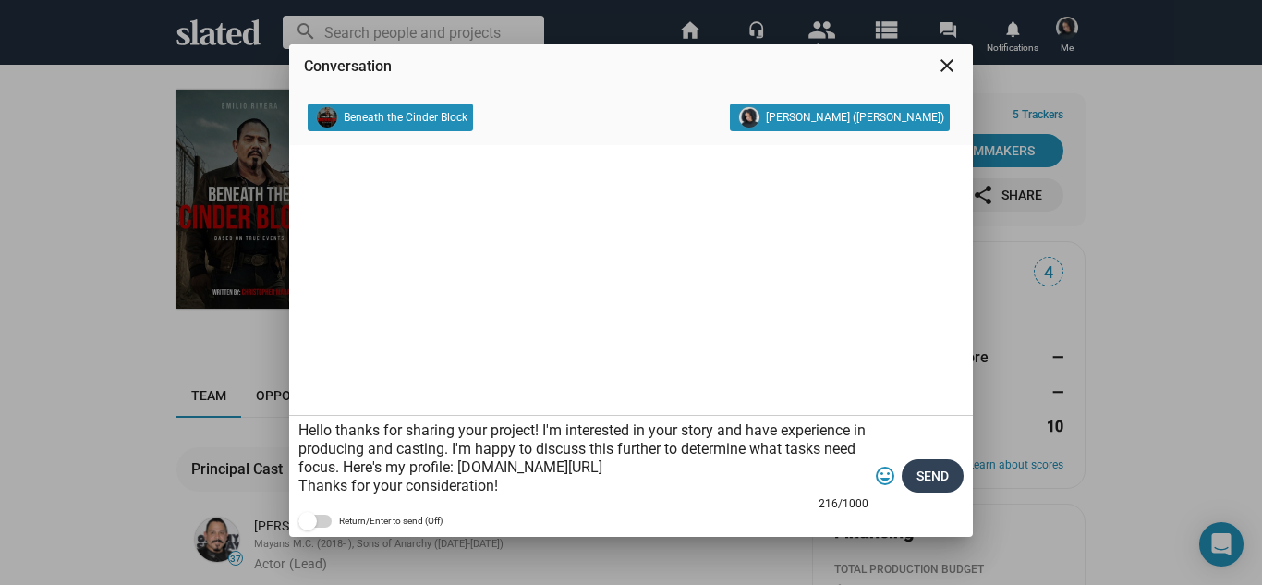
type textarea "Hello thanks for sharing your project! I'm interested in your story and have ex…"
click at [921, 482] on span "Send" at bounding box center [932, 475] width 32 height 33
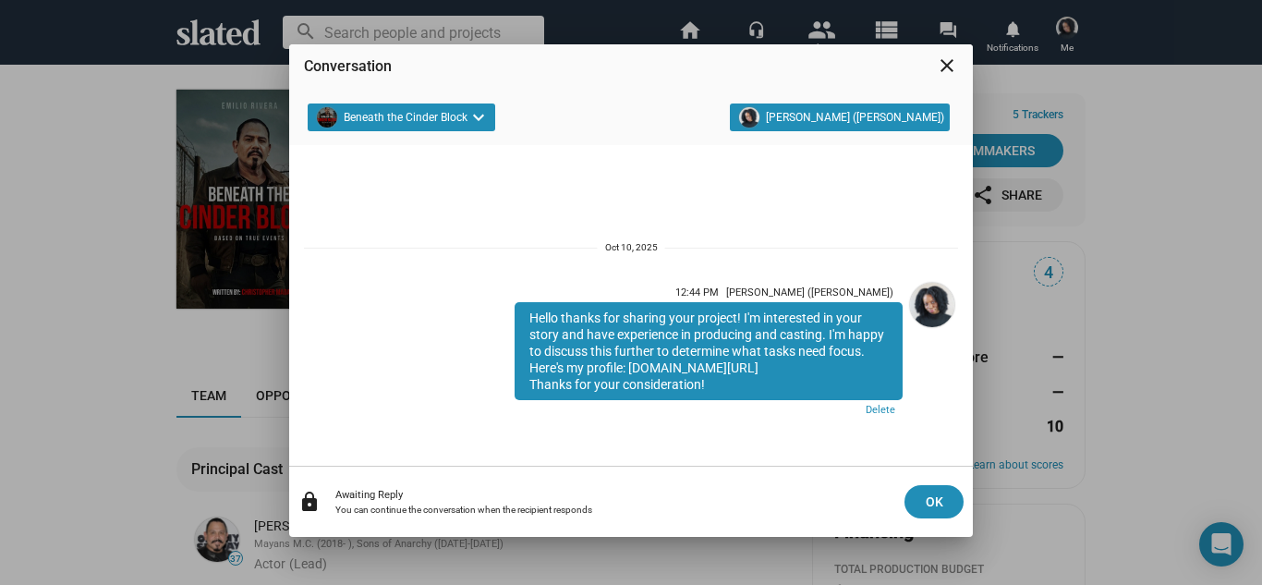
click at [115, 502] on div "Conversation close Beneath the Cinder Block keyboard_arrow_down [PERSON_NAME] (…" at bounding box center [631, 292] width 1262 height 585
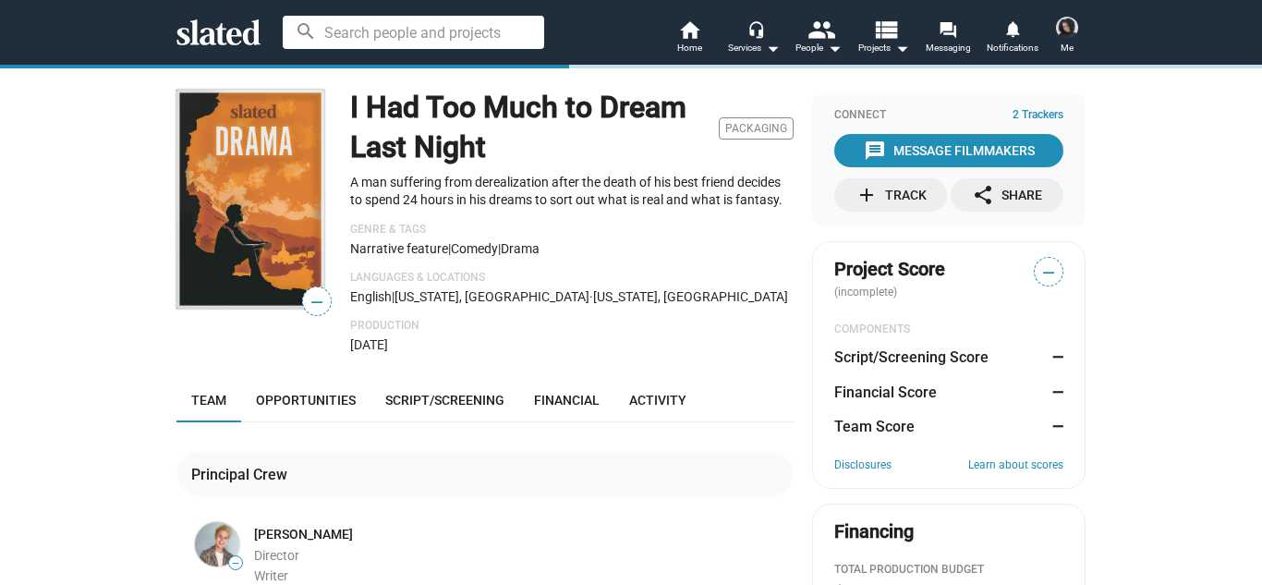
click at [115, 271] on div "— I Had Too Much to Dream Last Night Packaging A man suffering from derealizati…" at bounding box center [631, 506] width 1262 height 884
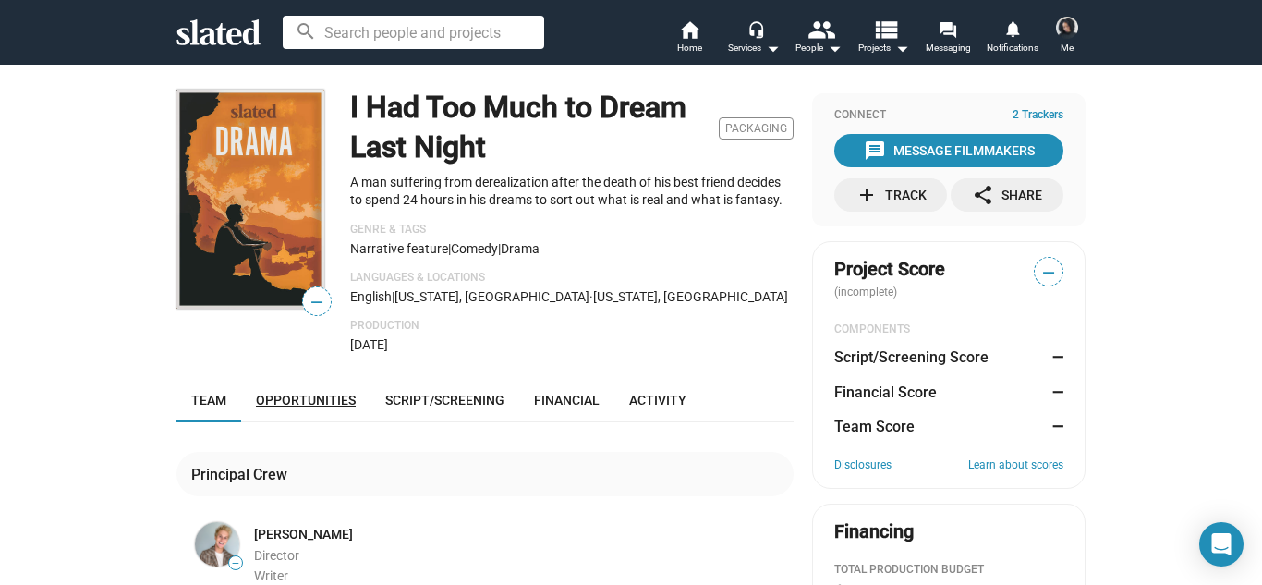
click at [324, 394] on span "Opportunities" at bounding box center [306, 400] width 100 height 15
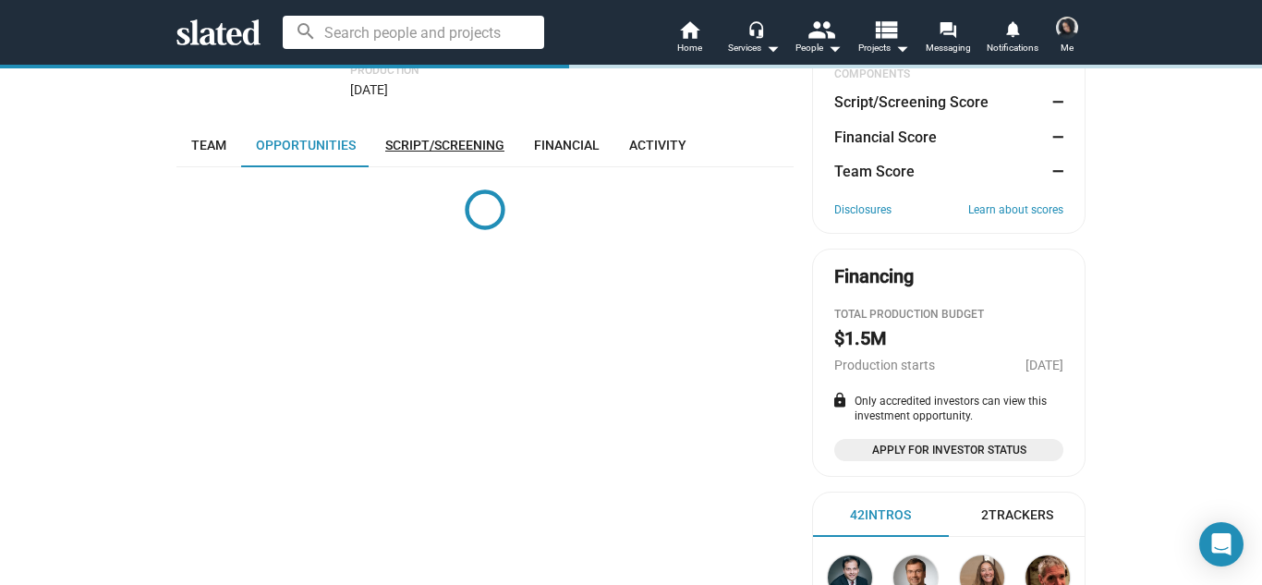
scroll to position [302, 0]
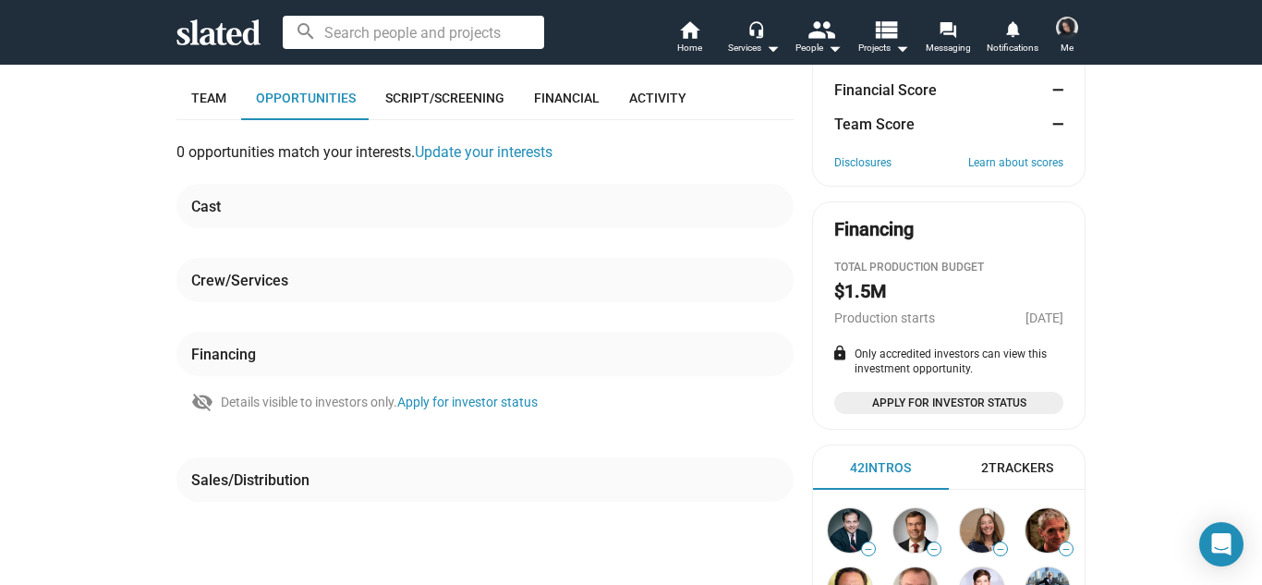
click at [139, 301] on div "— I Had Too Much to Dream Last Night Packaging A man suffering from derealizati…" at bounding box center [631, 250] width 1262 height 976
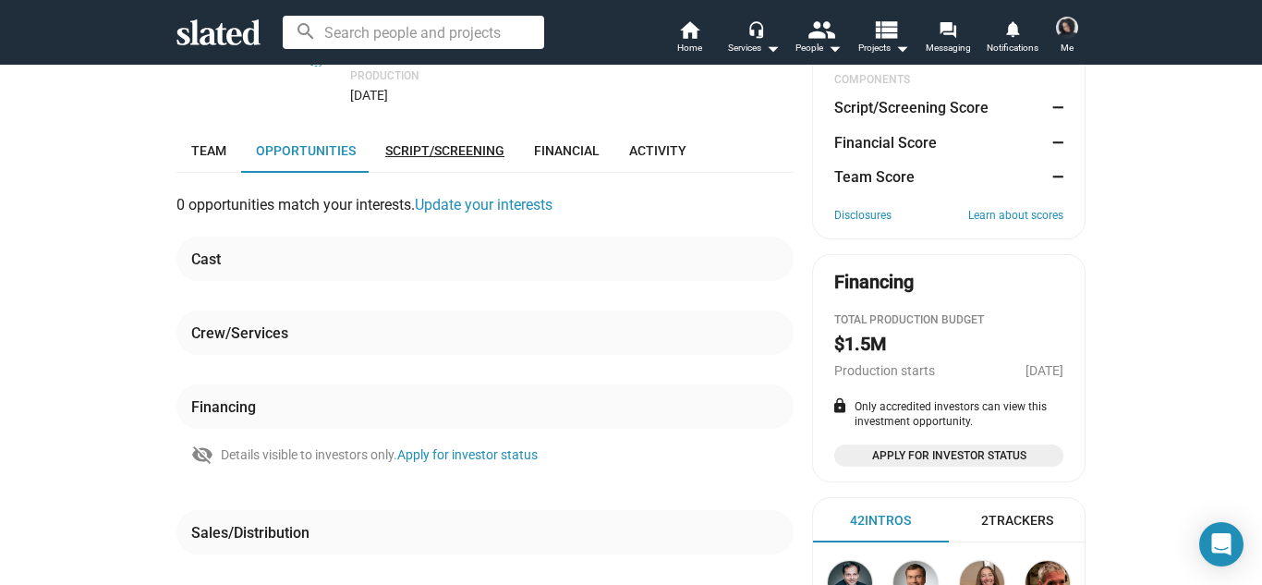
scroll to position [259, 0]
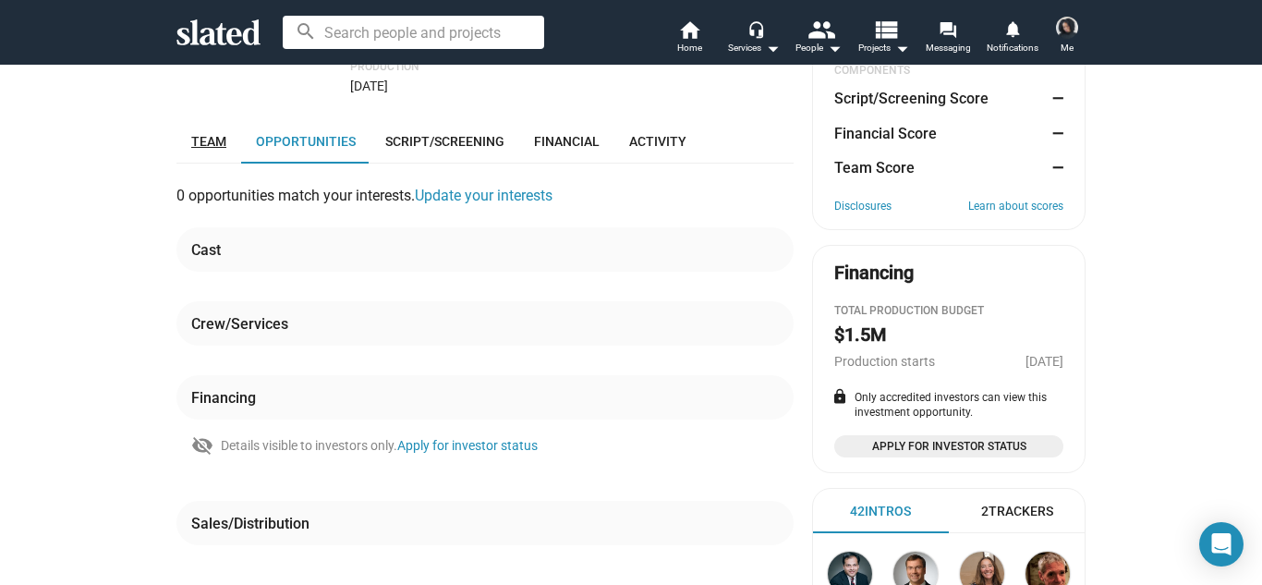
click at [219, 135] on span "Team" at bounding box center [208, 141] width 35 height 15
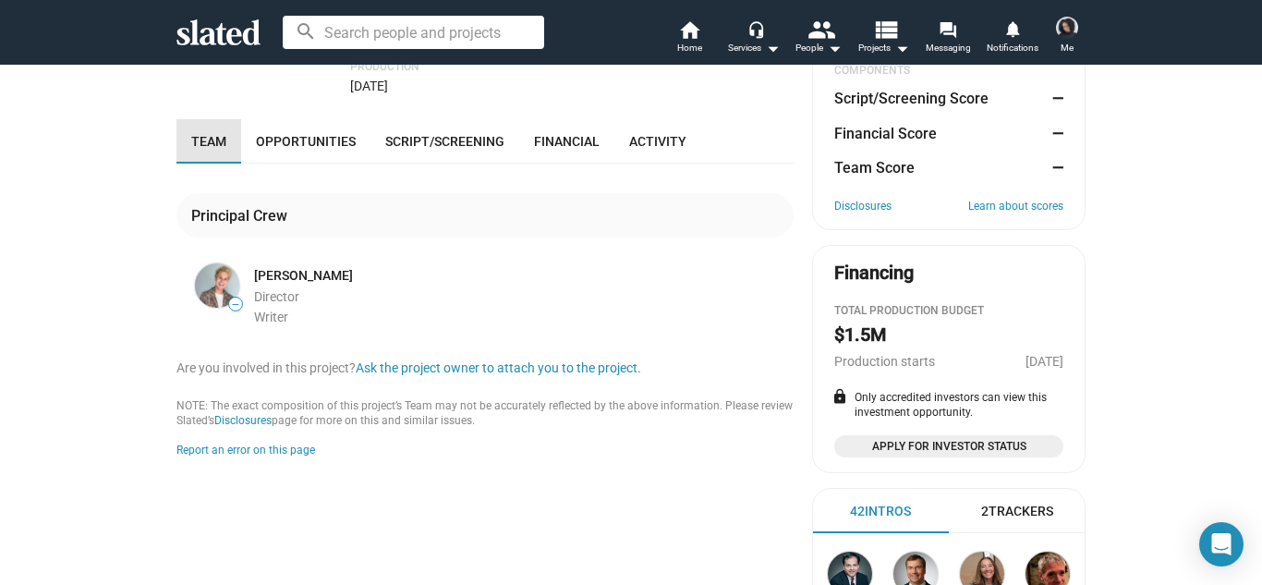
scroll to position [314, 0]
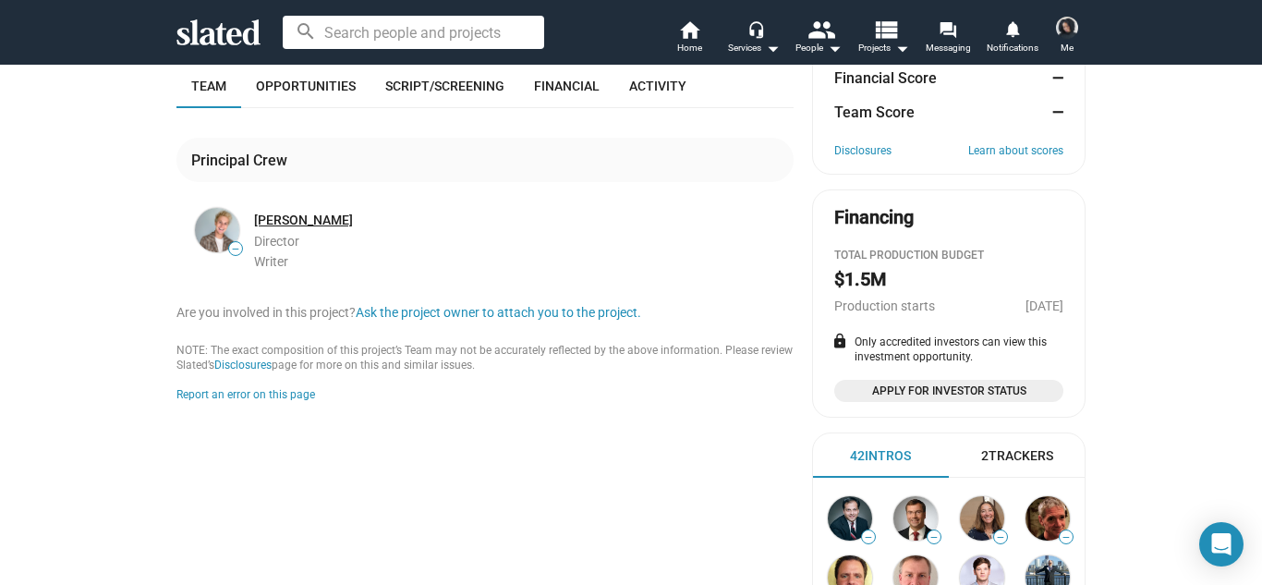
click at [276, 214] on link "[PERSON_NAME]" at bounding box center [303, 221] width 99 height 18
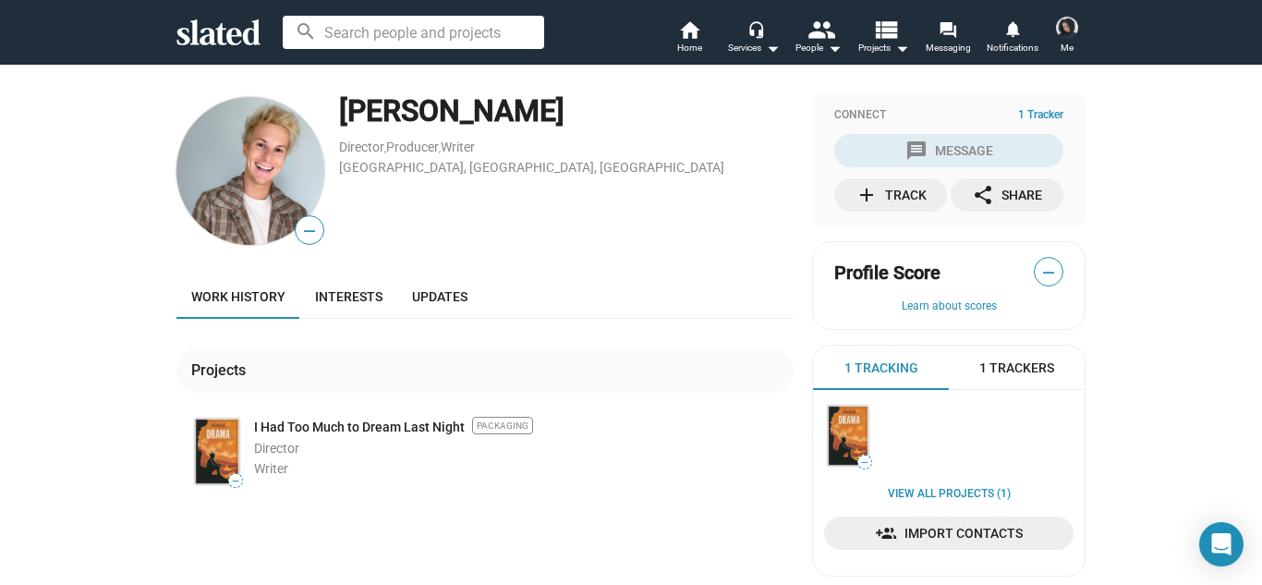
click at [240, 309] on link "Work history" at bounding box center [238, 296] width 124 height 44
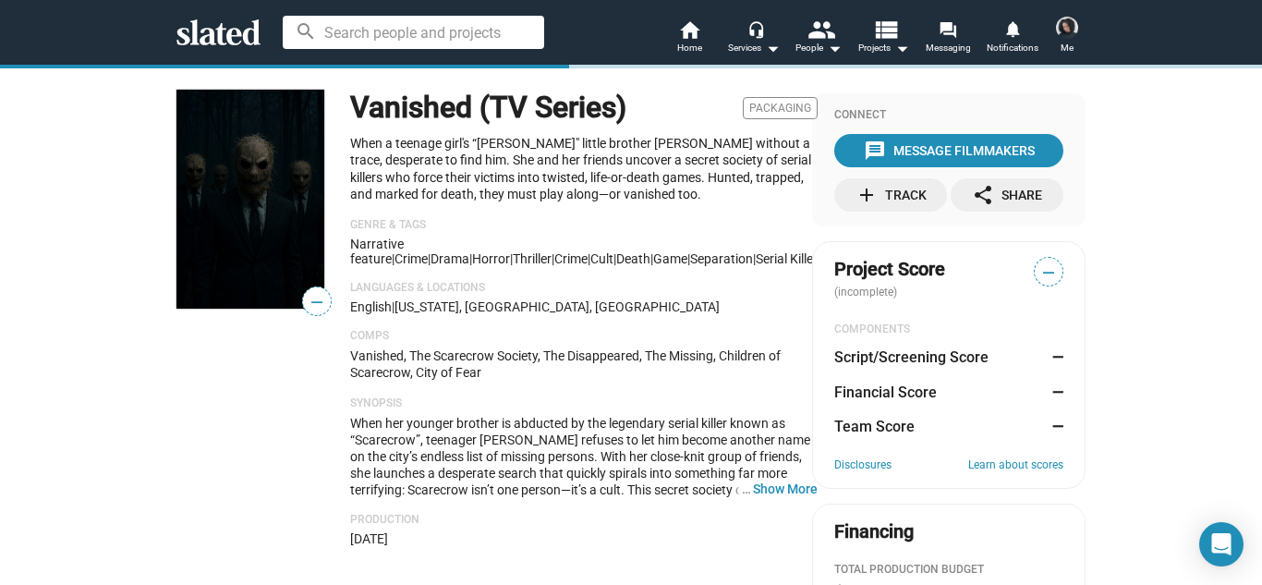
click at [87, 309] on div "— Vanished (TV Series) Packaging When a teenage girl's “[PERSON_NAME]" little b…" at bounding box center [631, 568] width 1262 height 1009
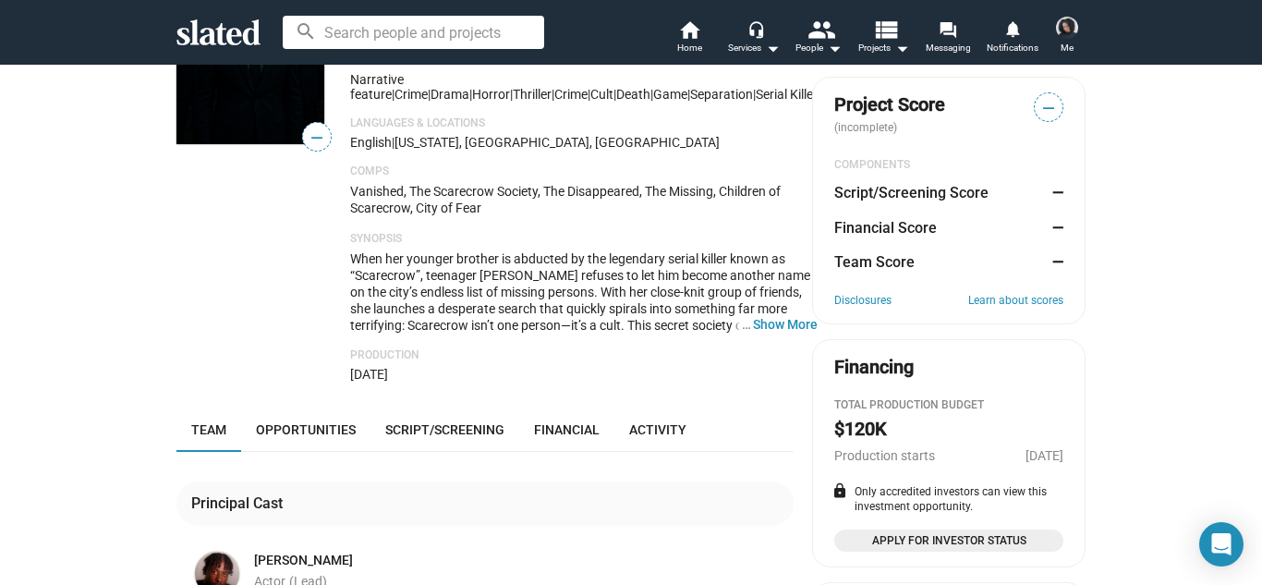
scroll to position [148, 0]
